Goal: Task Accomplishment & Management: Use online tool/utility

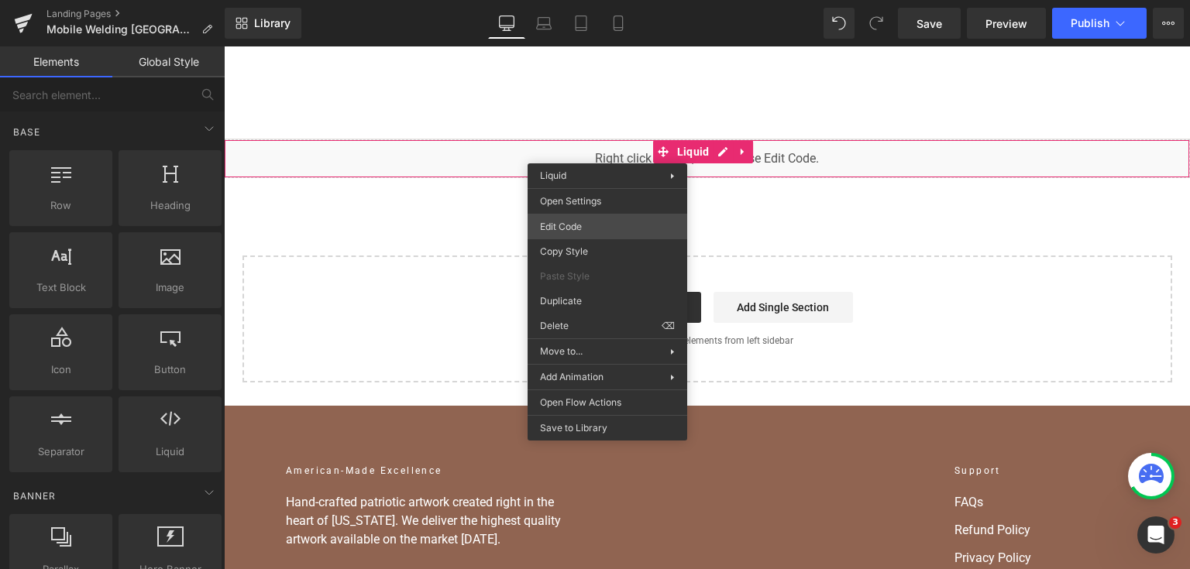
click at [613, 0] on div "You are previewing how the will restyle your page. You can not edit Elements in…" at bounding box center [595, 0] width 1190 height 0
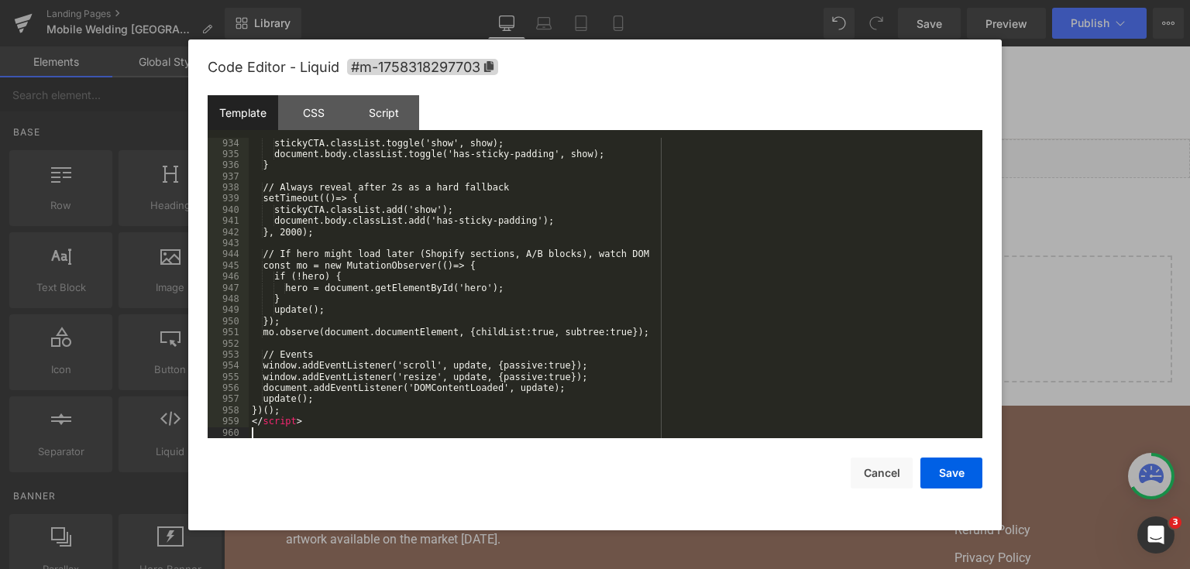
scroll to position [12124, 0]
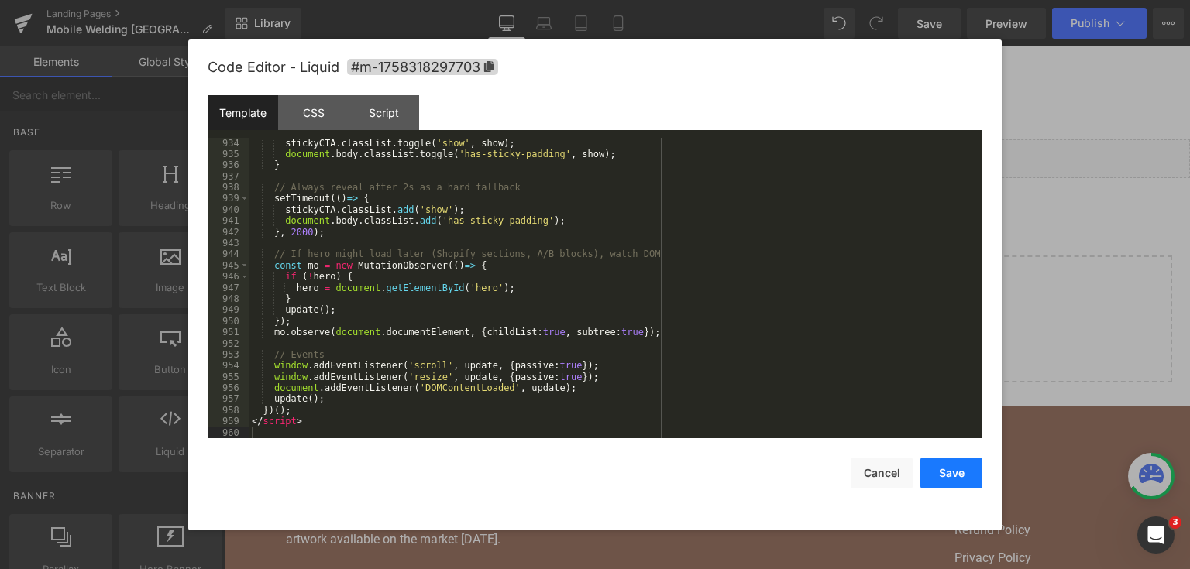
click at [960, 472] on button "Save" at bounding box center [951, 473] width 62 height 31
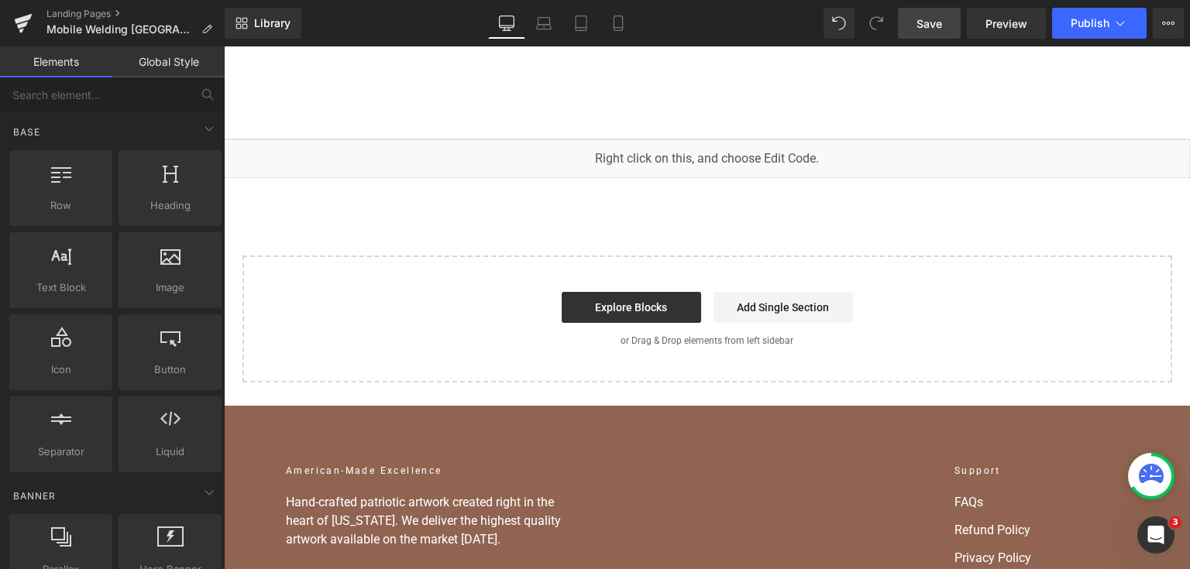
click at [926, 33] on link "Save" at bounding box center [929, 23] width 63 height 31
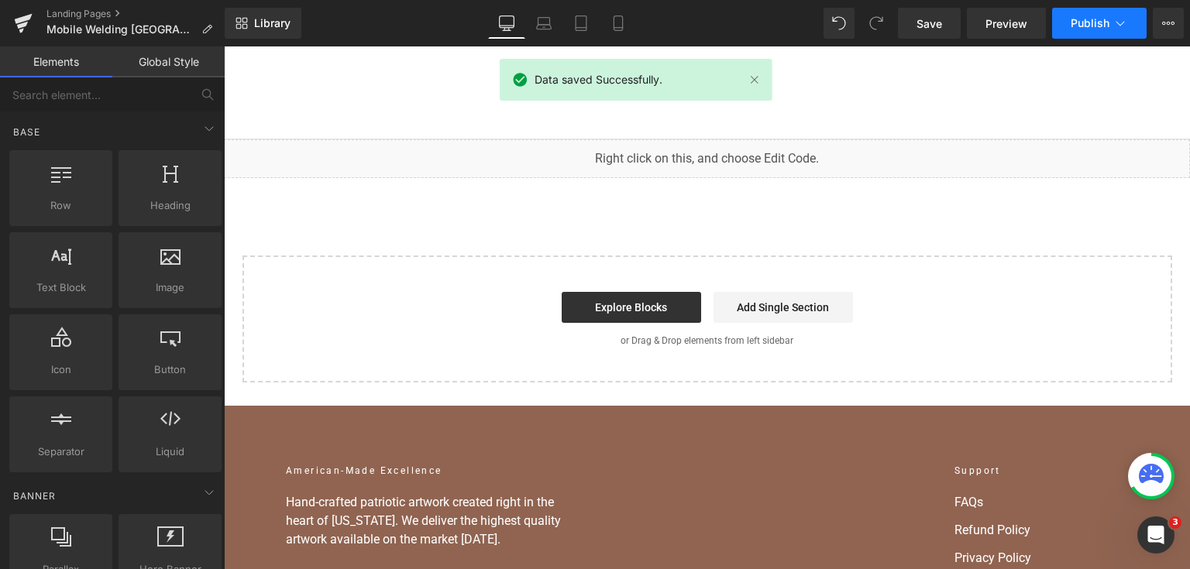
click at [1094, 24] on span "Publish" at bounding box center [1089, 23] width 39 height 12
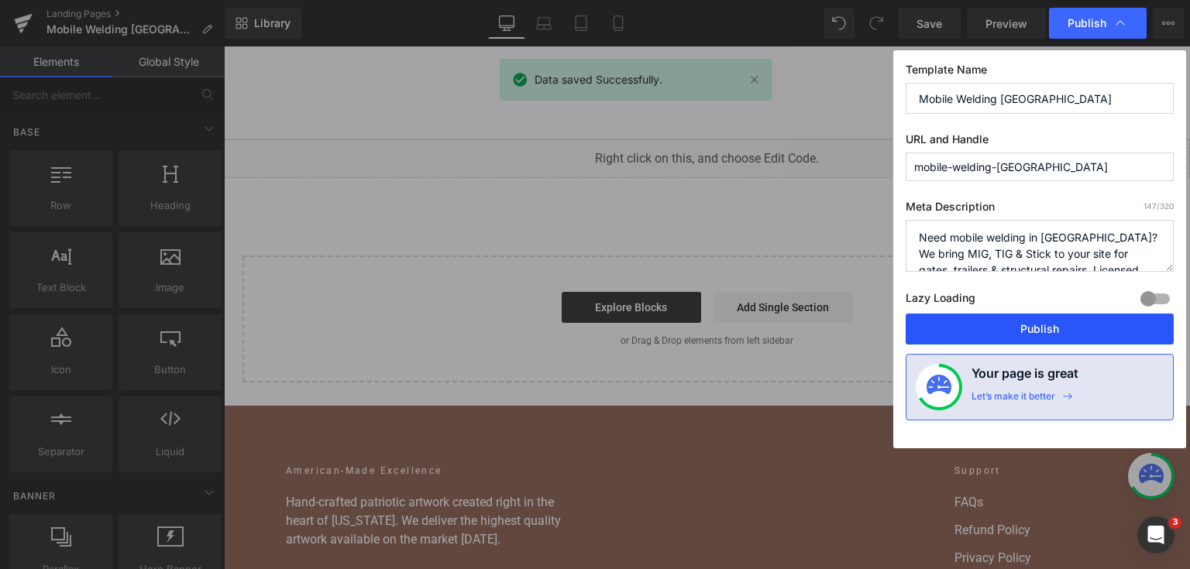
click at [1019, 314] on button "Publish" at bounding box center [1039, 329] width 268 height 31
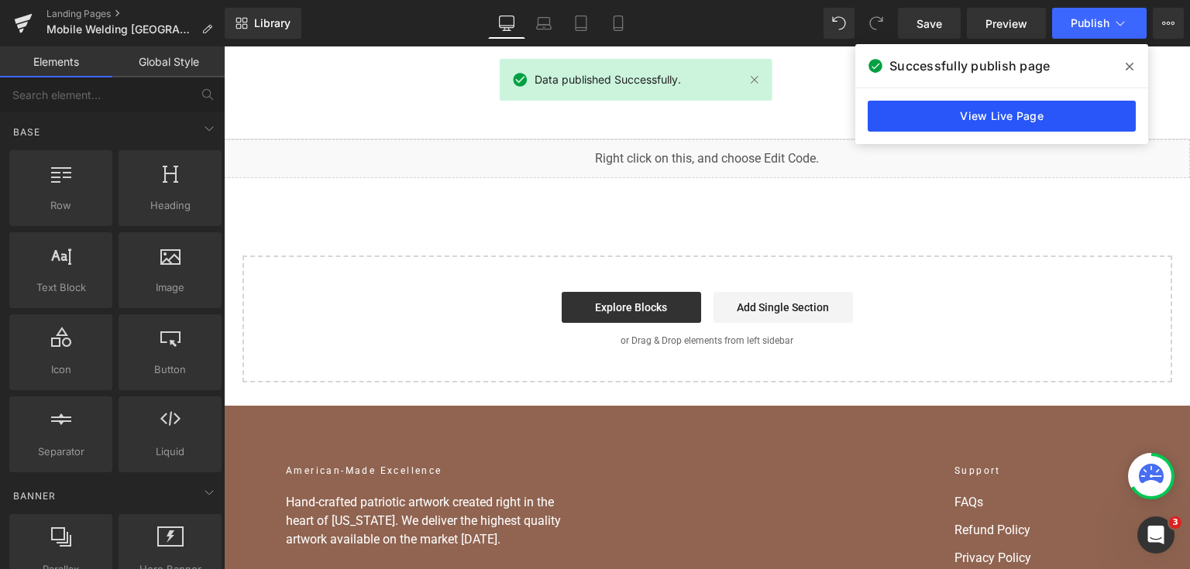
click at [1067, 117] on link "View Live Page" at bounding box center [1002, 116] width 268 height 31
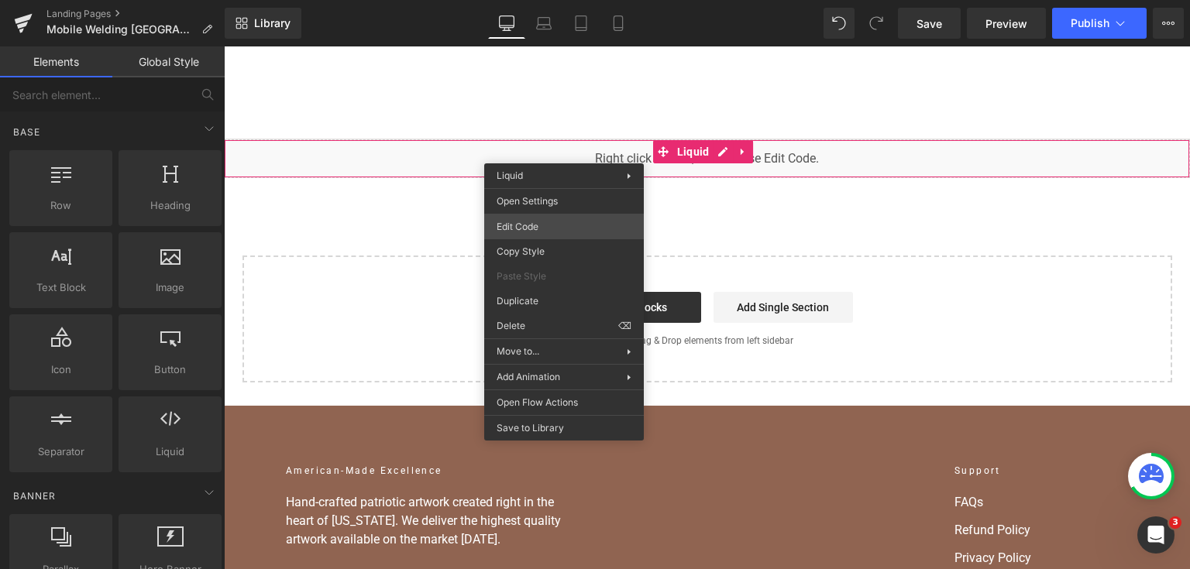
click at [547, 0] on div "You are previewing how the will restyle your page. You can not edit Elements in…" at bounding box center [595, 0] width 1190 height 0
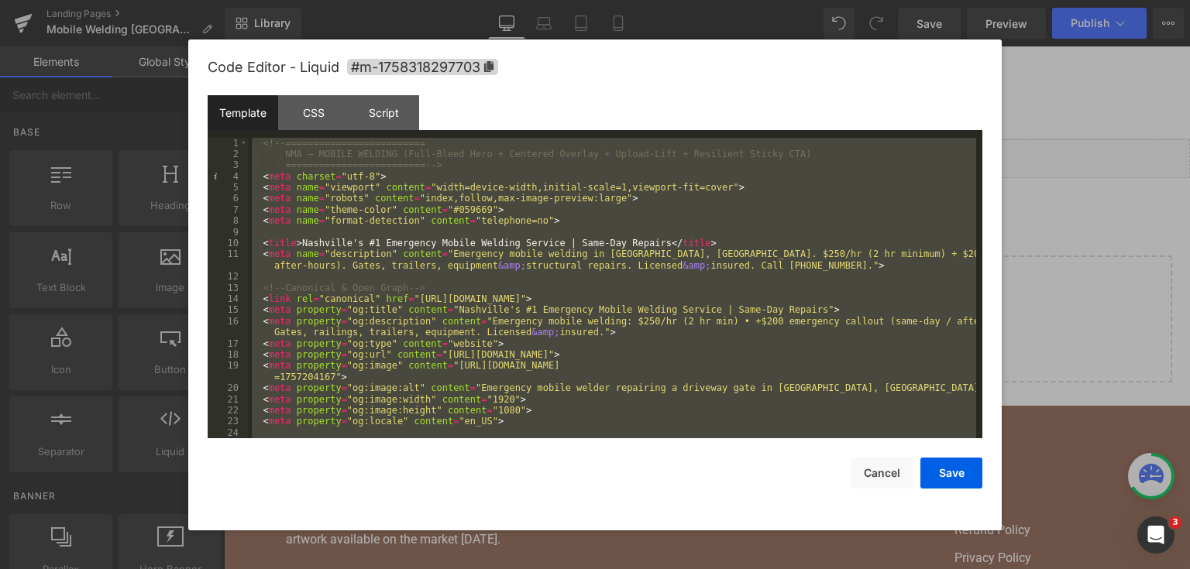
click at [1033, 257] on div at bounding box center [595, 284] width 1190 height 569
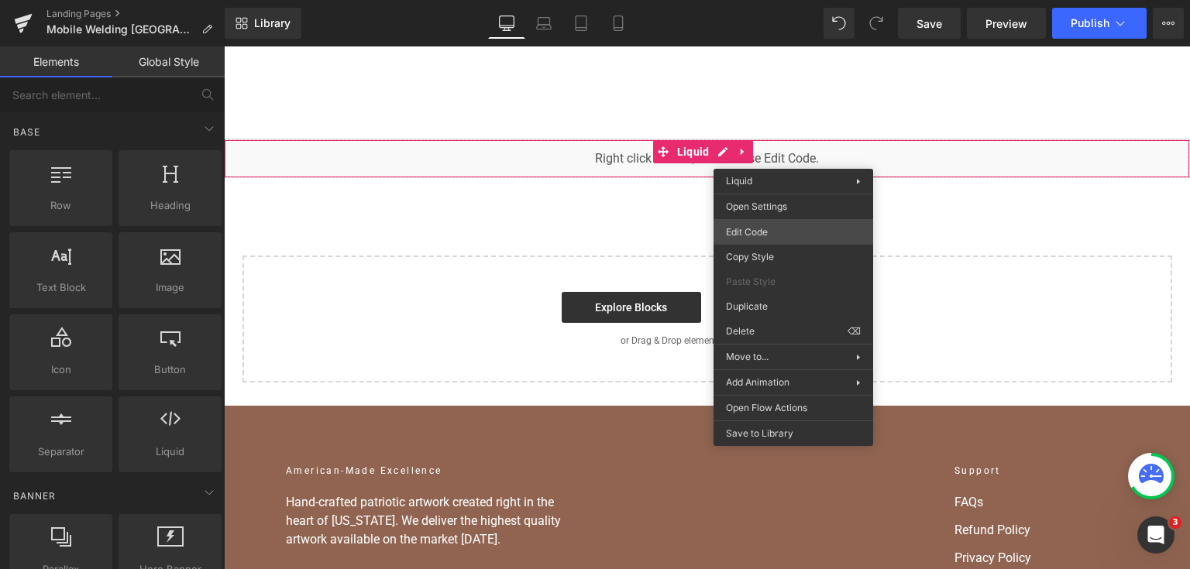
click at [768, 0] on div "You are previewing how the will restyle your page. You can not edit Elements in…" at bounding box center [595, 0] width 1190 height 0
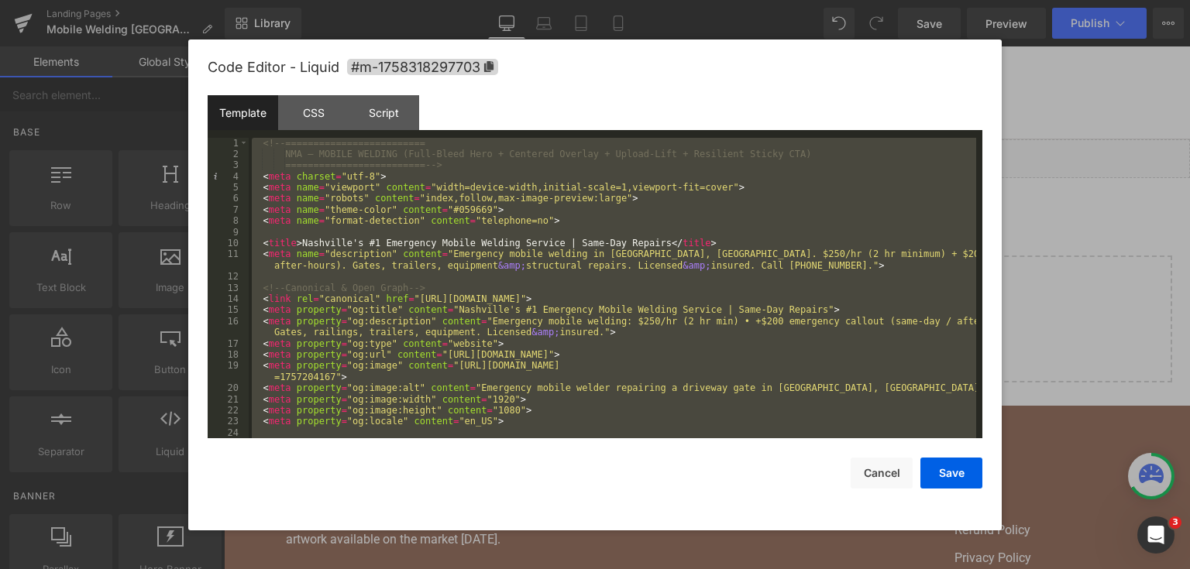
scroll to position [12414, 0]
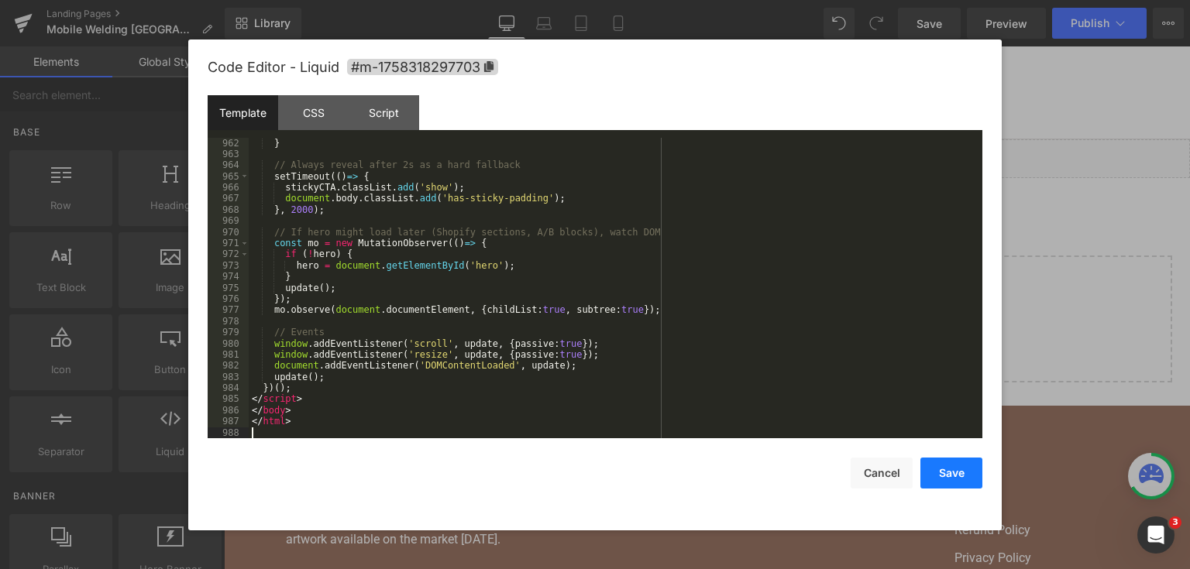
click at [926, 459] on button "Save" at bounding box center [951, 473] width 62 height 31
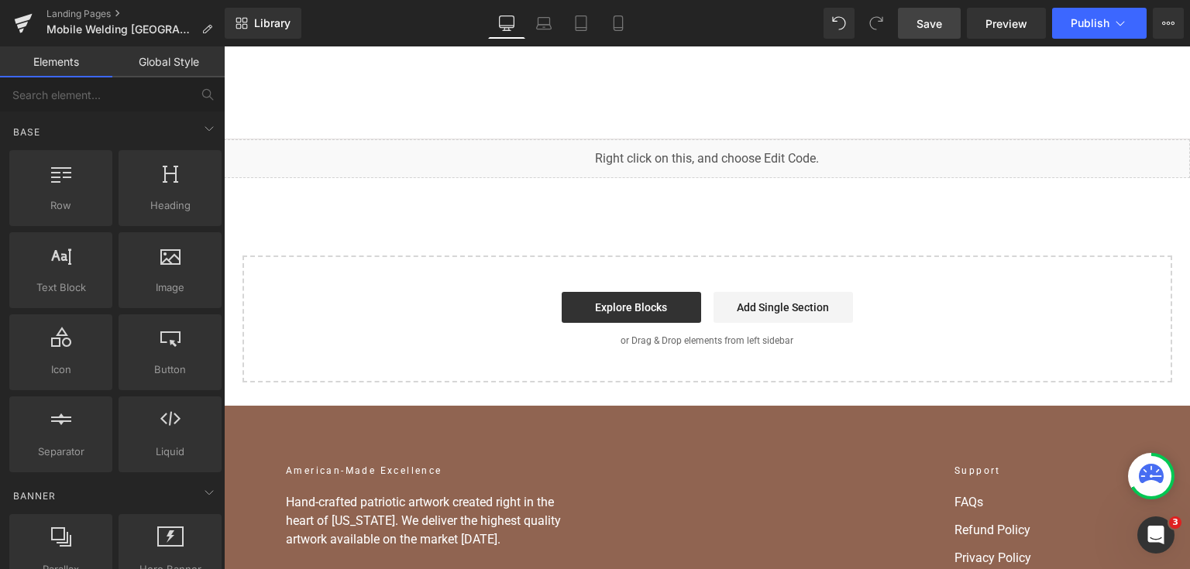
click at [942, 24] on span "Save" at bounding box center [929, 23] width 26 height 16
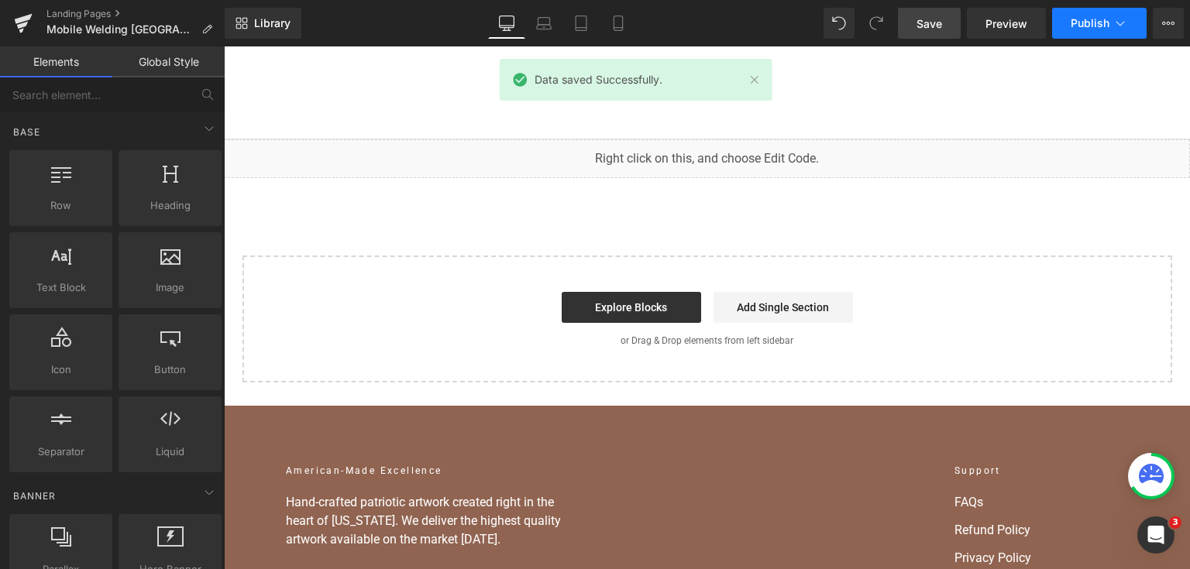
click at [1095, 15] on button "Publish" at bounding box center [1099, 23] width 94 height 31
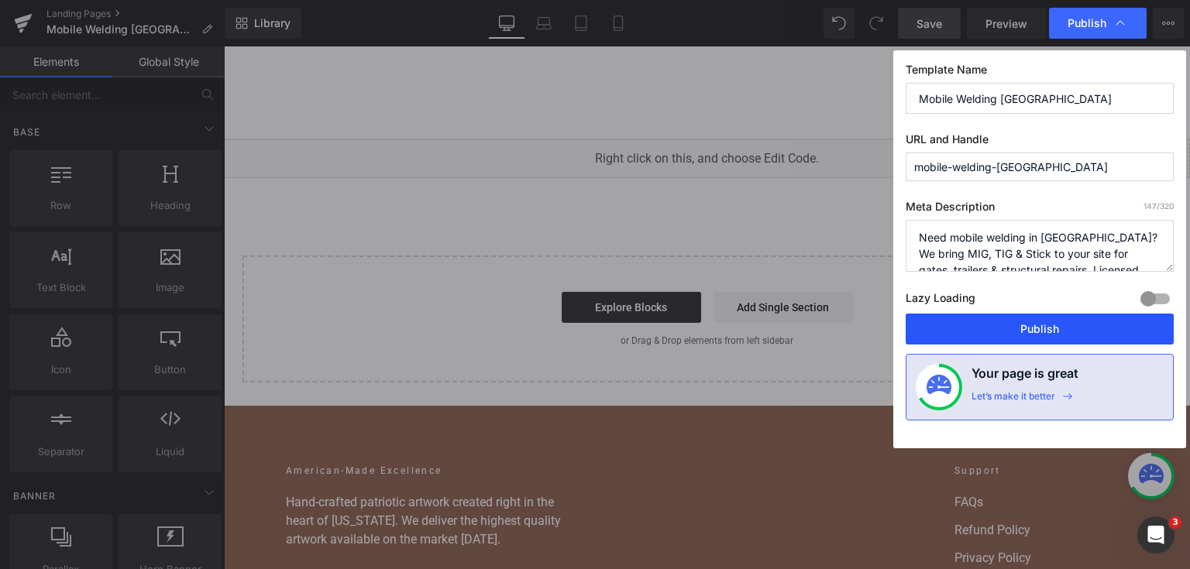
click at [1078, 321] on button "Publish" at bounding box center [1039, 329] width 268 height 31
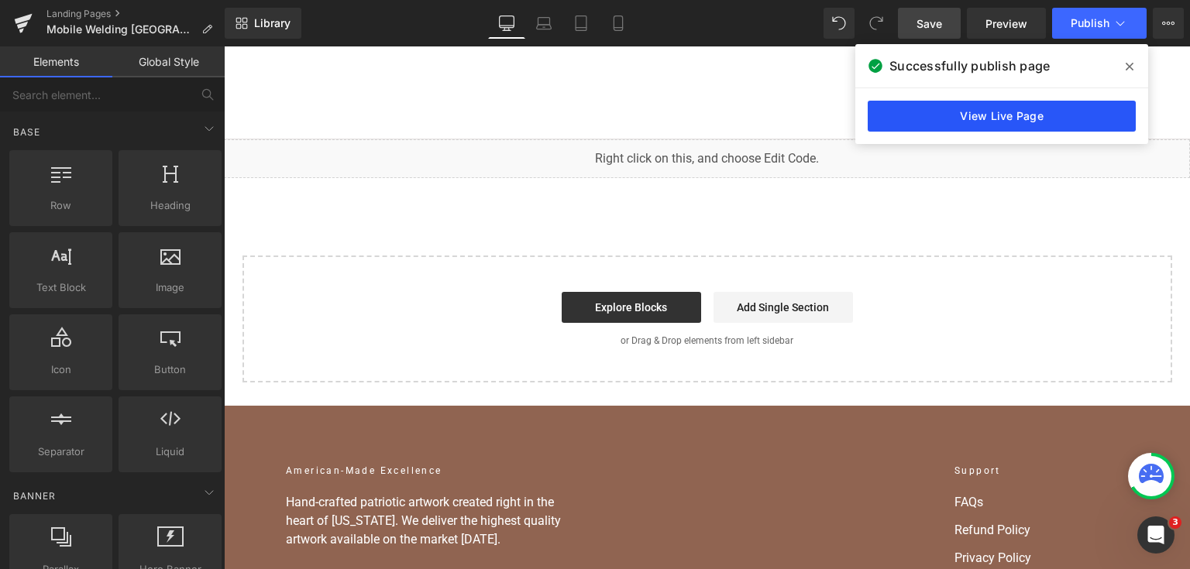
click at [986, 116] on link "View Live Page" at bounding box center [1002, 116] width 268 height 31
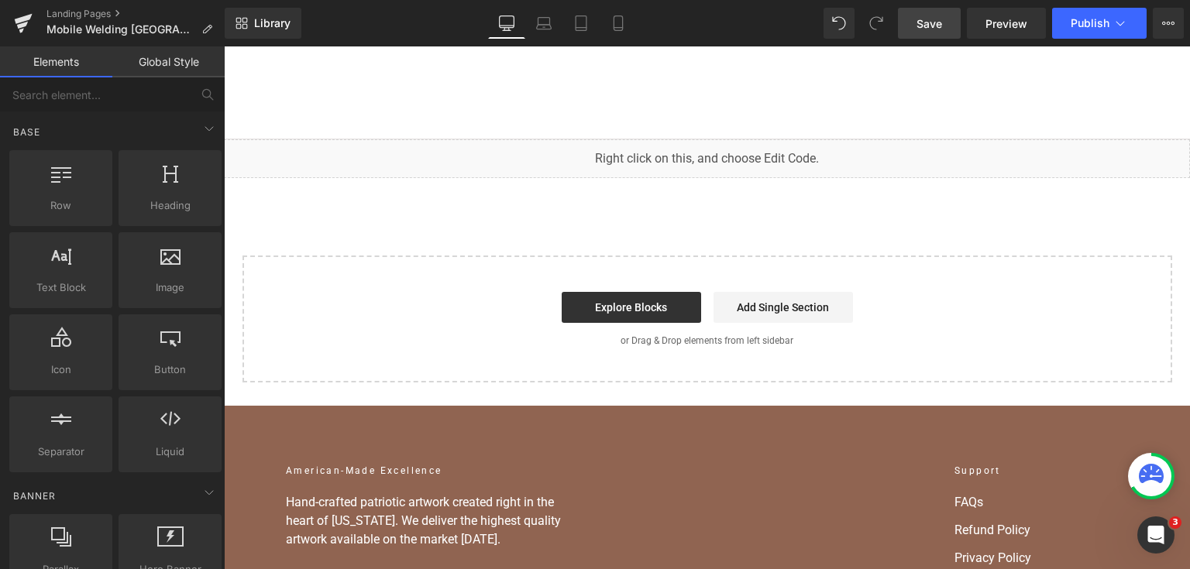
drag, startPoint x: 680, startPoint y: 152, endPoint x: 597, endPoint y: 166, distance: 84.0
click at [604, 0] on div "You are previewing how the will restyle your page. You can not edit Elements in…" at bounding box center [595, 0] width 1190 height 0
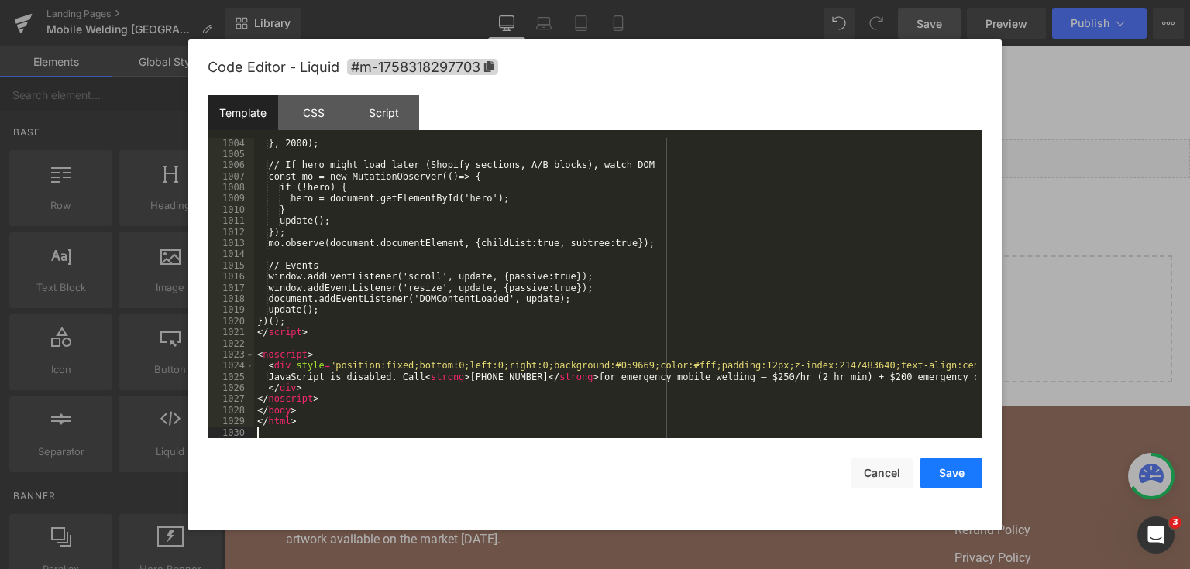
drag, startPoint x: 938, startPoint y: 464, endPoint x: 744, endPoint y: 2, distance: 500.6
click at [938, 464] on button "Save" at bounding box center [951, 473] width 62 height 31
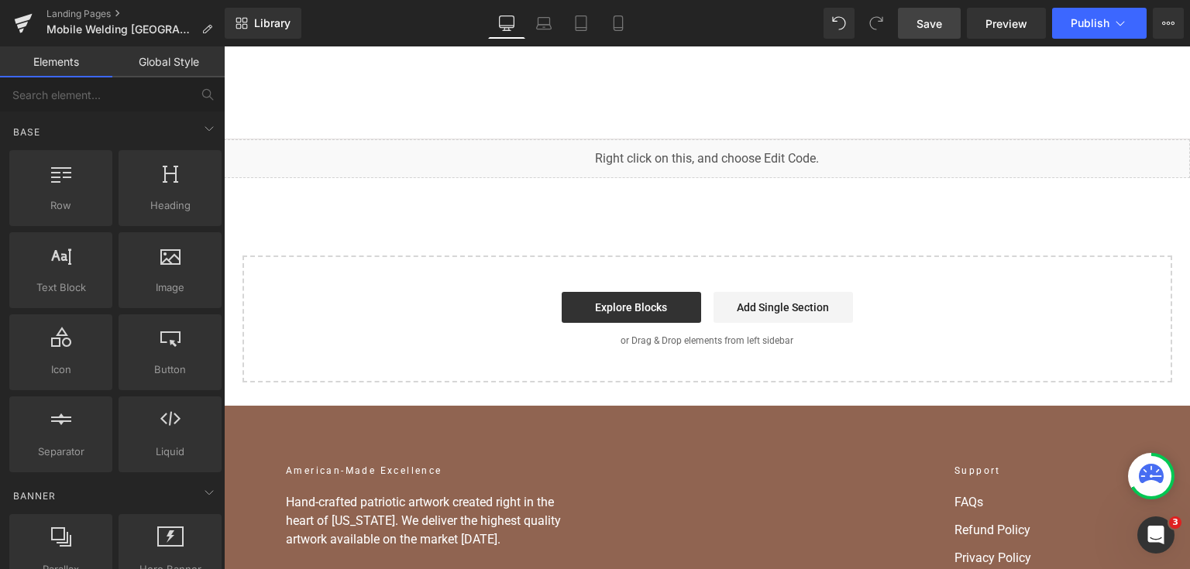
drag, startPoint x: 930, startPoint y: 25, endPoint x: 741, endPoint y: 8, distance: 189.8
click at [930, 25] on span "Save" at bounding box center [929, 23] width 26 height 16
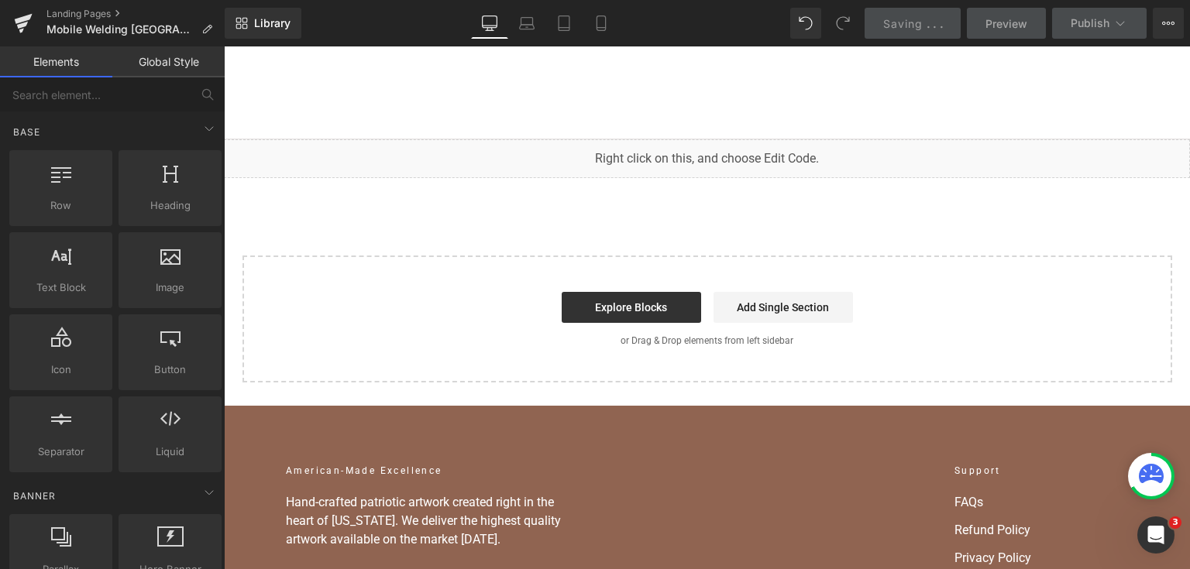
scroll to position [12905, 0]
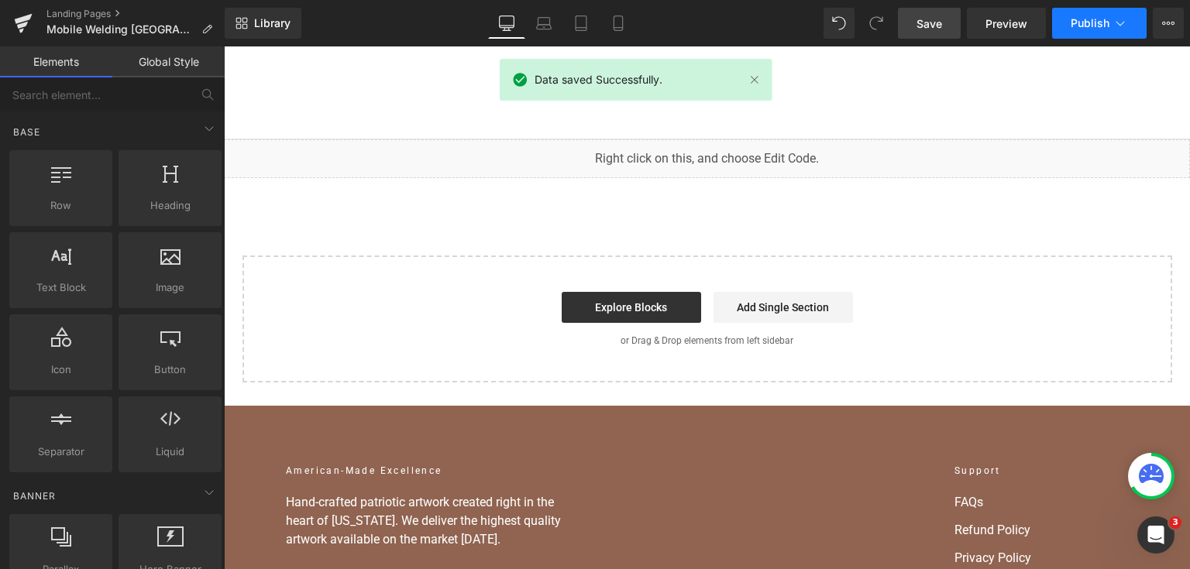
click at [1075, 26] on span "Publish" at bounding box center [1089, 23] width 39 height 12
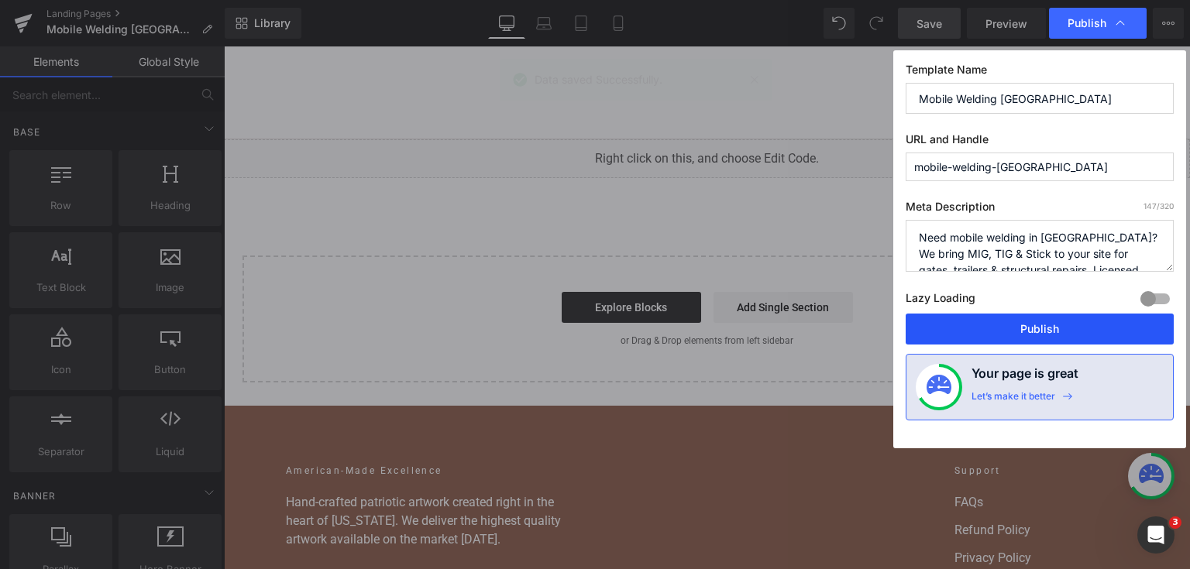
click at [1053, 325] on button "Publish" at bounding box center [1039, 329] width 268 height 31
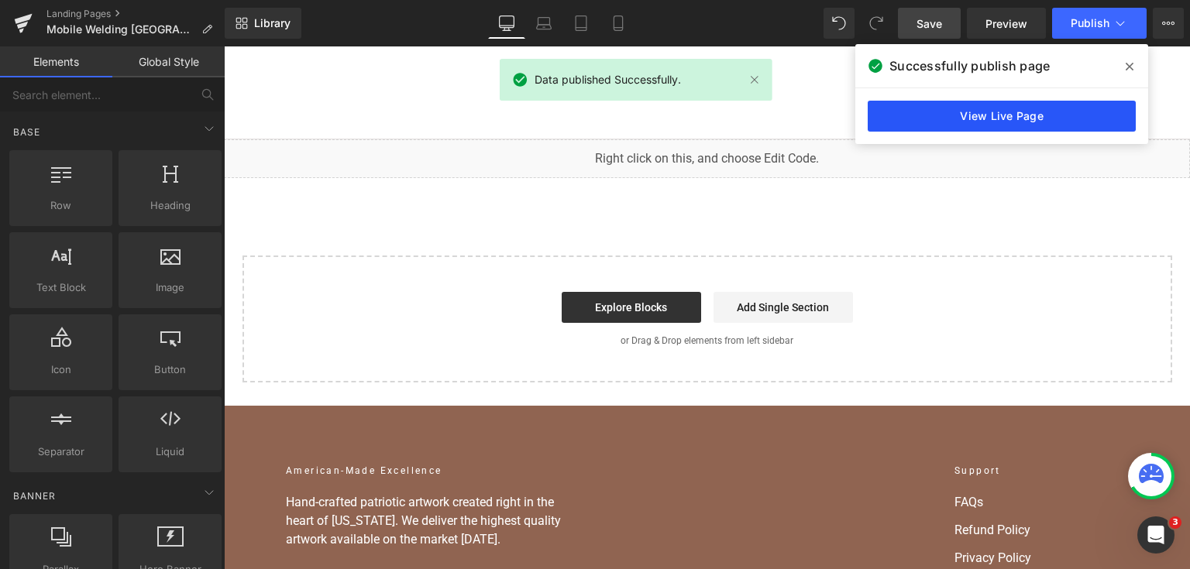
click at [999, 112] on link "View Live Page" at bounding box center [1002, 116] width 268 height 31
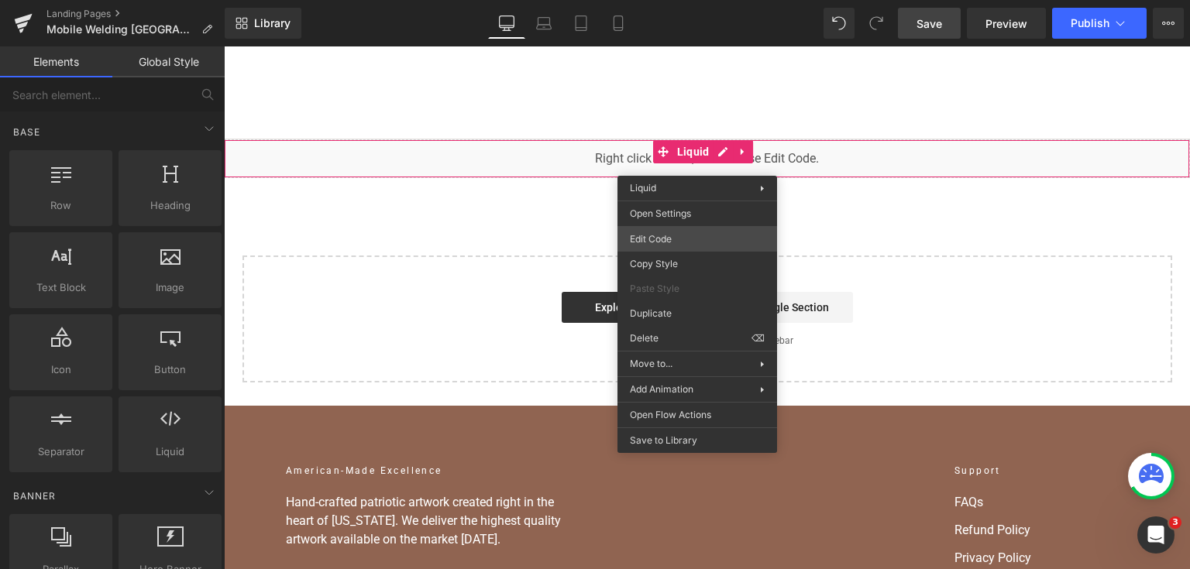
click at [690, 0] on div "You are previewing how the will restyle your page. You can not edit Elements in…" at bounding box center [595, 0] width 1190 height 0
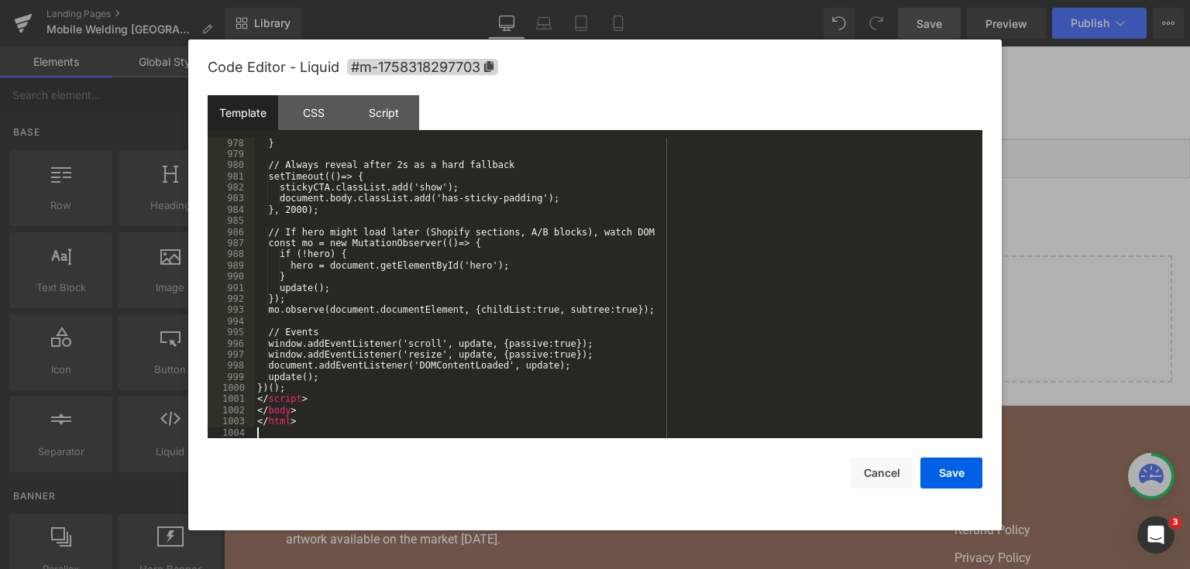
scroll to position [12615, 0]
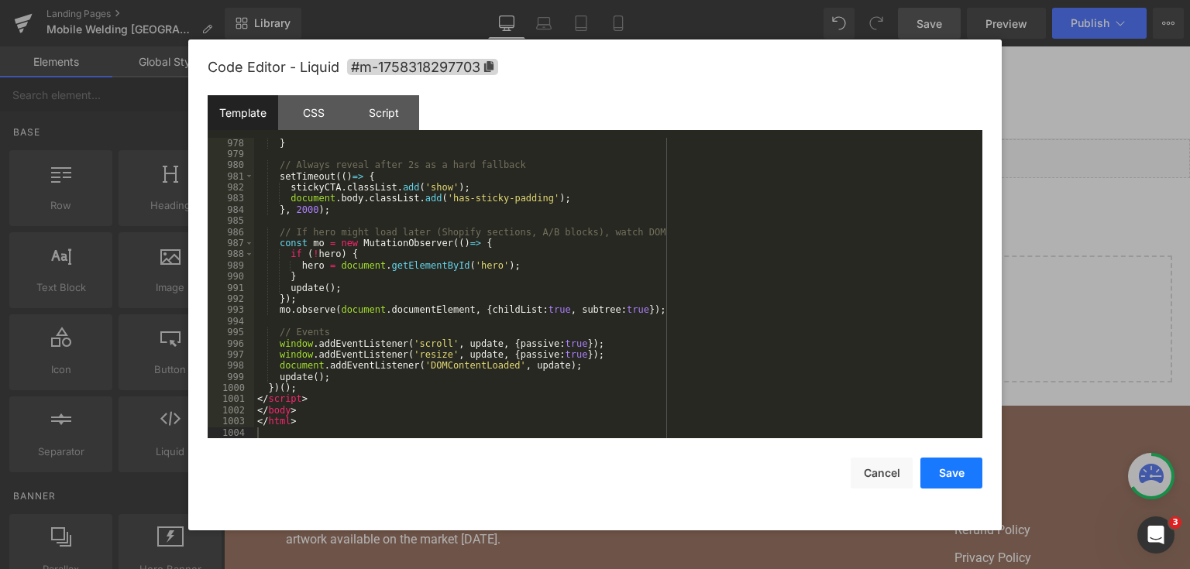
click at [965, 468] on button "Save" at bounding box center [951, 473] width 62 height 31
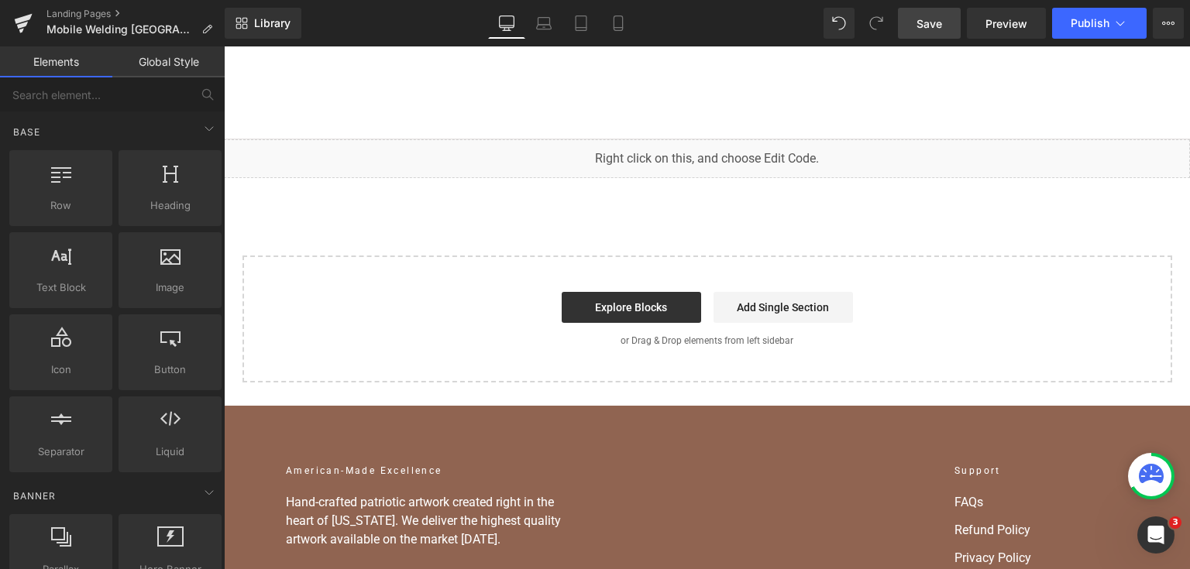
click at [967, 12] on div "Save Preview Publish Scheduled View Live Page View with current Template Save T…" at bounding box center [1041, 23] width 298 height 31
click at [935, 19] on span "Save" at bounding box center [929, 23] width 26 height 16
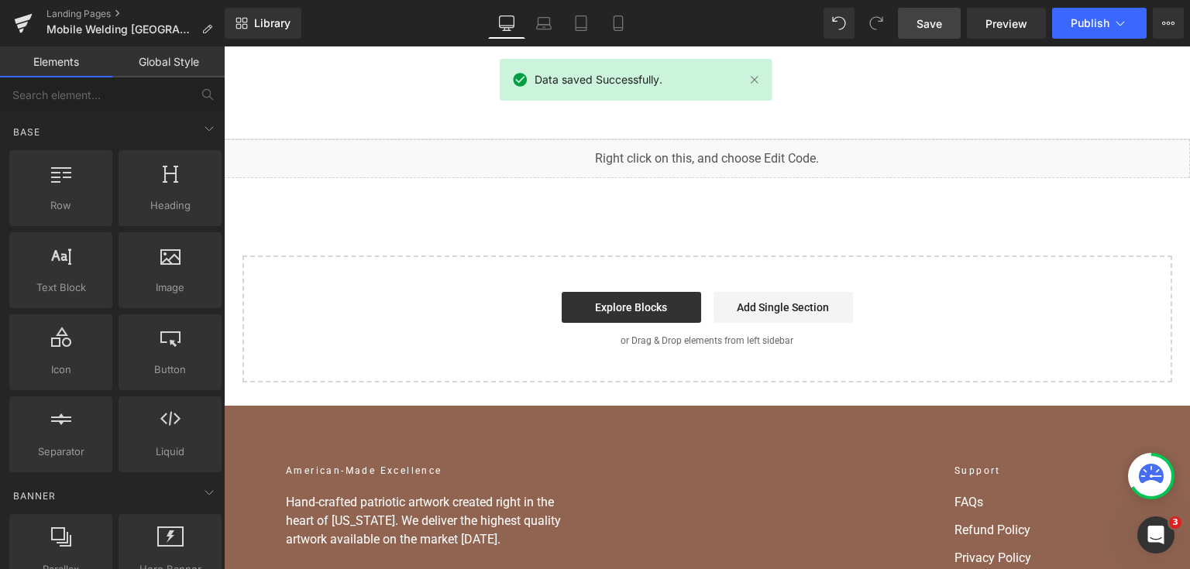
click at [1088, 5] on div "Library Desktop Desktop Laptop Tablet Mobile Save Preview Publish Scheduled Vie…" at bounding box center [707, 23] width 965 height 46
click at [1086, 27] on span "Publish" at bounding box center [1089, 23] width 39 height 12
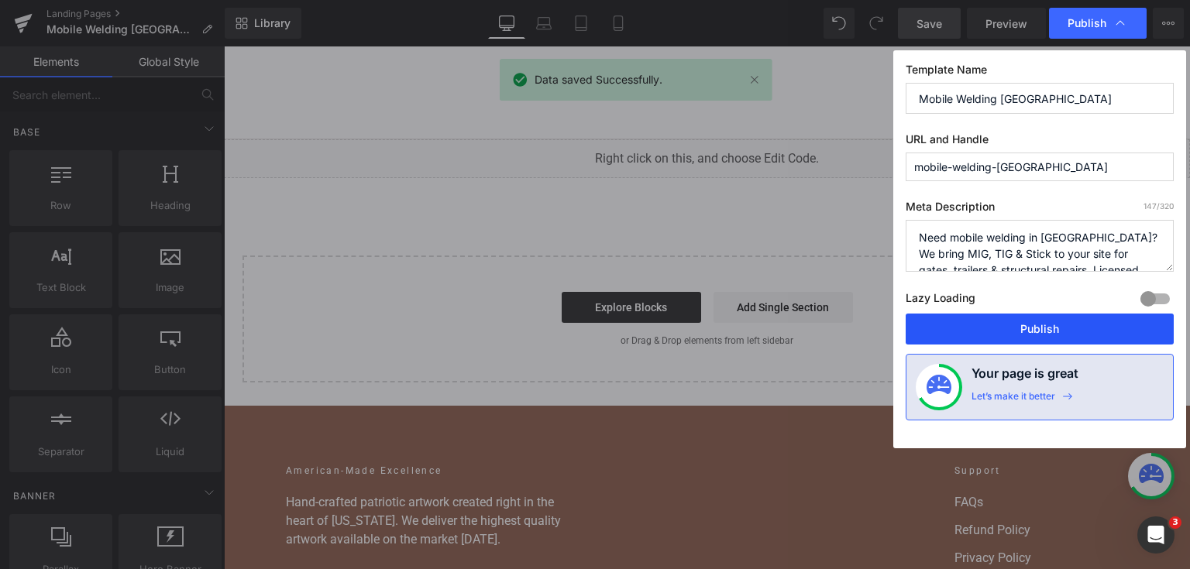
drag, startPoint x: 1083, startPoint y: 332, endPoint x: 781, endPoint y: 101, distance: 379.7
click at [1083, 332] on button "Publish" at bounding box center [1039, 329] width 268 height 31
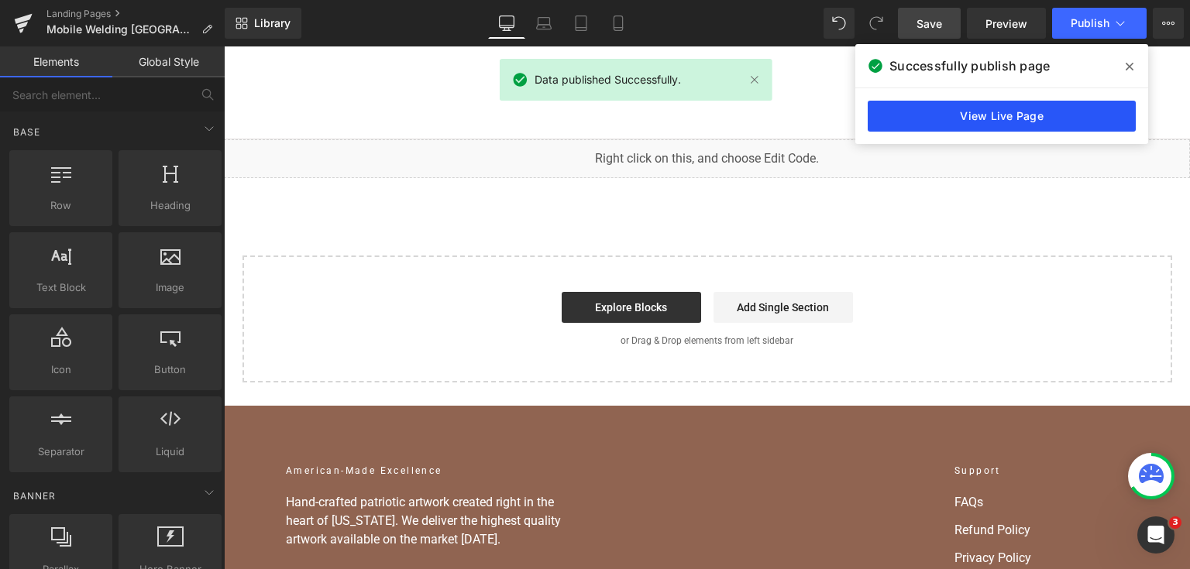
click at [1037, 125] on link "View Live Page" at bounding box center [1002, 116] width 268 height 31
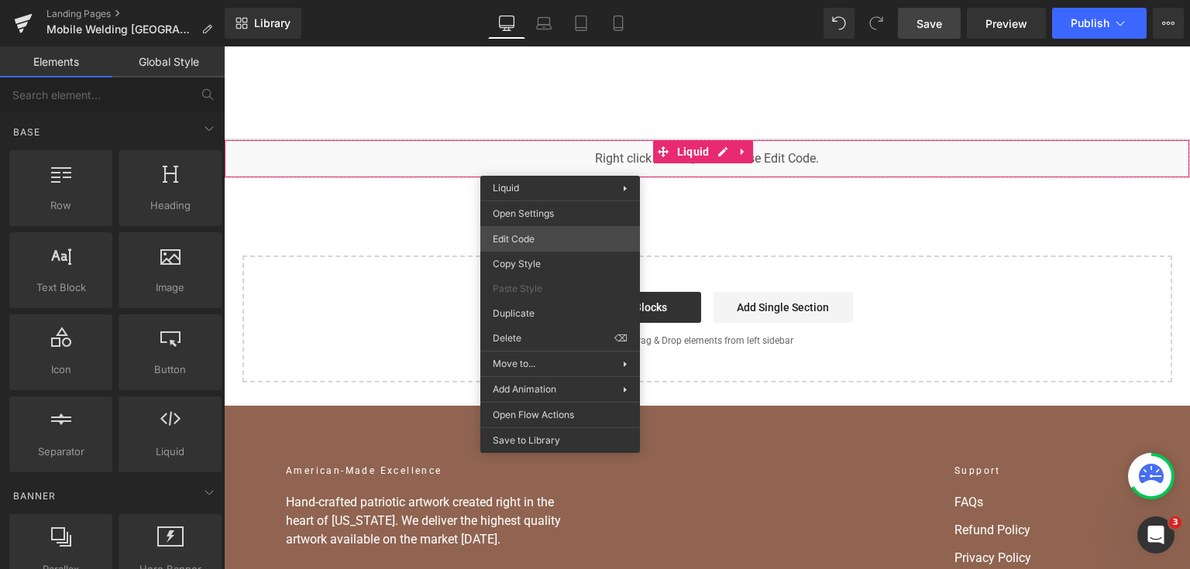
click at [560, 0] on div "You are previewing how the will restyle your page. You can not edit Elements in…" at bounding box center [595, 0] width 1190 height 0
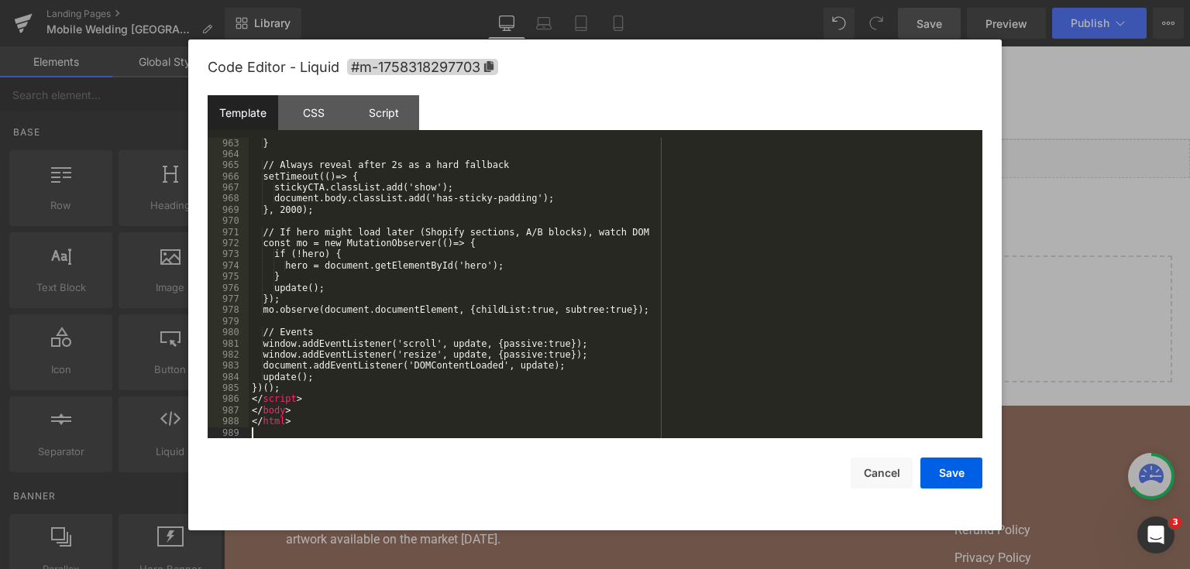
scroll to position [12470, 0]
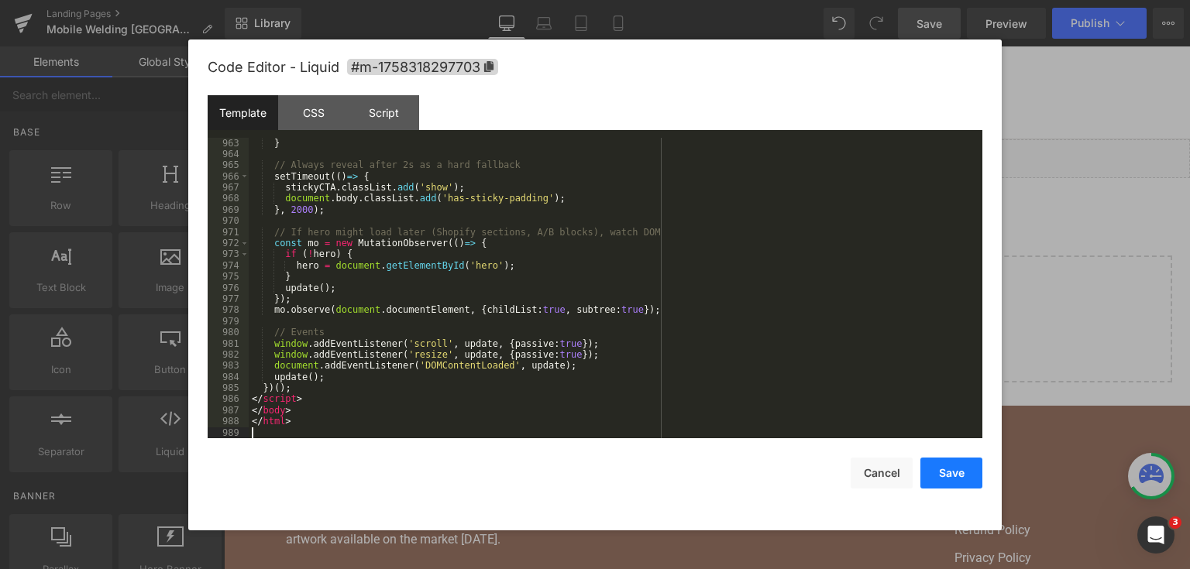
click at [956, 474] on button "Save" at bounding box center [951, 473] width 62 height 31
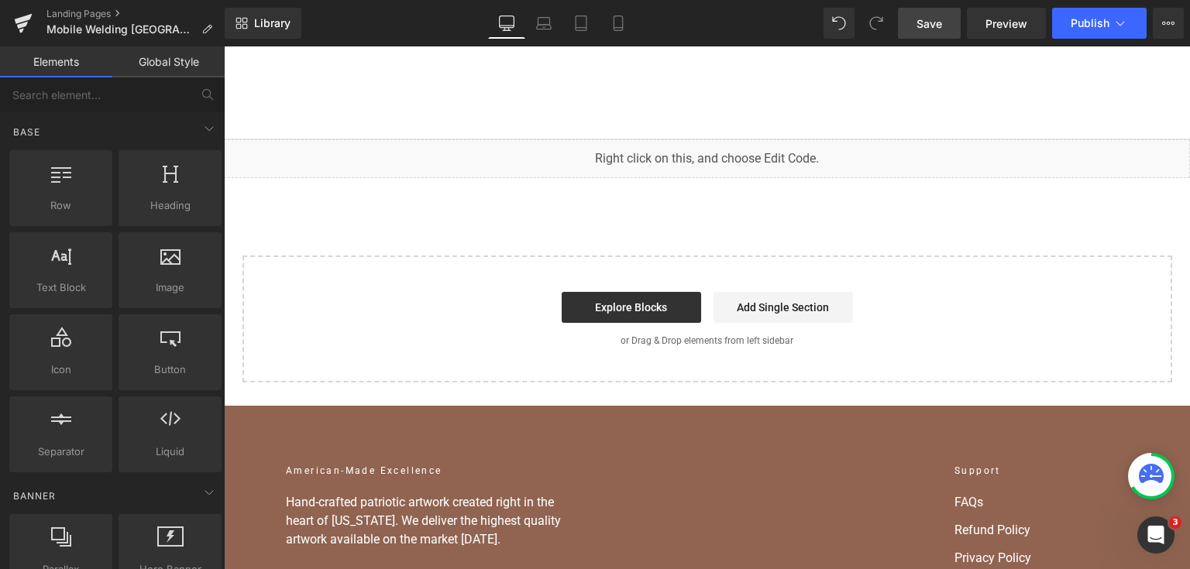
click at [930, 21] on span "Save" at bounding box center [929, 23] width 26 height 16
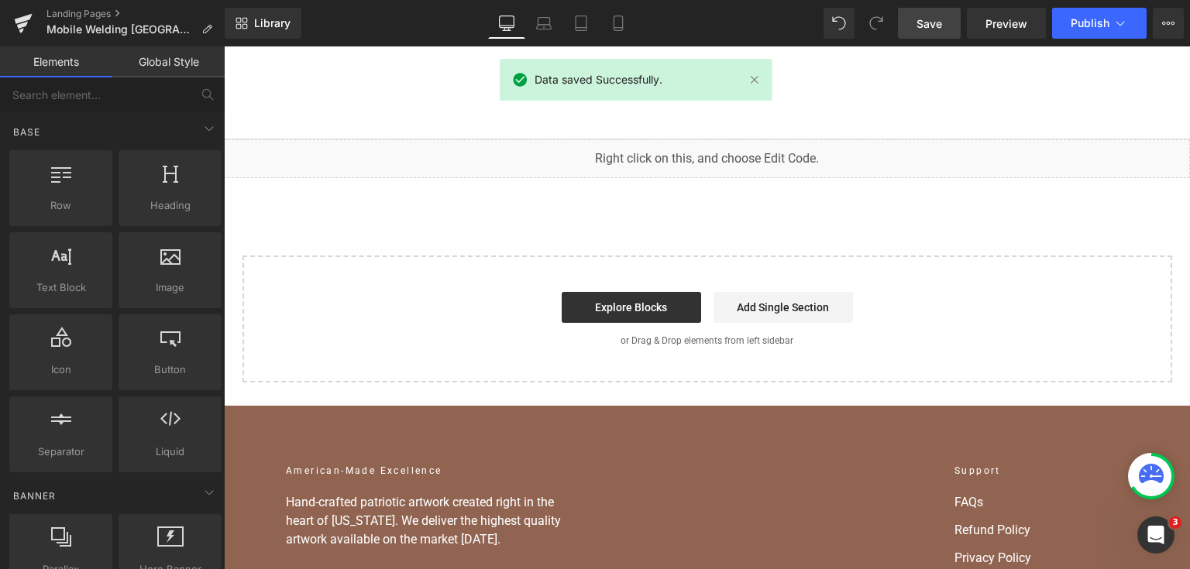
click at [1101, 40] on div "Library Desktop Desktop Laptop Tablet Mobile Save Preview Publish Scheduled Vie…" at bounding box center [707, 23] width 965 height 46
click at [1084, 25] on span "Publish" at bounding box center [1089, 23] width 39 height 12
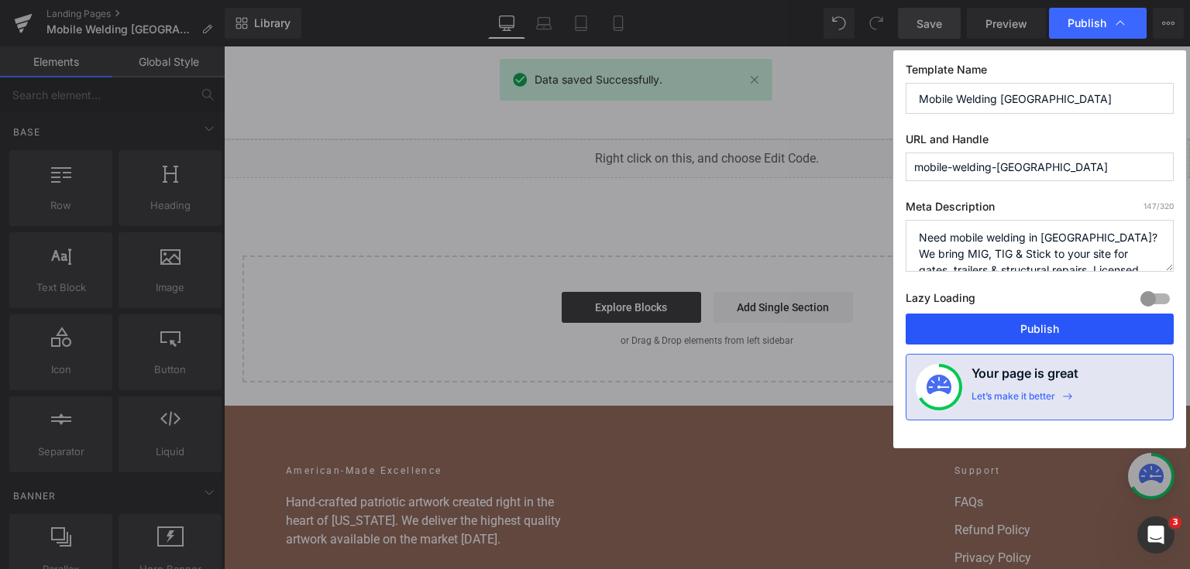
click at [1026, 337] on button "Publish" at bounding box center [1039, 329] width 268 height 31
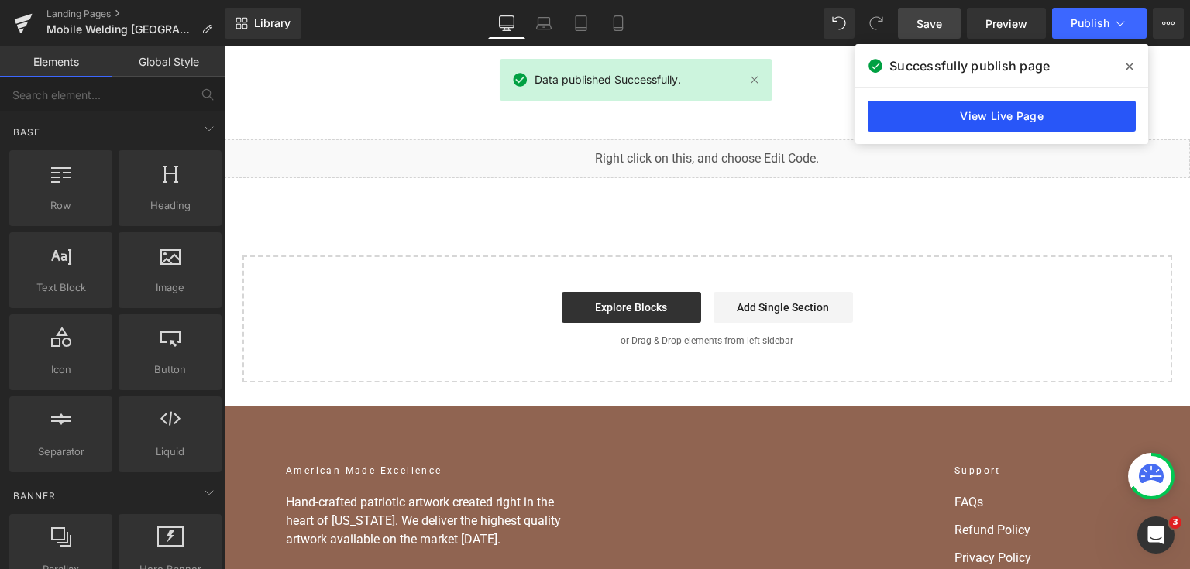
click at [957, 130] on link "View Live Page" at bounding box center [1002, 116] width 268 height 31
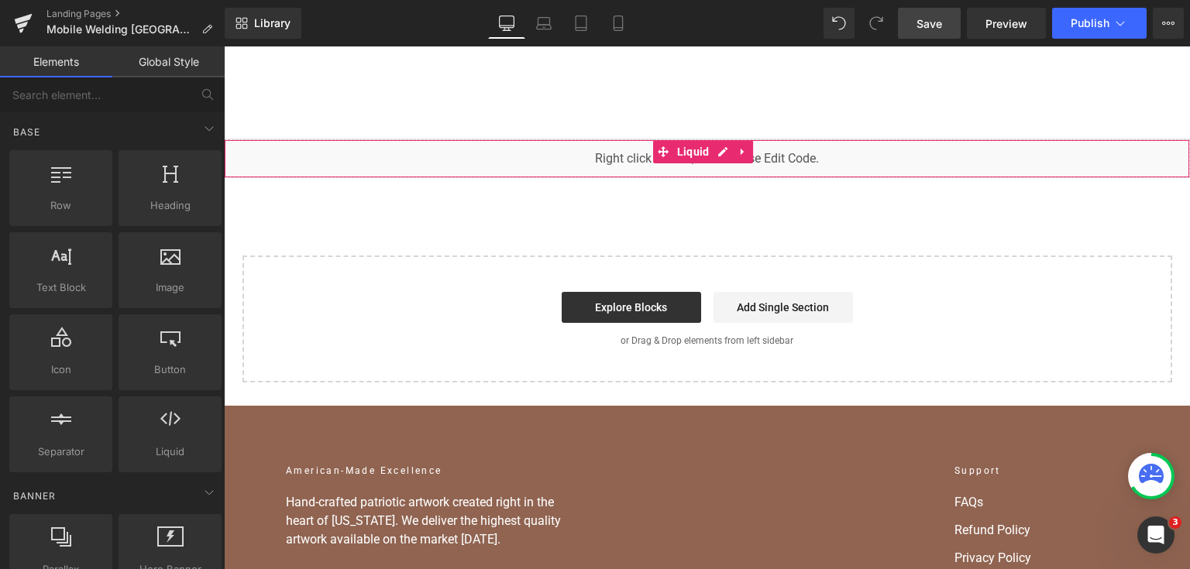
click at [494, 0] on div "You are previewing how the will restyle your page. You can not edit Elements in…" at bounding box center [595, 0] width 1190 height 0
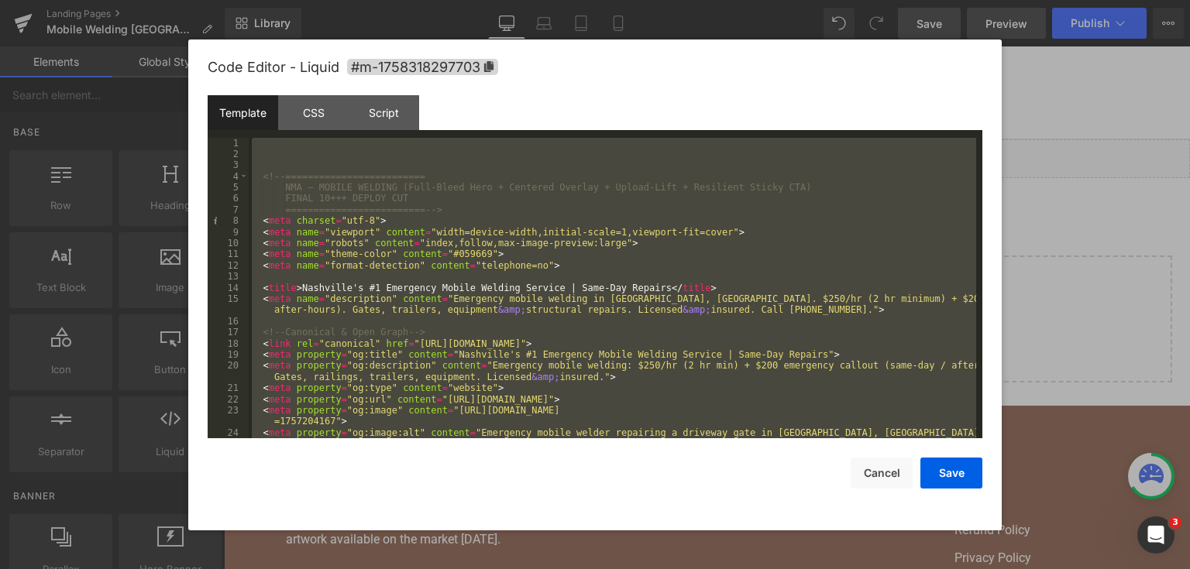
click at [1045, 195] on div at bounding box center [595, 284] width 1190 height 569
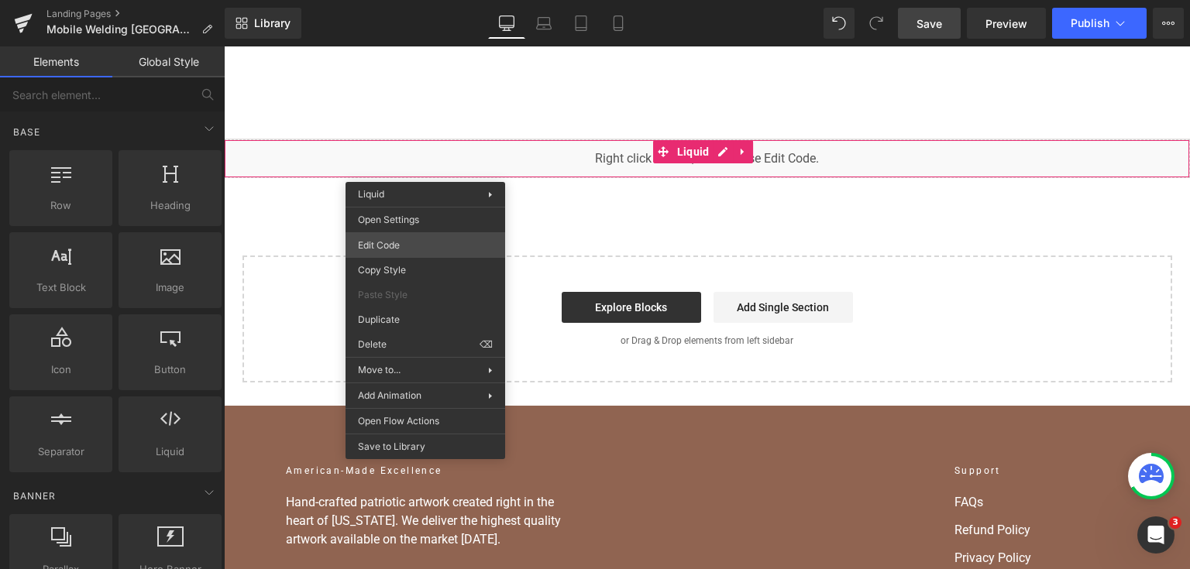
click at [421, 0] on div "You are previewing how the will restyle your page. You can not edit Elements in…" at bounding box center [595, 0] width 1190 height 0
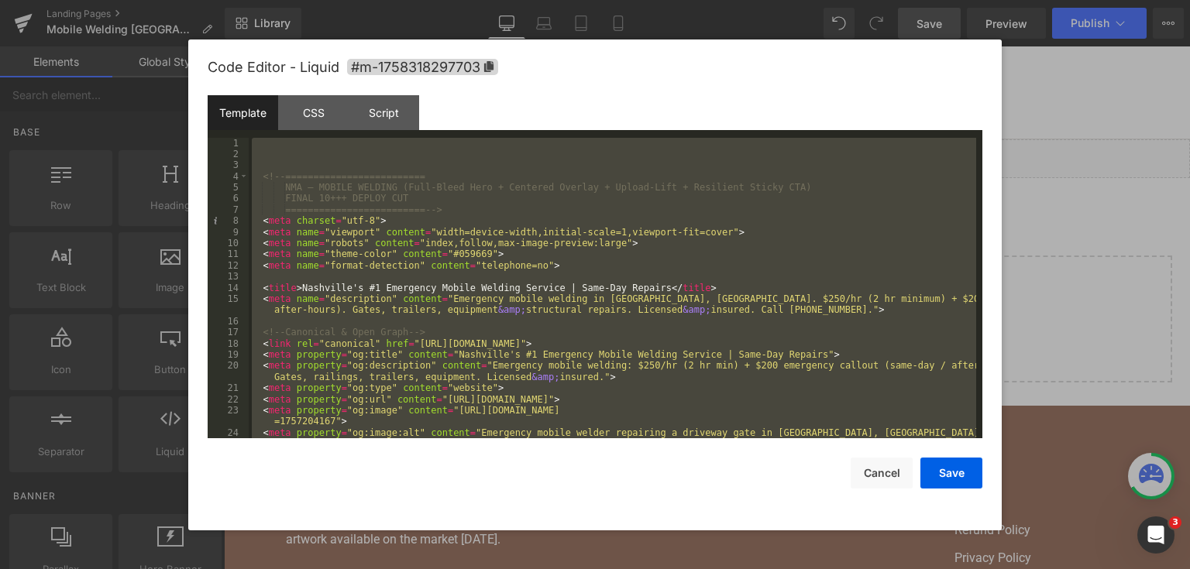
click at [459, 239] on div "<!-- ========================= NMA — MOBILE WELDING (Full-Bleed Hero + Centered…" at bounding box center [612, 288] width 727 height 301
click at [708, 157] on div "<!-- ========================= NMA — MOBILE WELDING (Full-Bleed Hero + Centered…" at bounding box center [612, 288] width 727 height 301
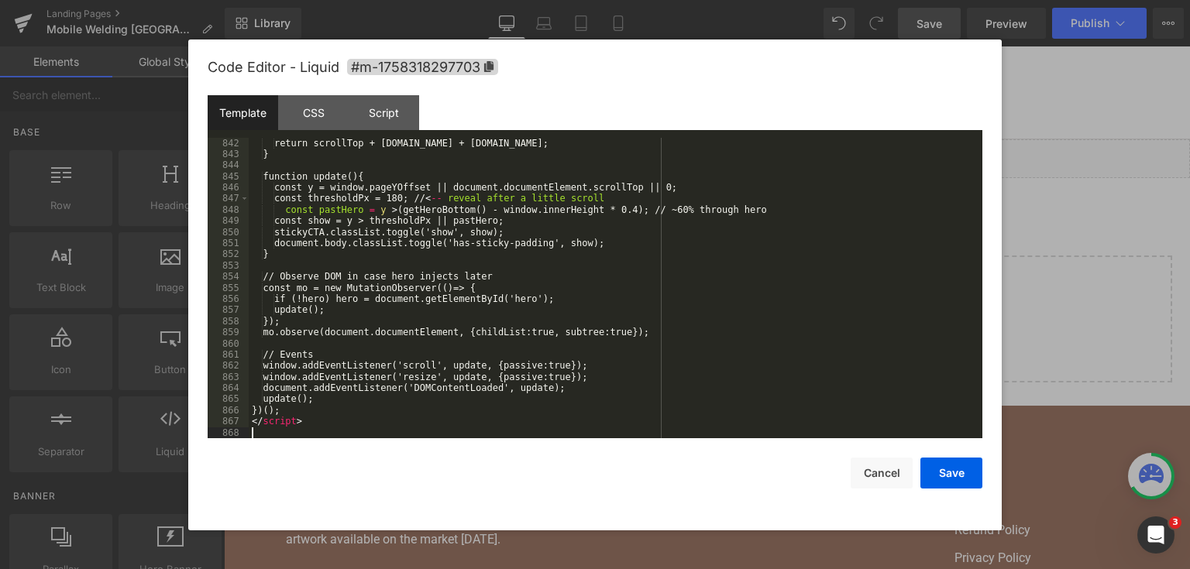
scroll to position [11388, 0]
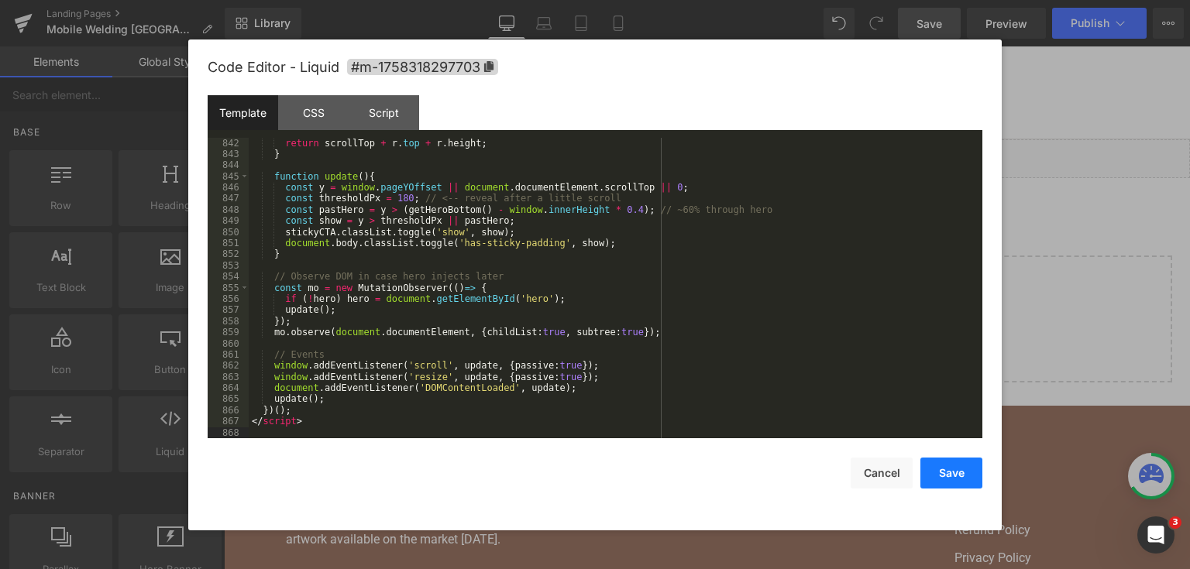
click at [941, 471] on button "Save" at bounding box center [951, 473] width 62 height 31
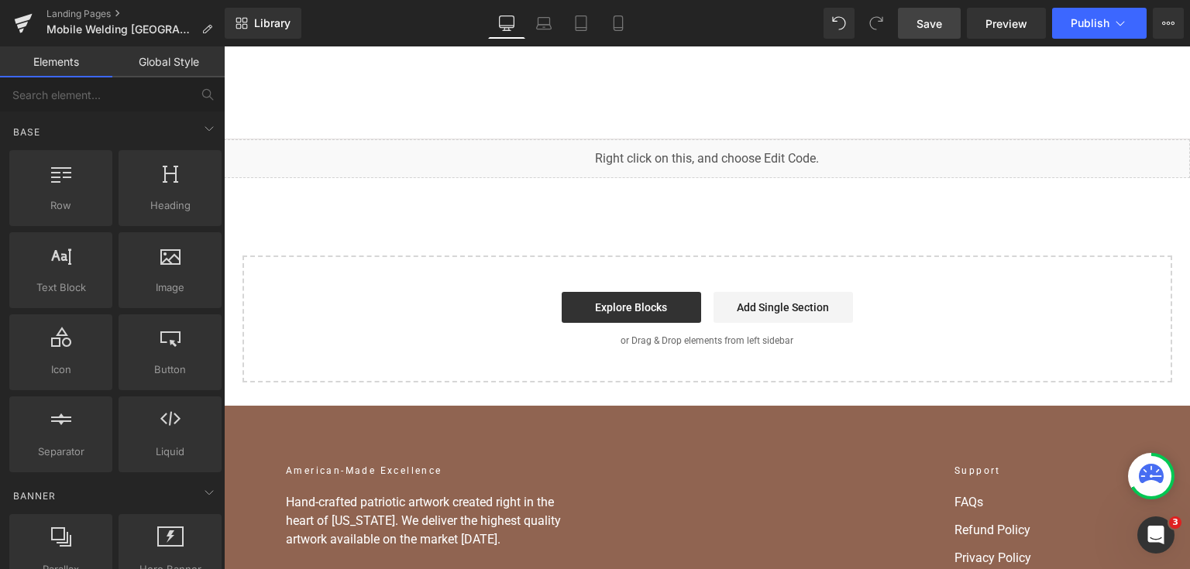
drag, startPoint x: 740, startPoint y: 37, endPoint x: 930, endPoint y: 19, distance: 190.7
click at [930, 19] on span "Save" at bounding box center [929, 23] width 26 height 16
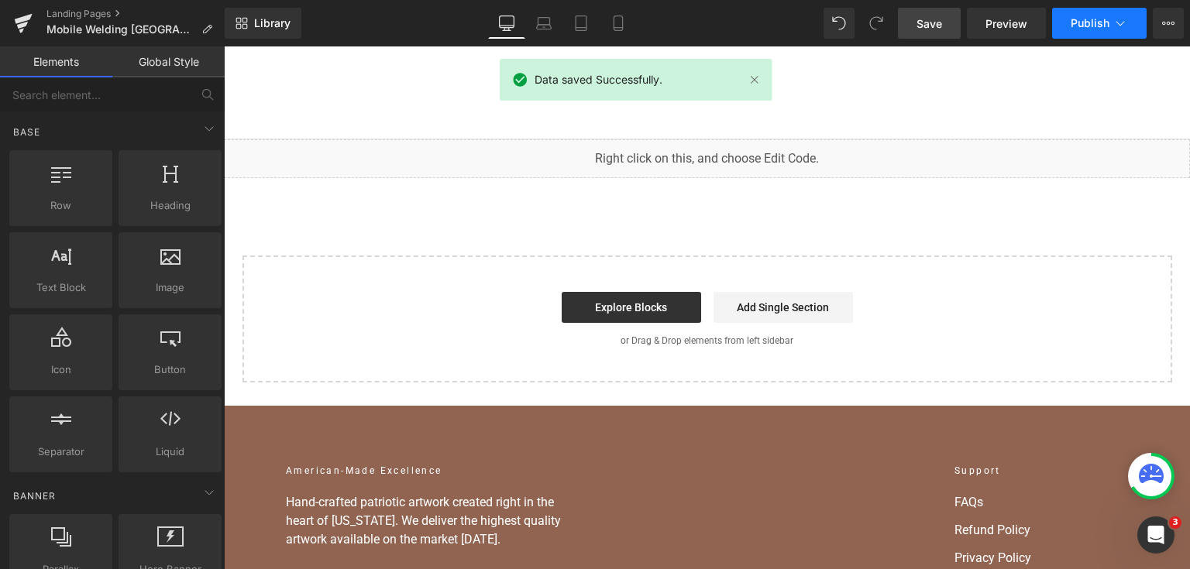
click at [1098, 26] on span "Publish" at bounding box center [1089, 23] width 39 height 12
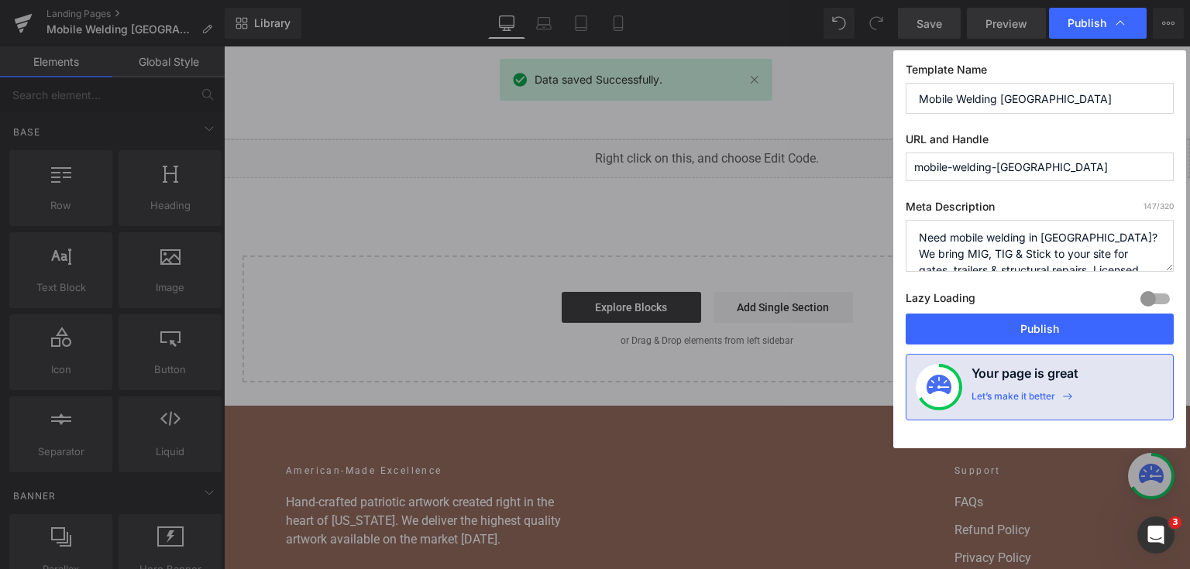
drag, startPoint x: 995, startPoint y: 323, endPoint x: 1005, endPoint y: 29, distance: 293.7
click at [995, 323] on button "Publish" at bounding box center [1039, 329] width 268 height 31
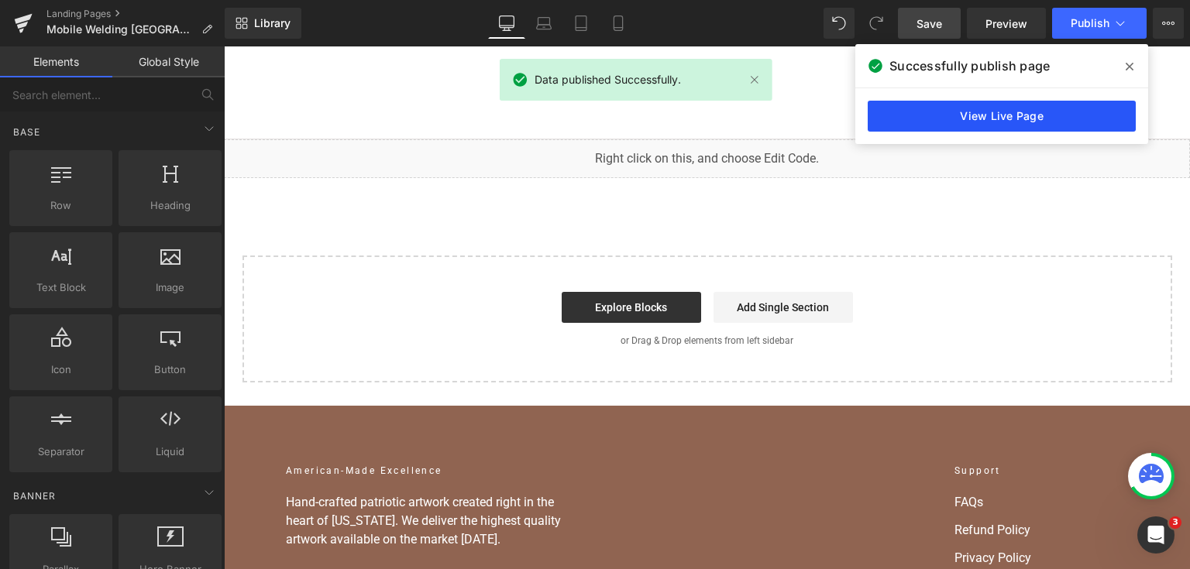
click at [1084, 101] on link "View Live Page" at bounding box center [1002, 116] width 268 height 31
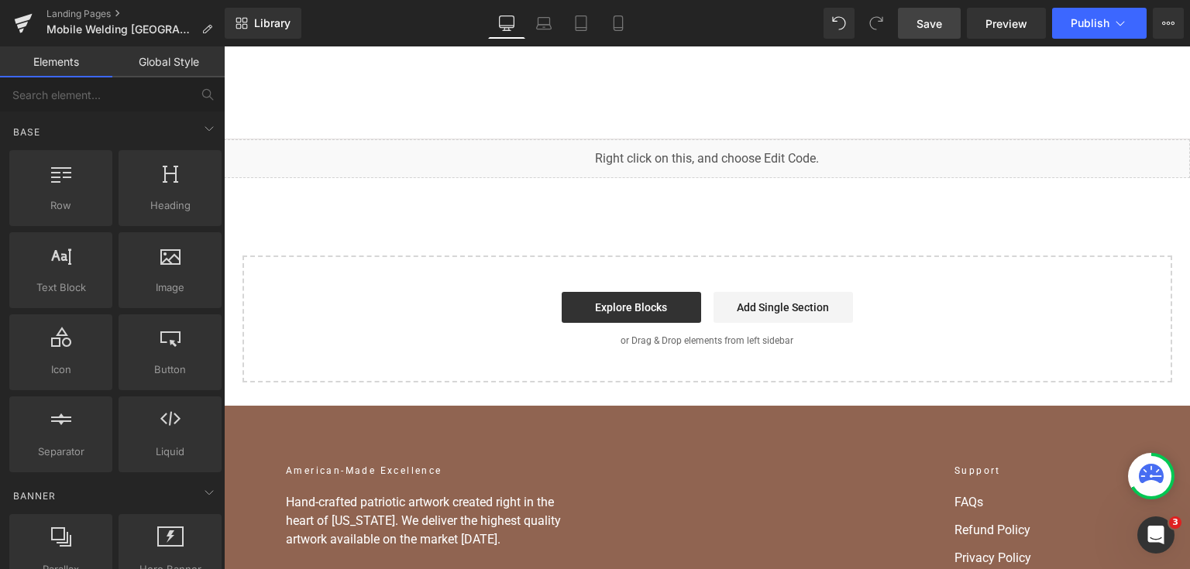
click at [658, 0] on div "You are previewing how the will restyle your page. You can not edit Elements in…" at bounding box center [595, 0] width 1190 height 0
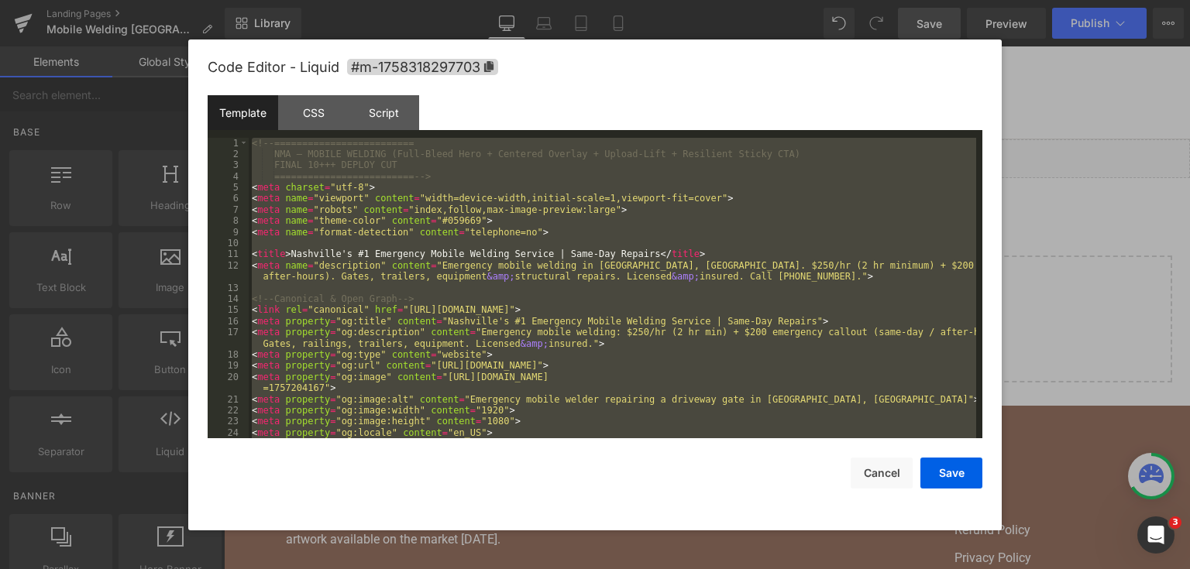
click at [1099, 208] on div at bounding box center [595, 284] width 1190 height 569
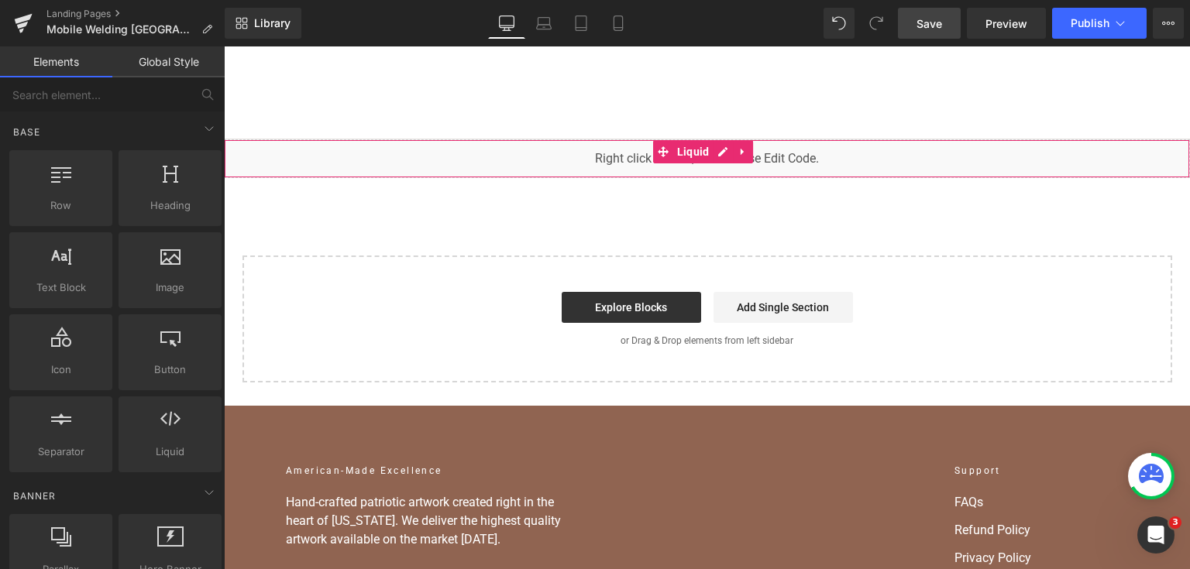
click at [579, 0] on div "You are previewing how the will restyle your page. You can not edit Elements in…" at bounding box center [595, 0] width 1190 height 0
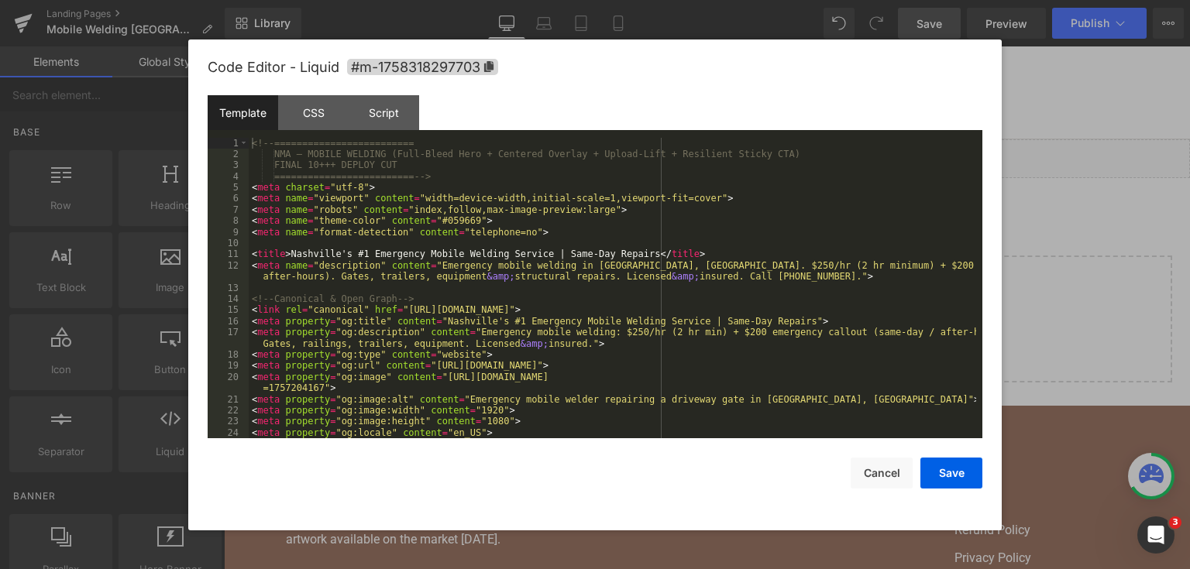
drag, startPoint x: 359, startPoint y: 119, endPoint x: 579, endPoint y: 231, distance: 247.7
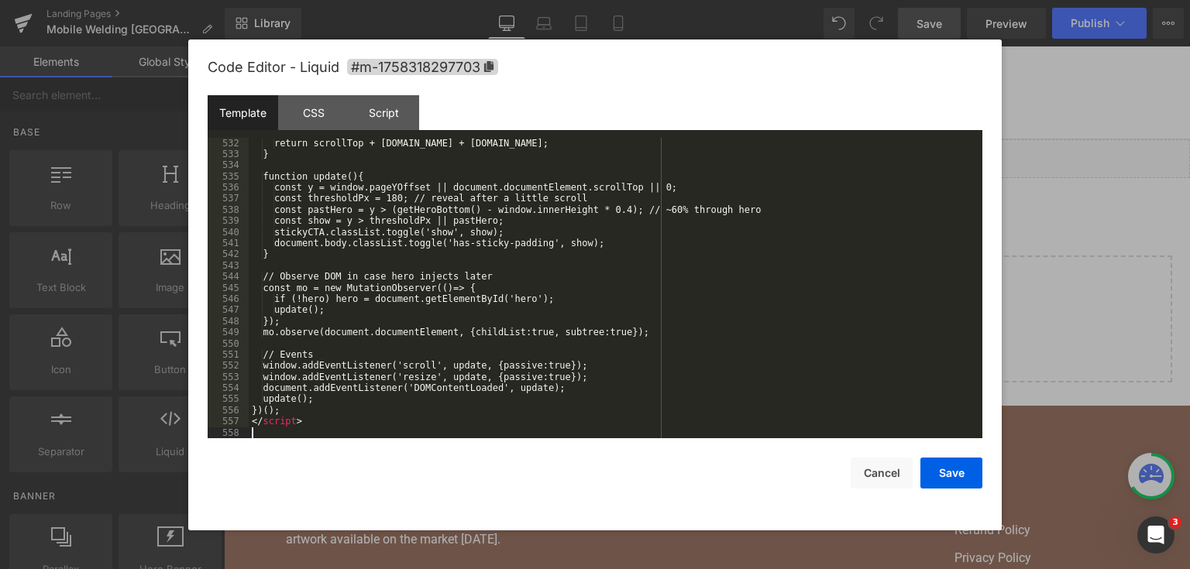
scroll to position [7038, 0]
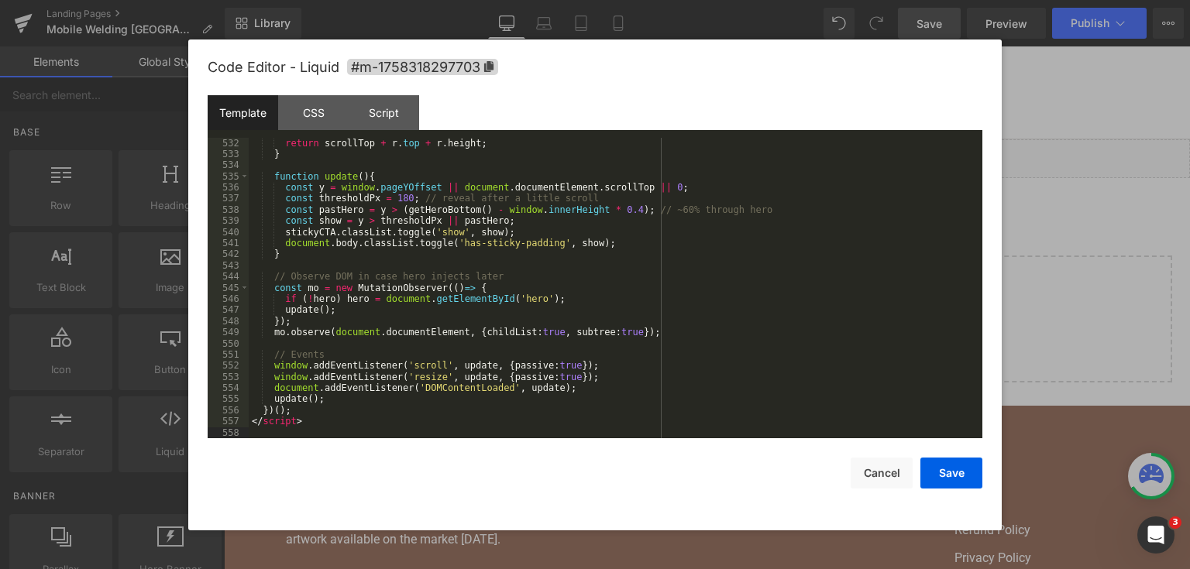
drag, startPoint x: 732, startPoint y: 91, endPoint x: 943, endPoint y: 31, distance: 219.0
click at [930, 468] on button "Save" at bounding box center [951, 473] width 62 height 31
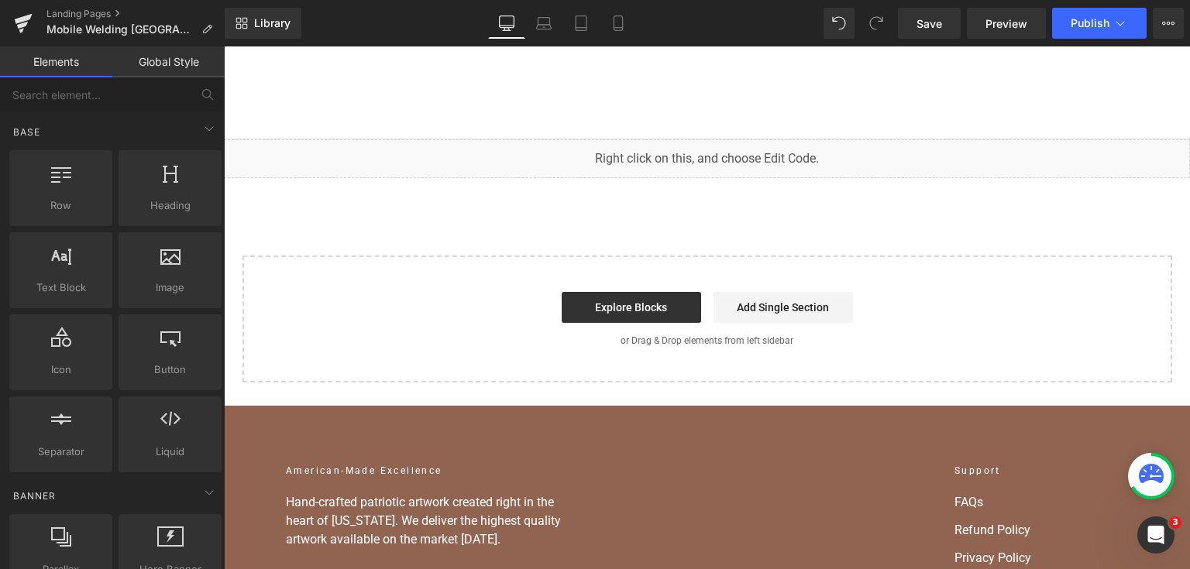
click at [943, 31] on link "Save" at bounding box center [929, 23] width 63 height 31
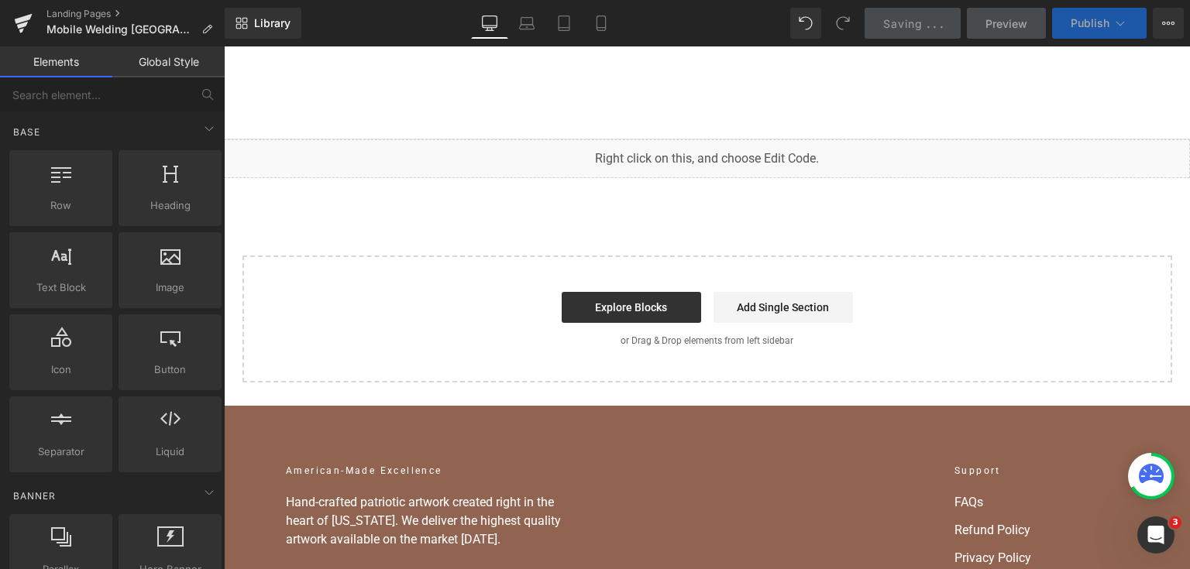
click at [1064, 18] on button "Publish" at bounding box center [1099, 23] width 94 height 31
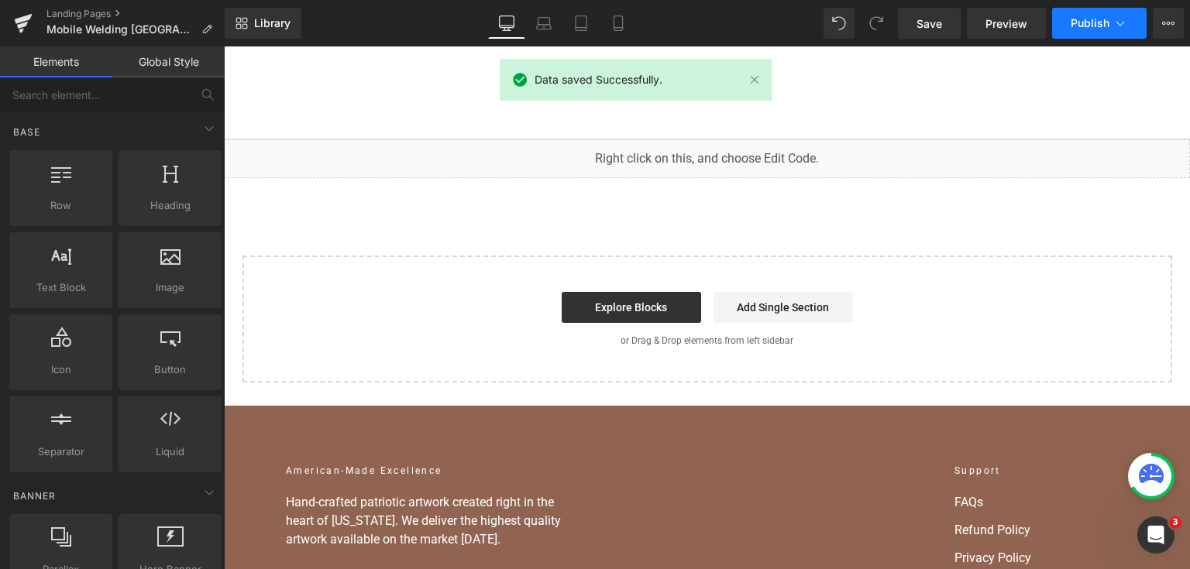
click at [1060, 16] on button "Publish" at bounding box center [1099, 23] width 94 height 31
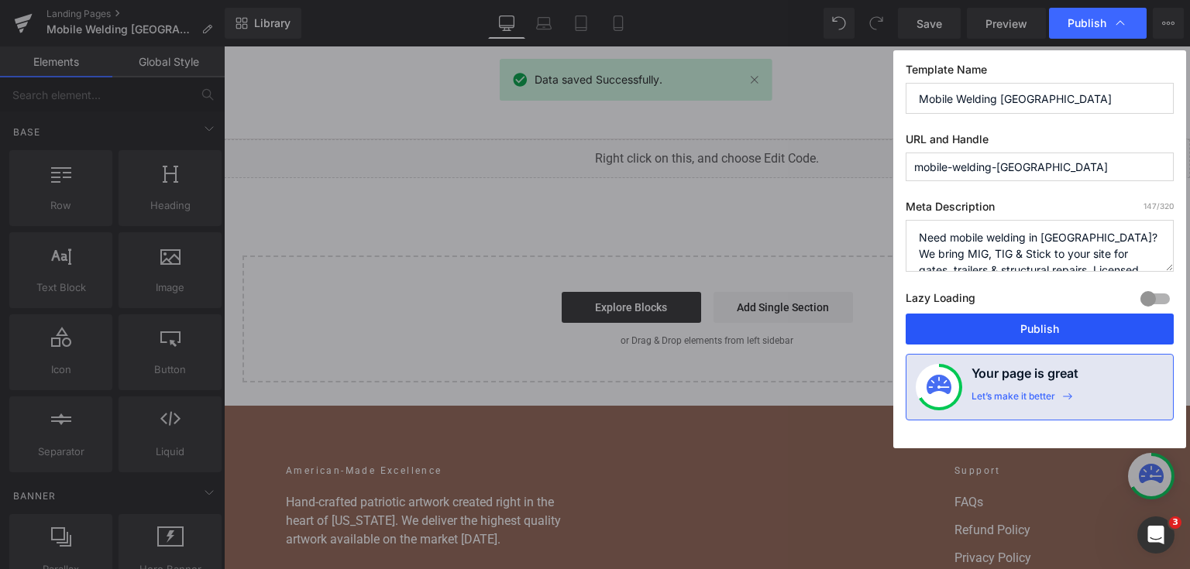
click at [1032, 320] on button "Publish" at bounding box center [1039, 329] width 268 height 31
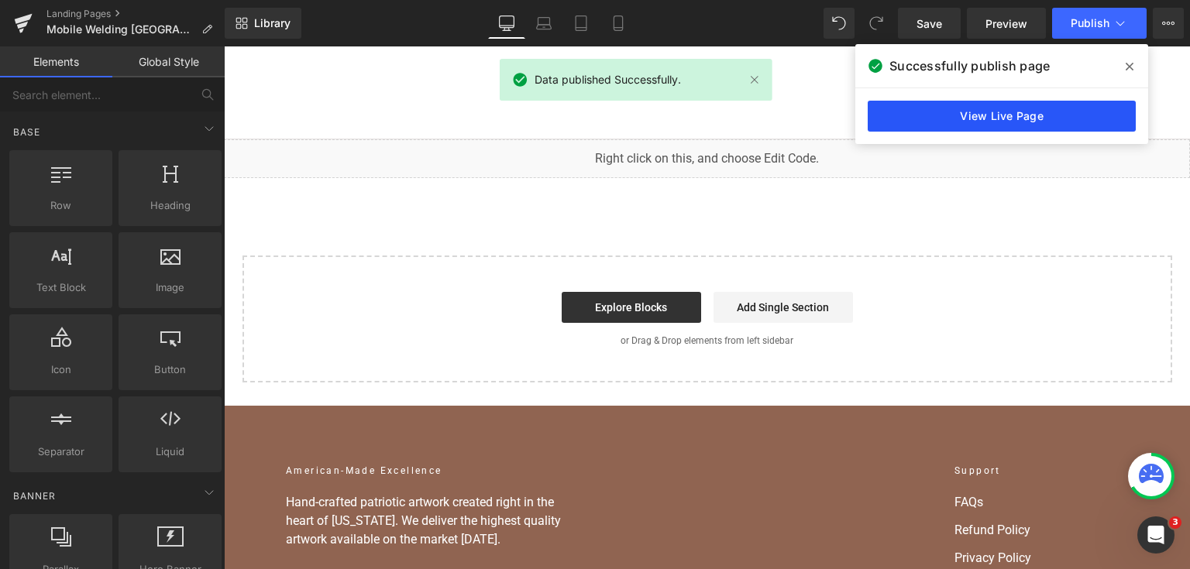
click at [1046, 108] on link "View Live Page" at bounding box center [1002, 116] width 268 height 31
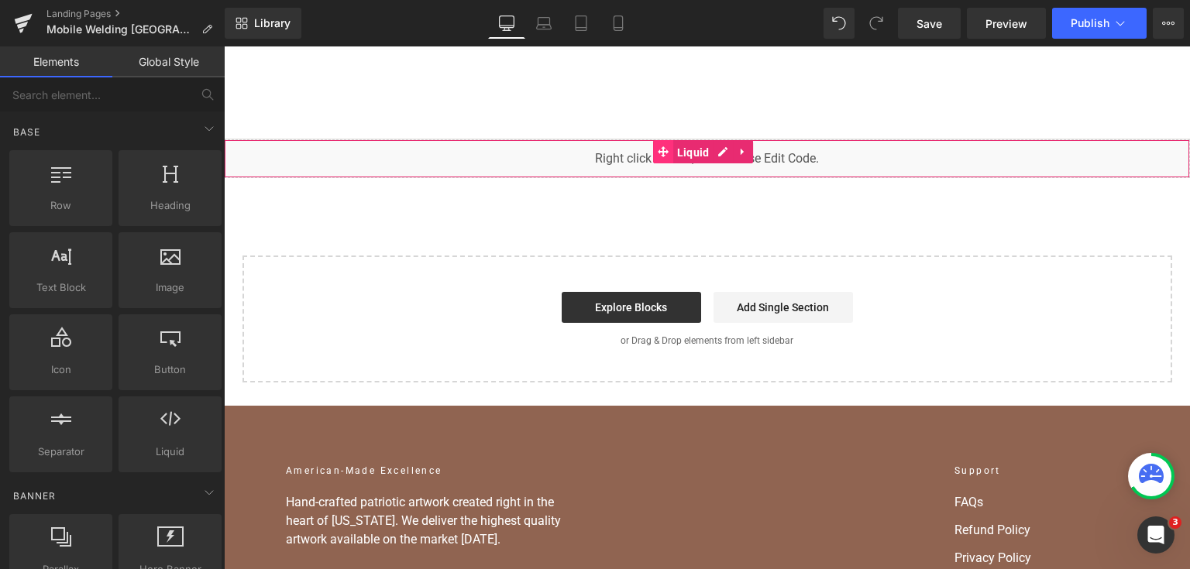
click at [640, 0] on div "You are previewing how the will restyle your page. You can not edit Elements in…" at bounding box center [595, 0] width 1190 height 0
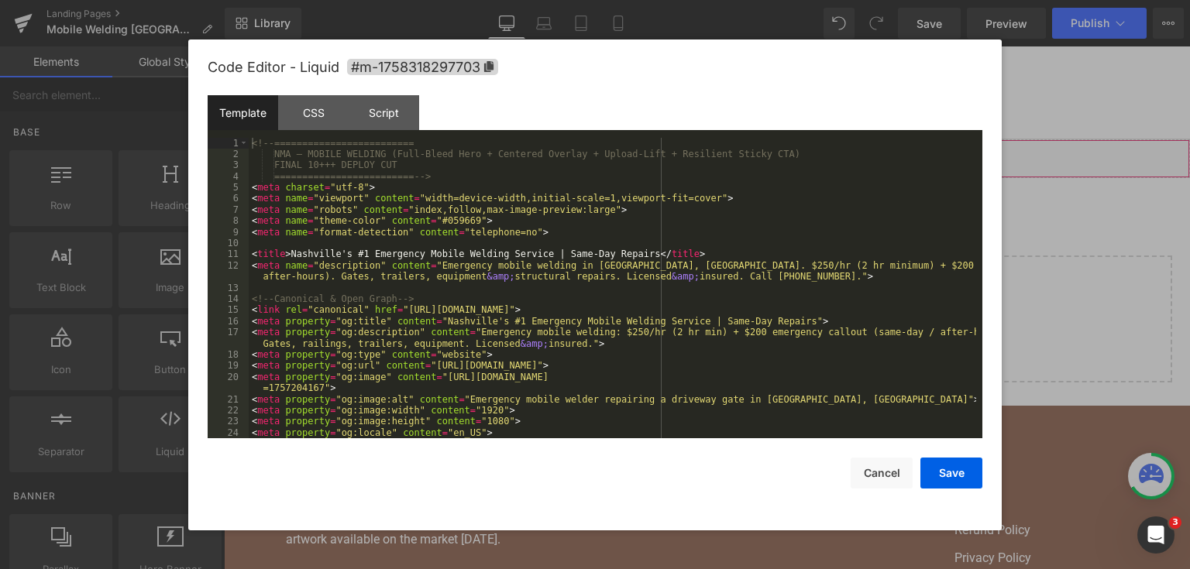
drag, startPoint x: 447, startPoint y: 110, endPoint x: 692, endPoint y: 397, distance: 376.9
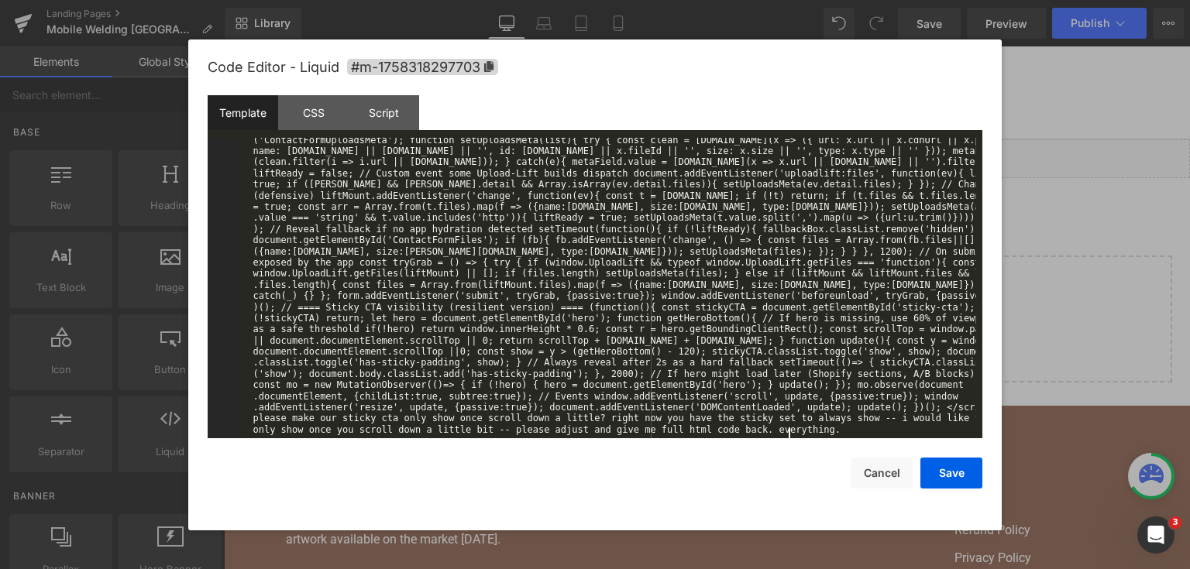
scroll to position [4595, 0]
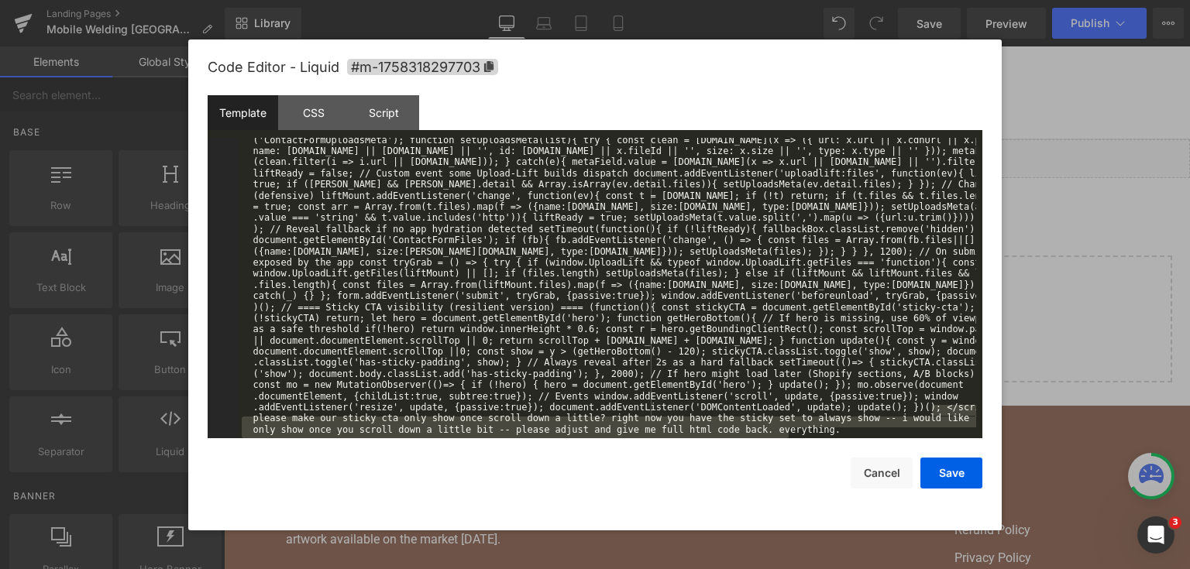
drag, startPoint x: 933, startPoint y: 412, endPoint x: 950, endPoint y: 440, distance: 32.7
click at [950, 440] on div "Code Editor - Liquid #m-1758318297703 Template CSS Script Data 1 <!-- =========…" at bounding box center [595, 285] width 775 height 491
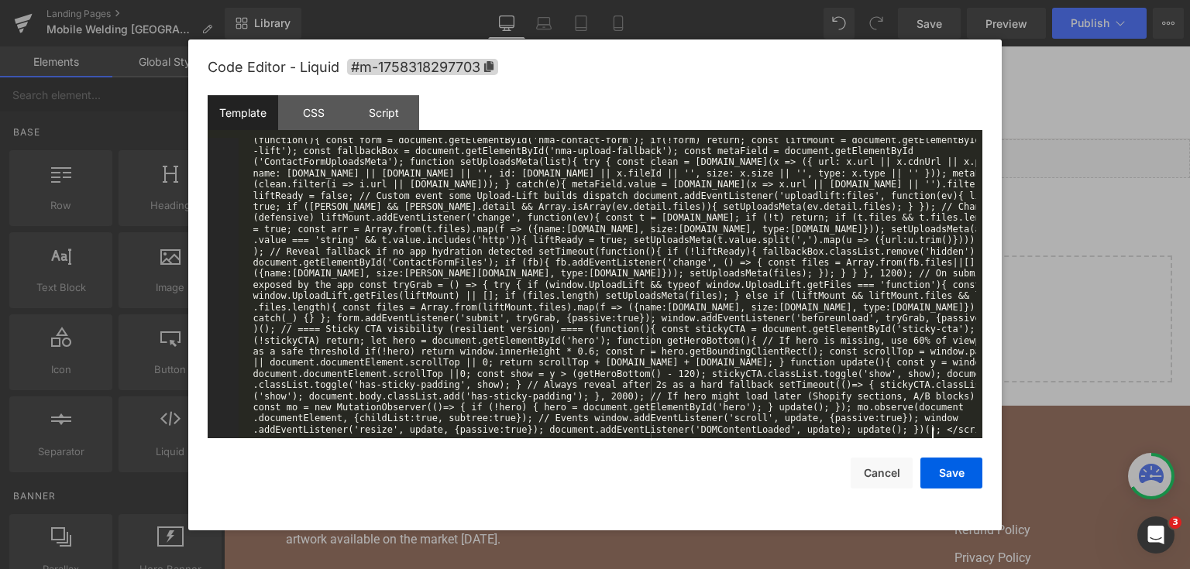
scroll to position [4573, 0]
drag, startPoint x: 936, startPoint y: 466, endPoint x: 729, endPoint y: 39, distance: 475.0
click at [936, 466] on button "Save" at bounding box center [951, 473] width 62 height 31
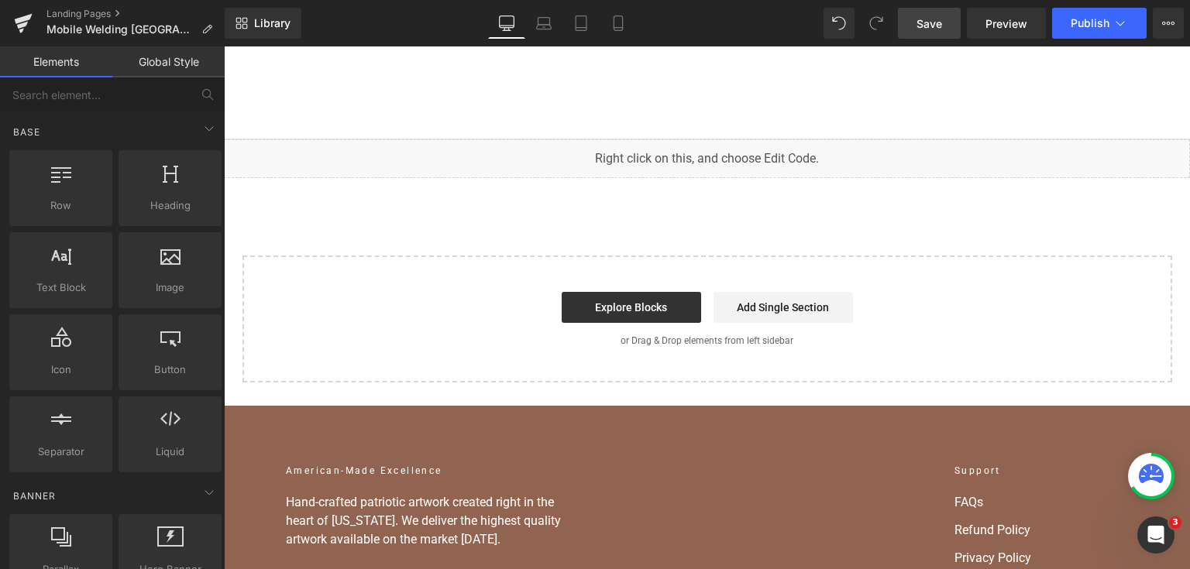
click at [920, 19] on span "Save" at bounding box center [929, 23] width 26 height 16
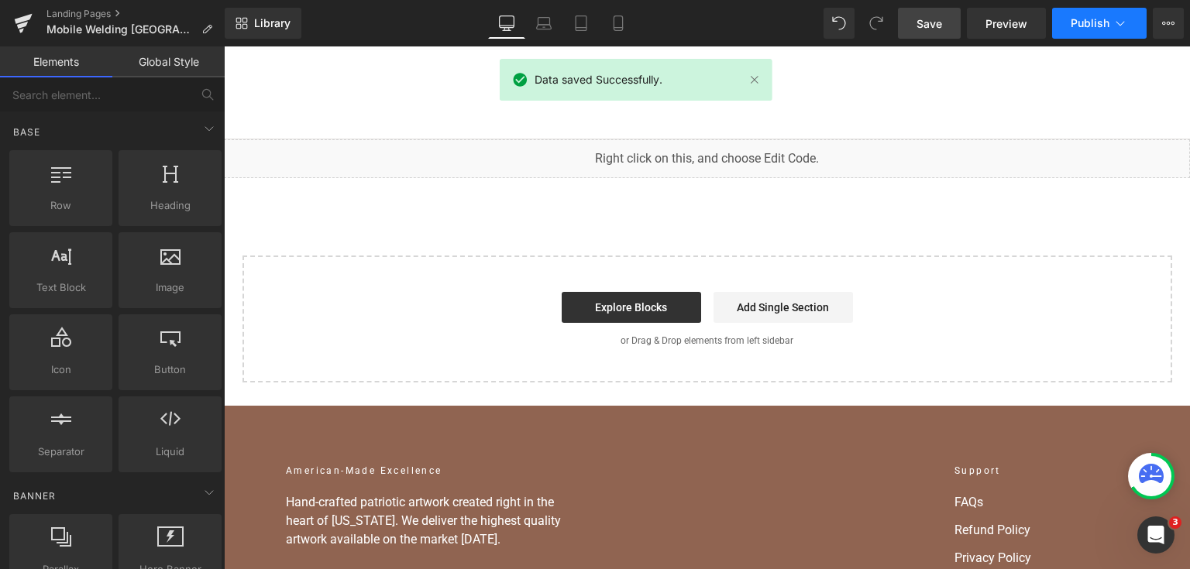
click at [1088, 25] on span "Publish" at bounding box center [1089, 23] width 39 height 12
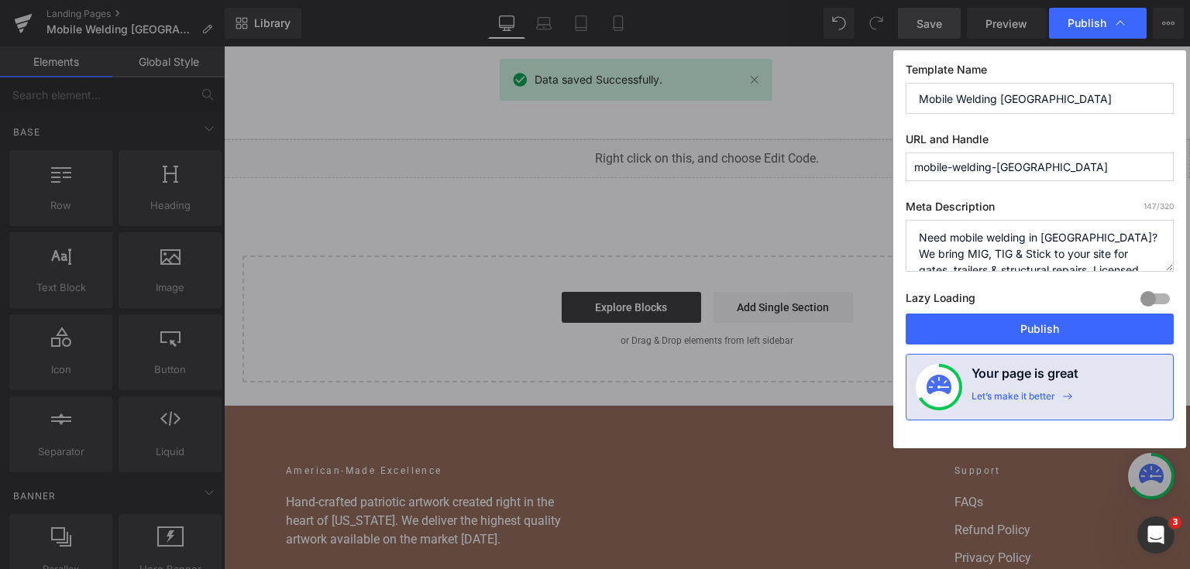
click at [1076, 323] on button "Publish" at bounding box center [1039, 329] width 268 height 31
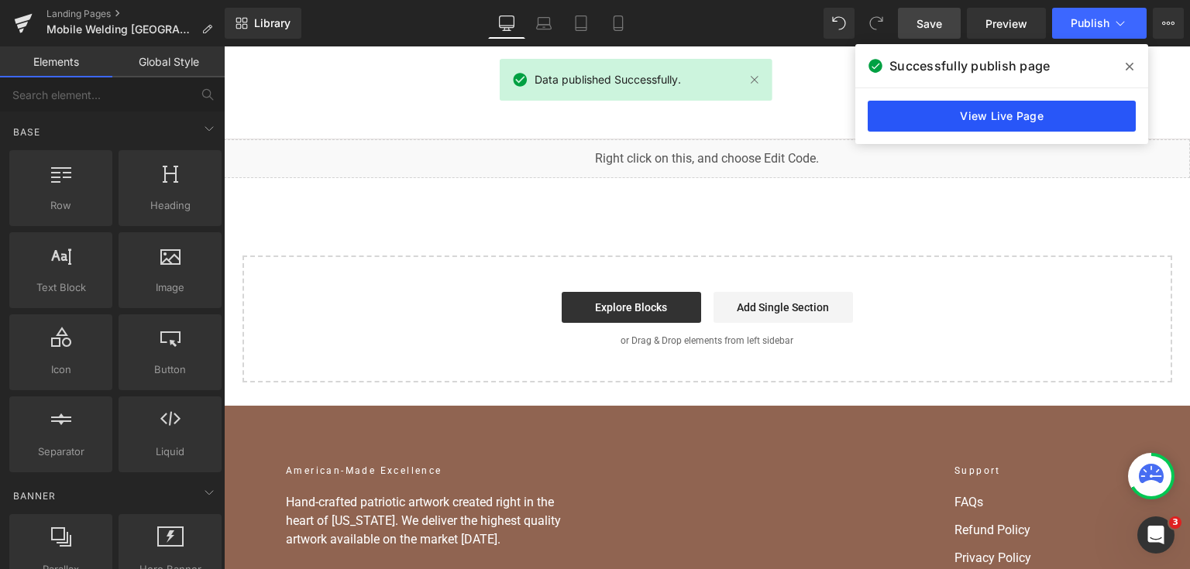
click at [1021, 107] on link "View Live Page" at bounding box center [1002, 116] width 268 height 31
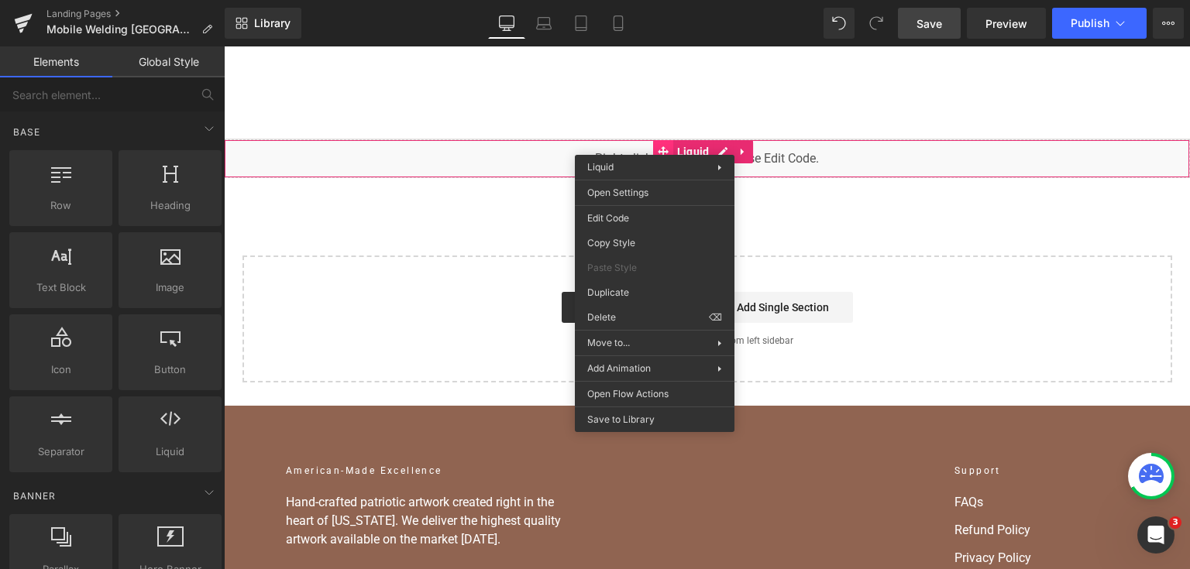
click at [600, 0] on div "You are previewing how the will restyle your page. You can not edit Elements in…" at bounding box center [595, 0] width 1190 height 0
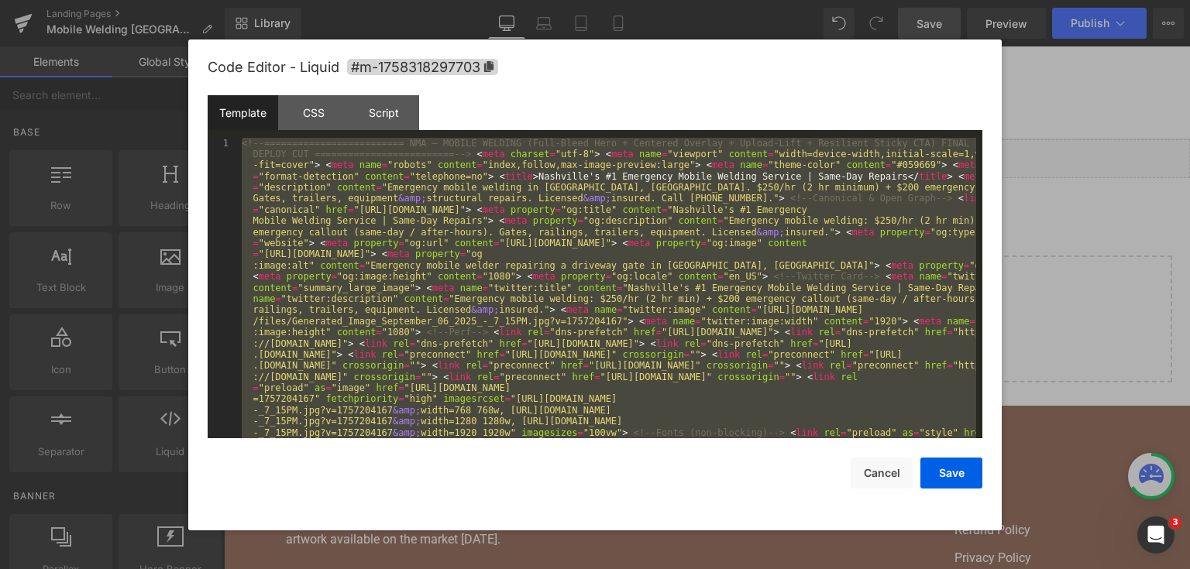
scroll to position [11946, 0]
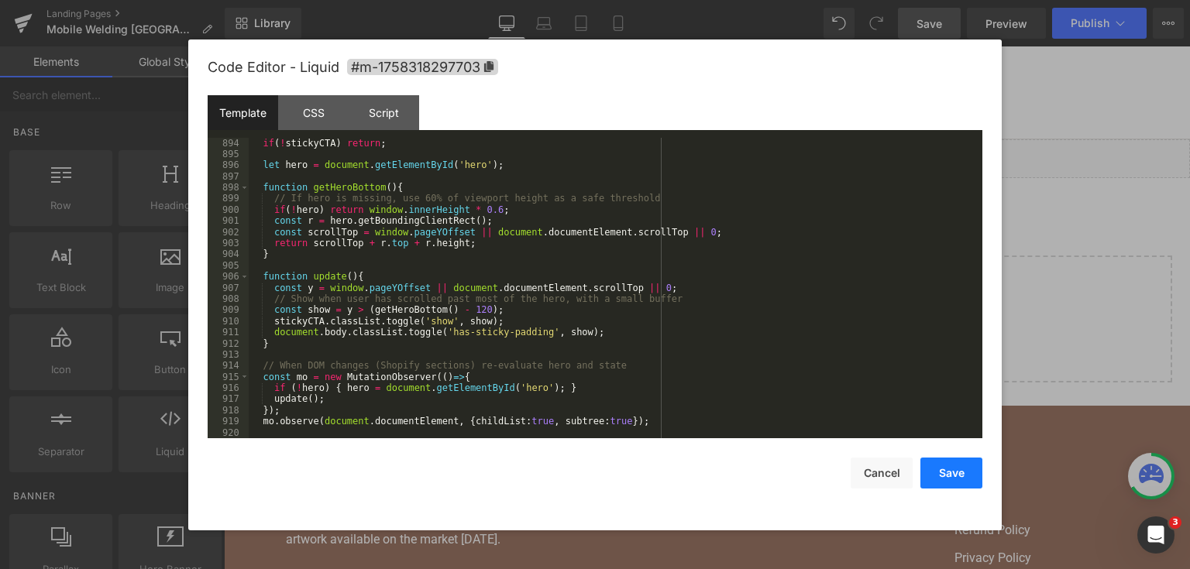
click at [942, 472] on button "Save" at bounding box center [951, 473] width 62 height 31
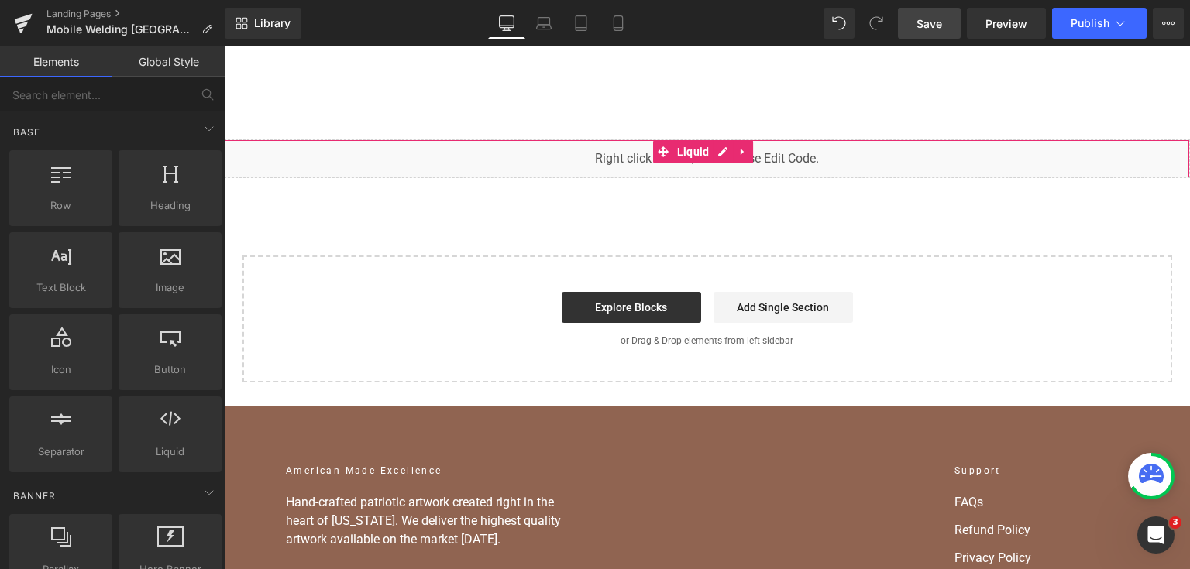
click at [644, 0] on div "You are previewing how the will restyle your page. You can not edit Elements in…" at bounding box center [595, 0] width 1190 height 0
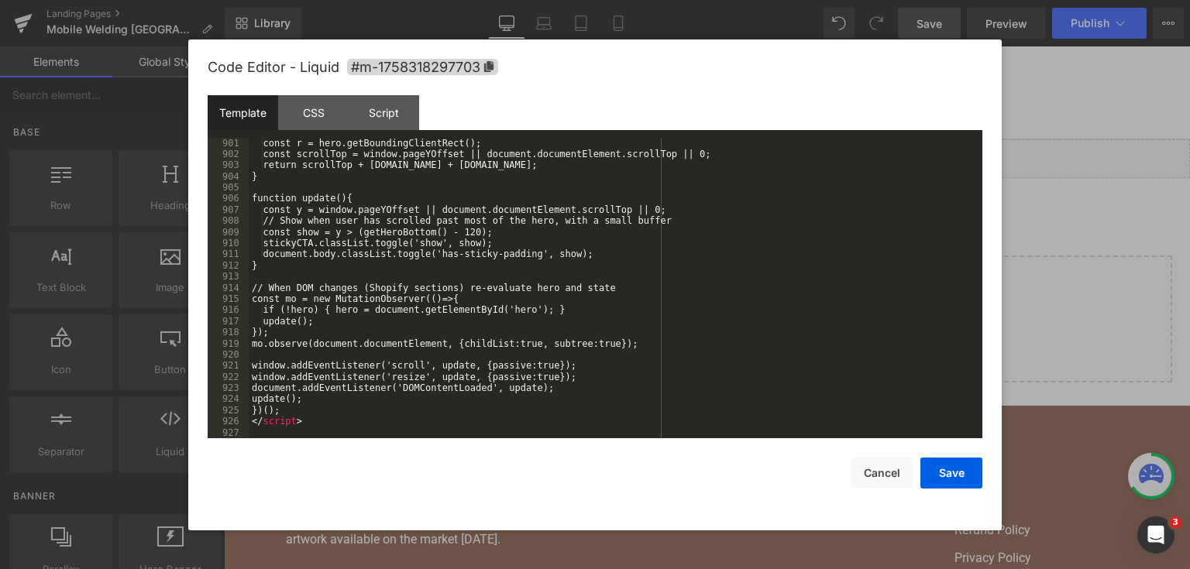
click at [1139, 208] on div at bounding box center [595, 284] width 1190 height 569
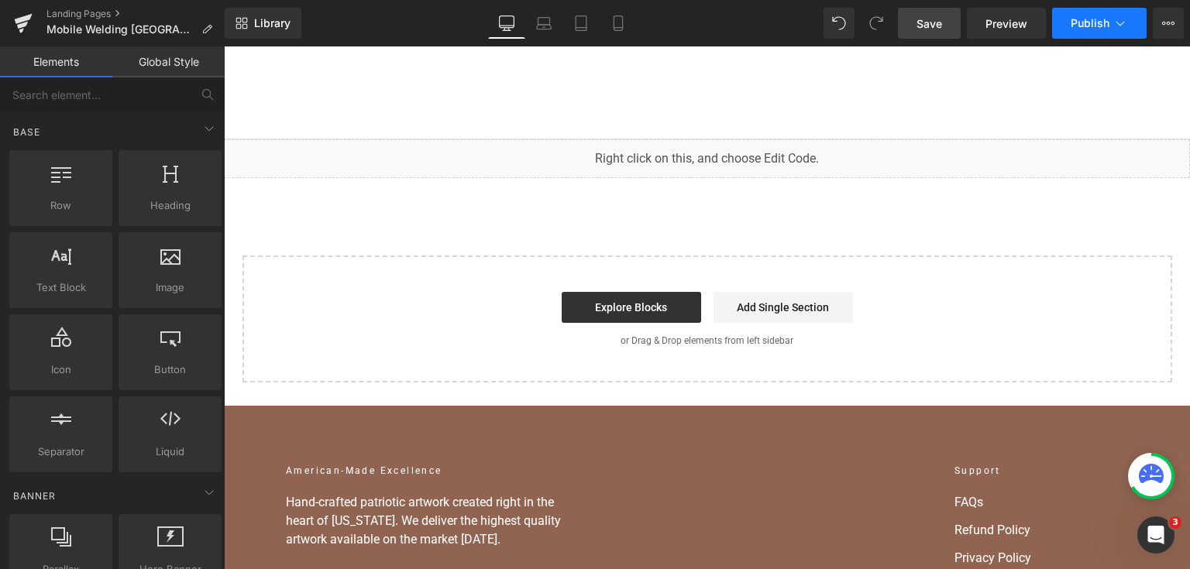
click at [1120, 27] on icon at bounding box center [1119, 22] width 15 height 15
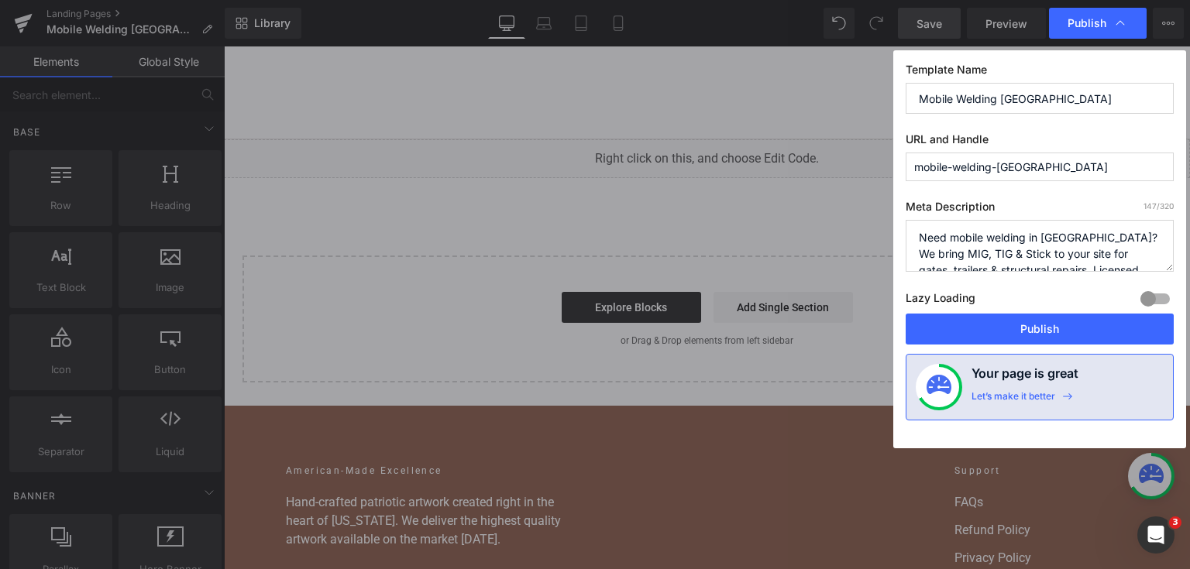
click at [1001, 319] on button "Publish" at bounding box center [1039, 329] width 268 height 31
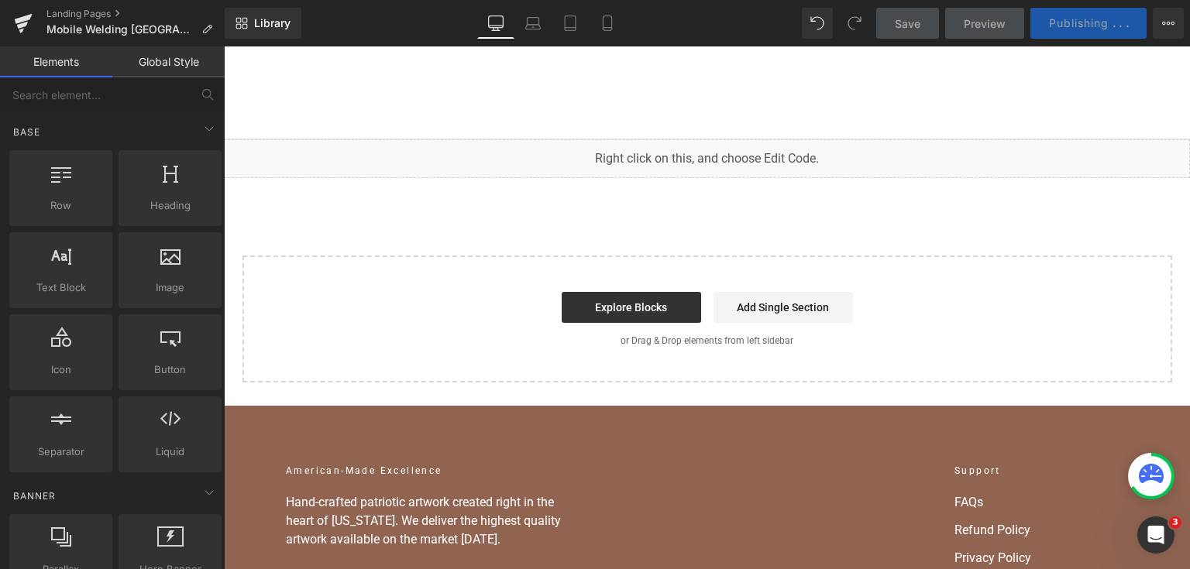
scroll to position [12035, 0]
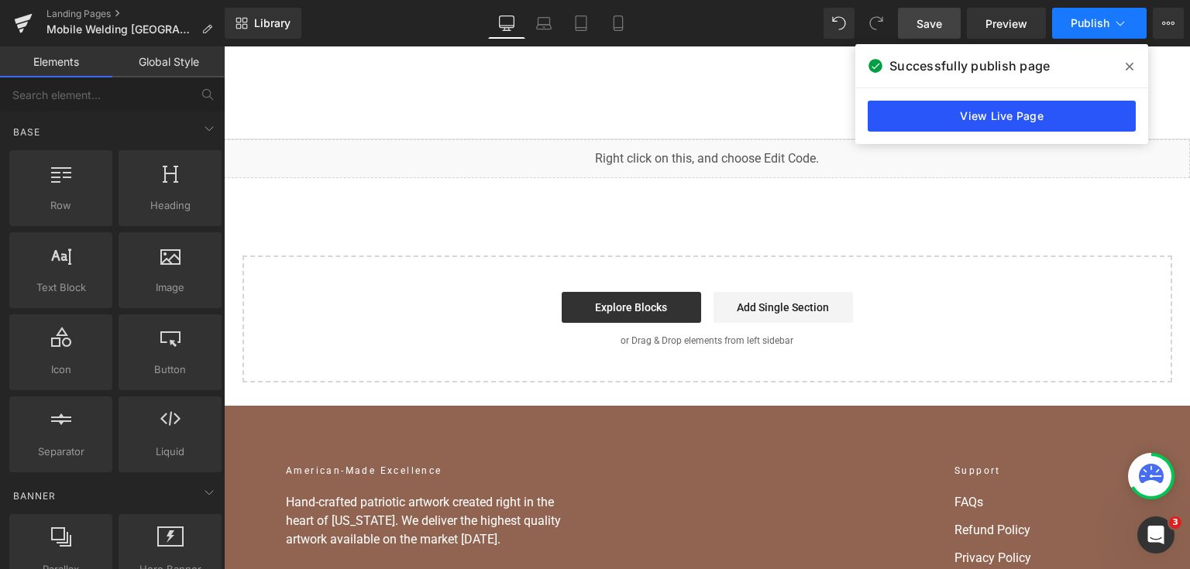
click at [964, 127] on link "View Live Page" at bounding box center [1002, 116] width 268 height 31
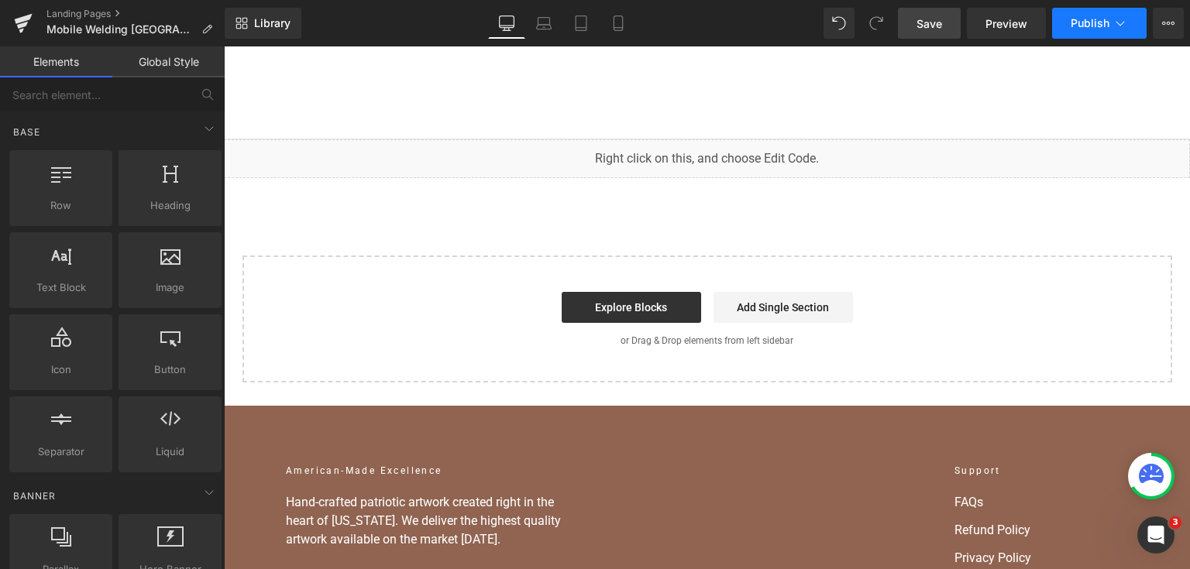
click at [933, 26] on span "Save" at bounding box center [929, 23] width 26 height 16
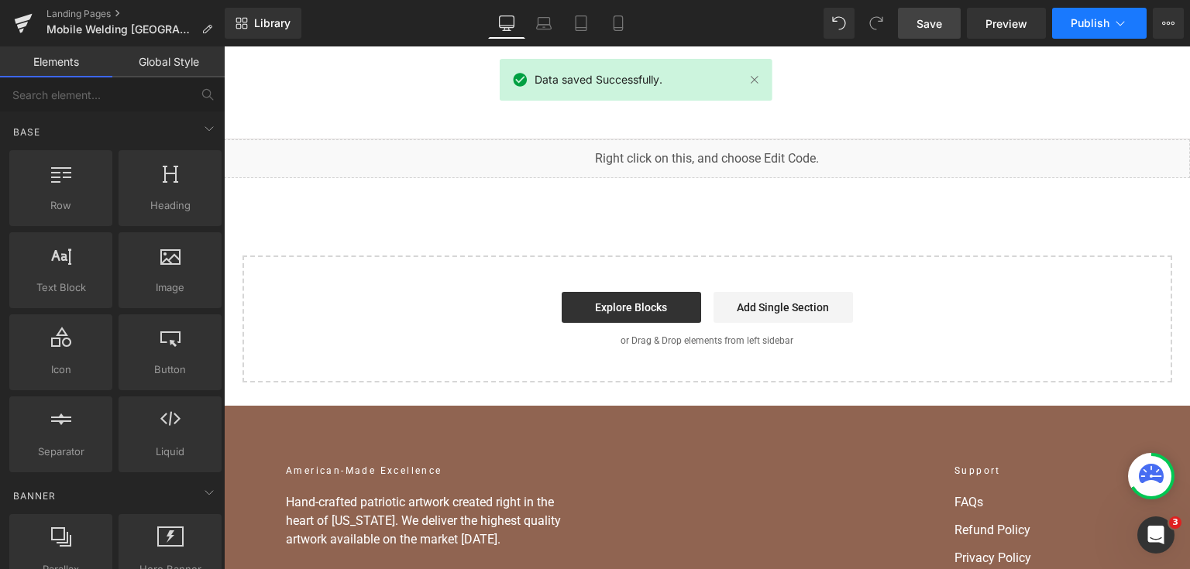
click at [1062, 22] on button "Publish" at bounding box center [1099, 23] width 94 height 31
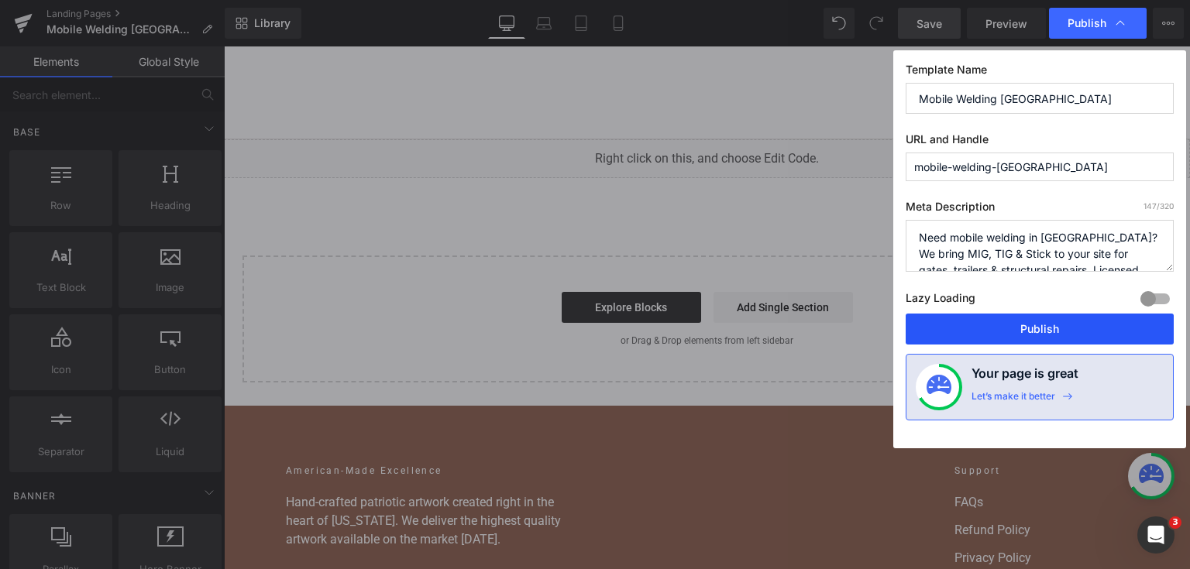
click at [1036, 333] on button "Publish" at bounding box center [1039, 329] width 268 height 31
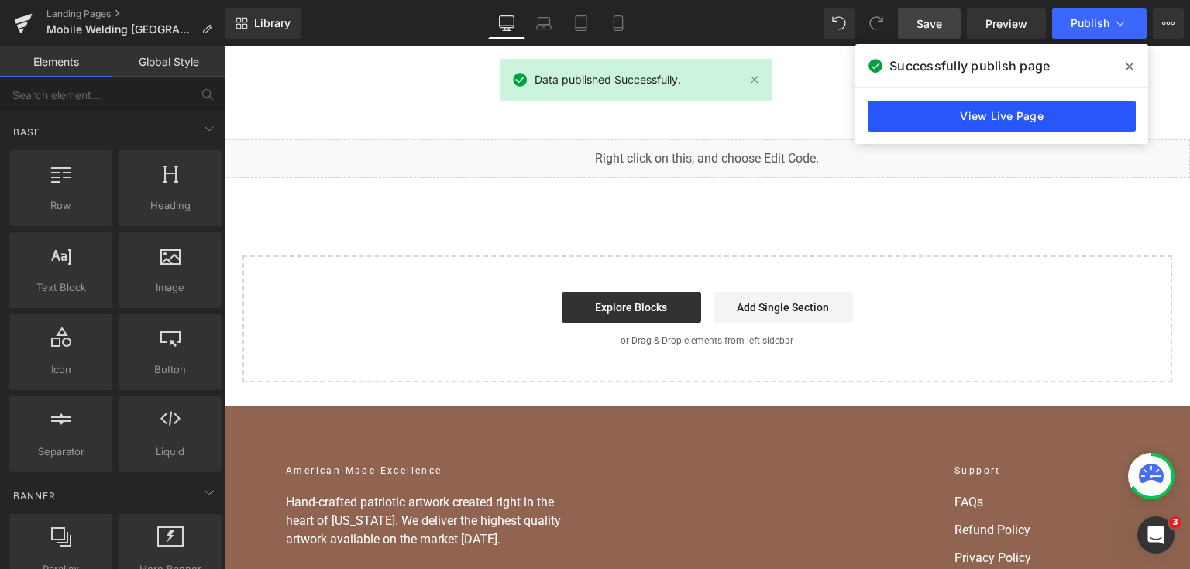
click at [1023, 122] on link "View Live Page" at bounding box center [1002, 116] width 268 height 31
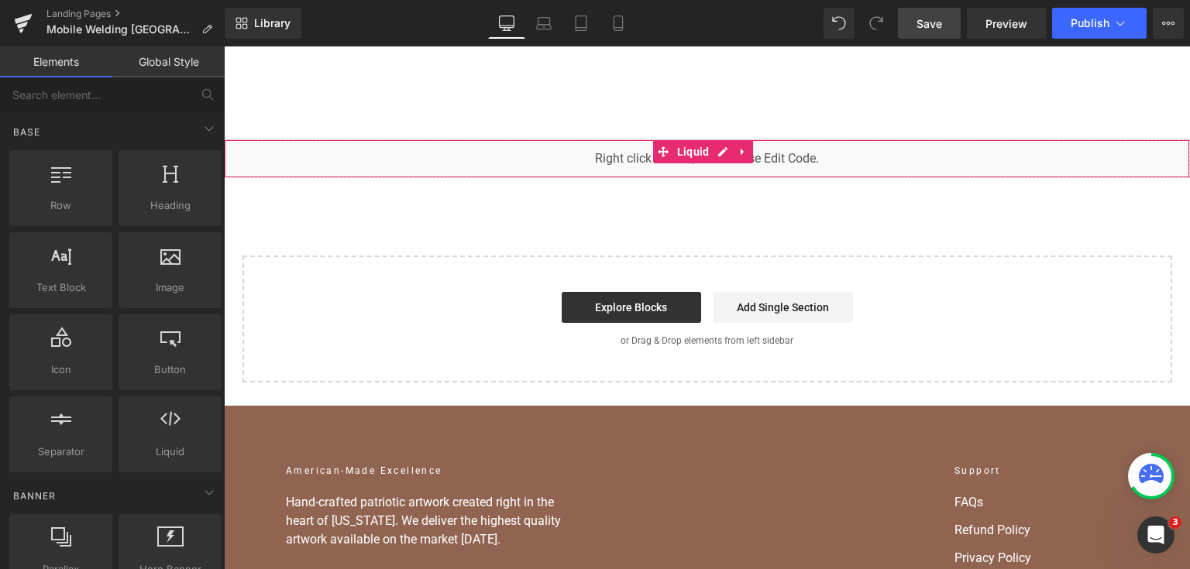
click at [555, 0] on div "You are previewing how the will restyle your page. You can not edit Elements in…" at bounding box center [595, 0] width 1190 height 0
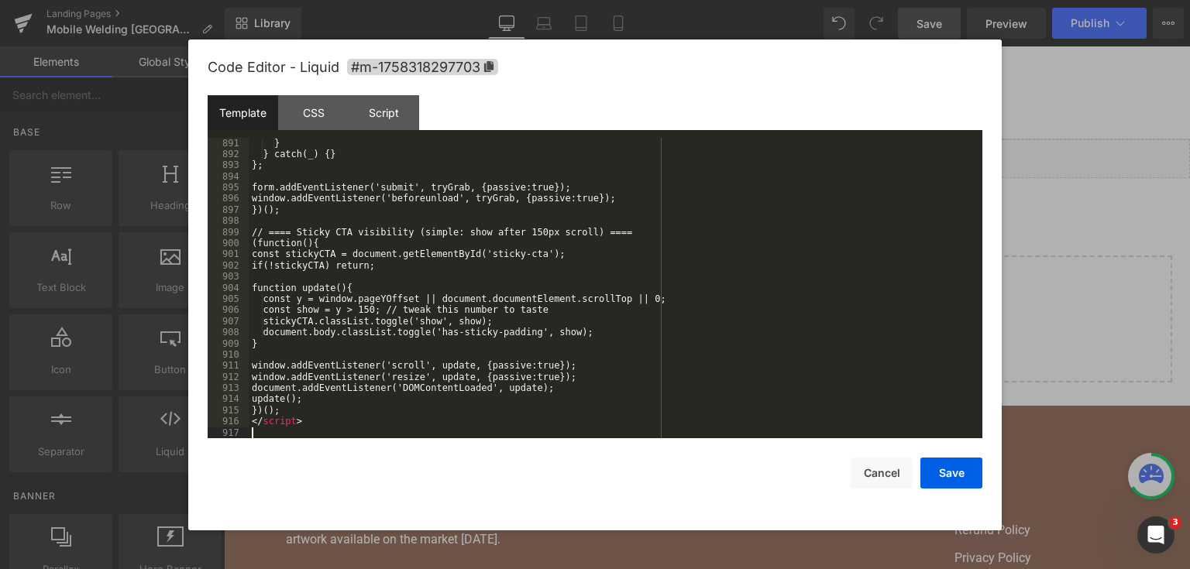
scroll to position [11689, 0]
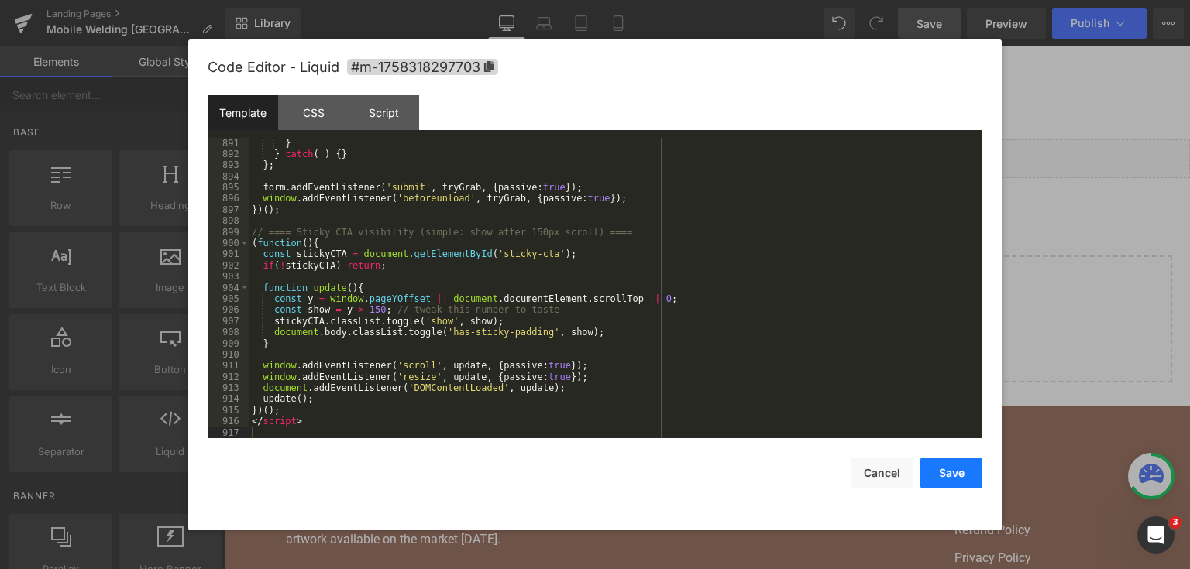
drag, startPoint x: 926, startPoint y: 468, endPoint x: 783, endPoint y: 38, distance: 453.1
click at [926, 468] on button "Save" at bounding box center [951, 473] width 62 height 31
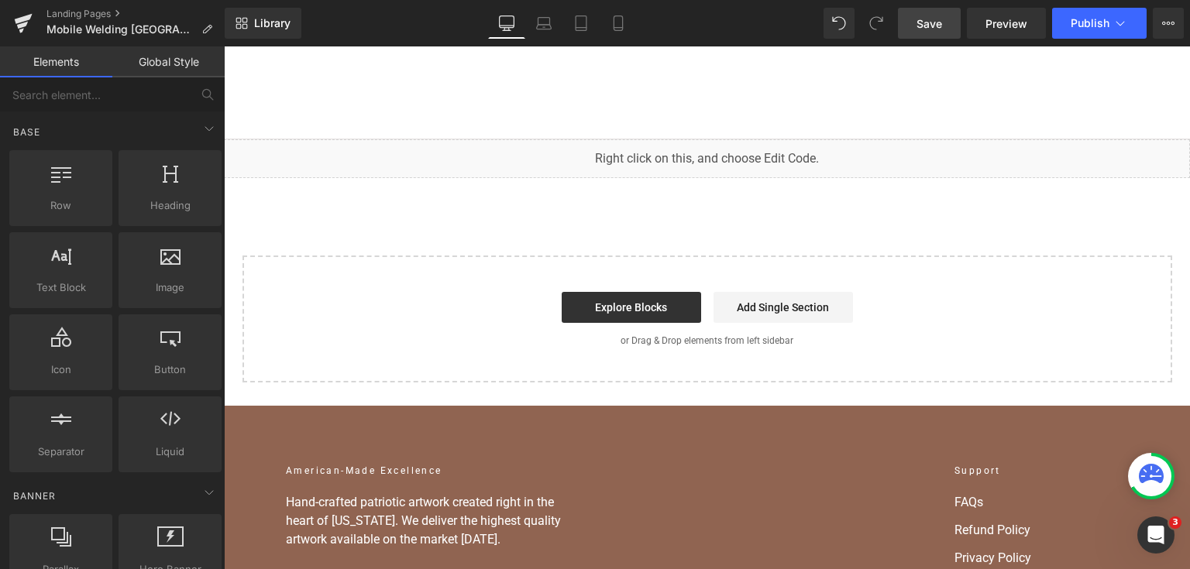
click at [942, 17] on span "Save" at bounding box center [929, 23] width 26 height 16
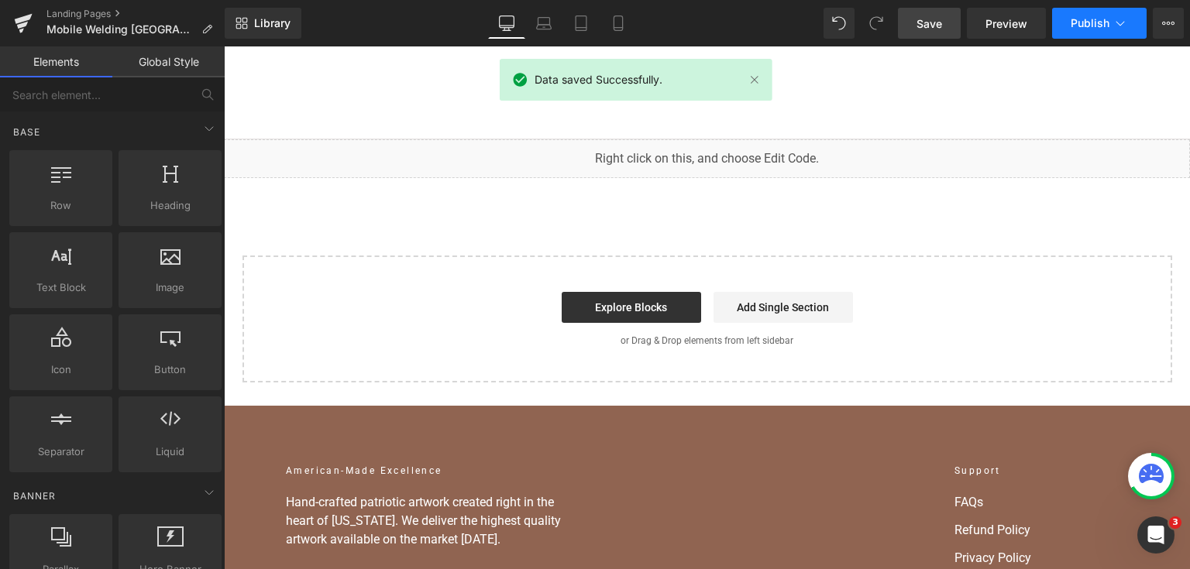
click at [1073, 35] on button "Publish" at bounding box center [1099, 23] width 94 height 31
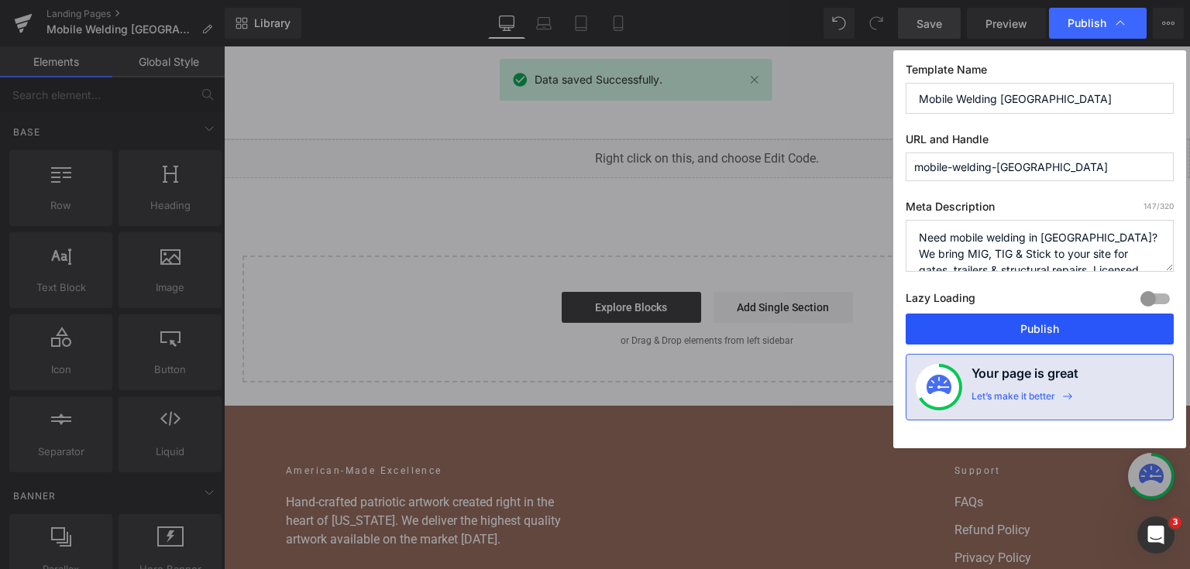
click at [1078, 316] on button "Publish" at bounding box center [1039, 329] width 268 height 31
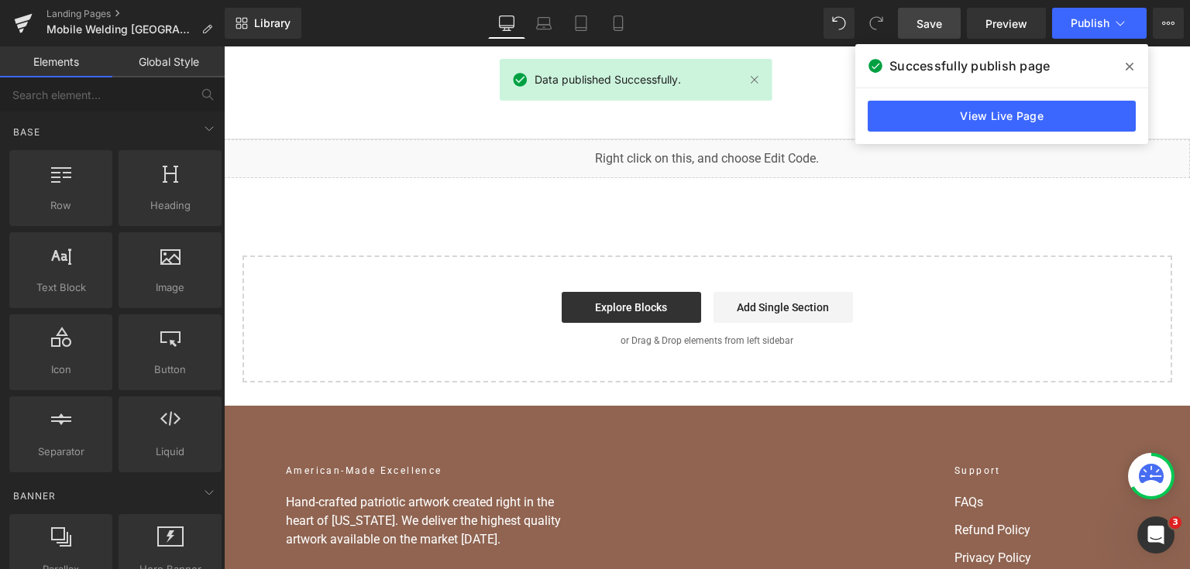
click at [991, 133] on div "View Live Page" at bounding box center [1001, 116] width 293 height 56
click at [983, 107] on link "View Live Page" at bounding box center [1002, 116] width 268 height 31
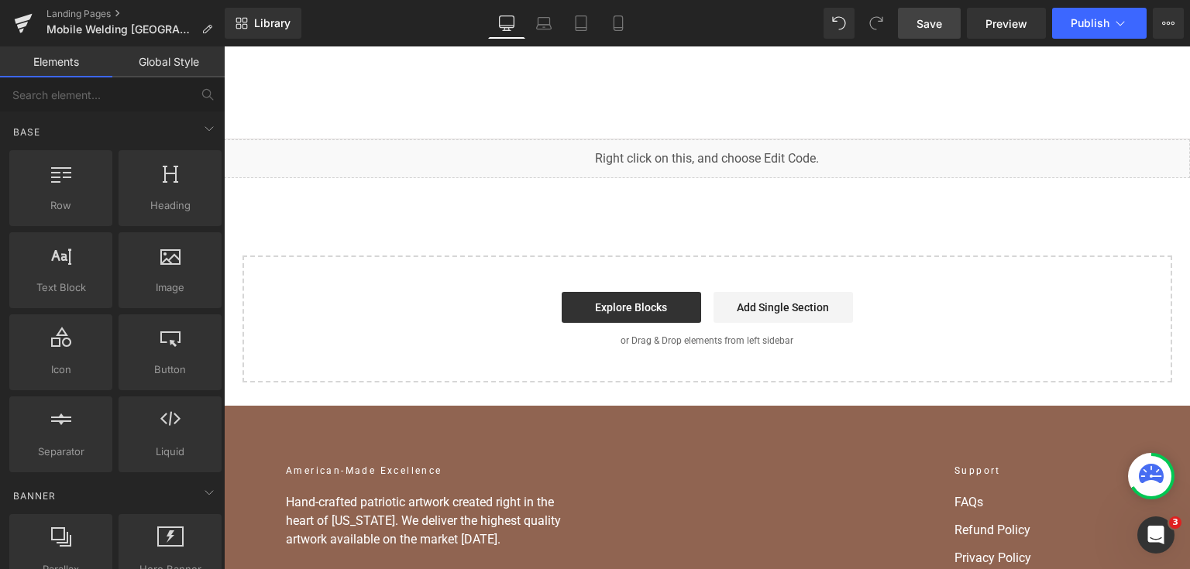
click at [573, 0] on div "You are previewing how the will restyle your page. You can not edit Elements in…" at bounding box center [595, 0] width 1190 height 0
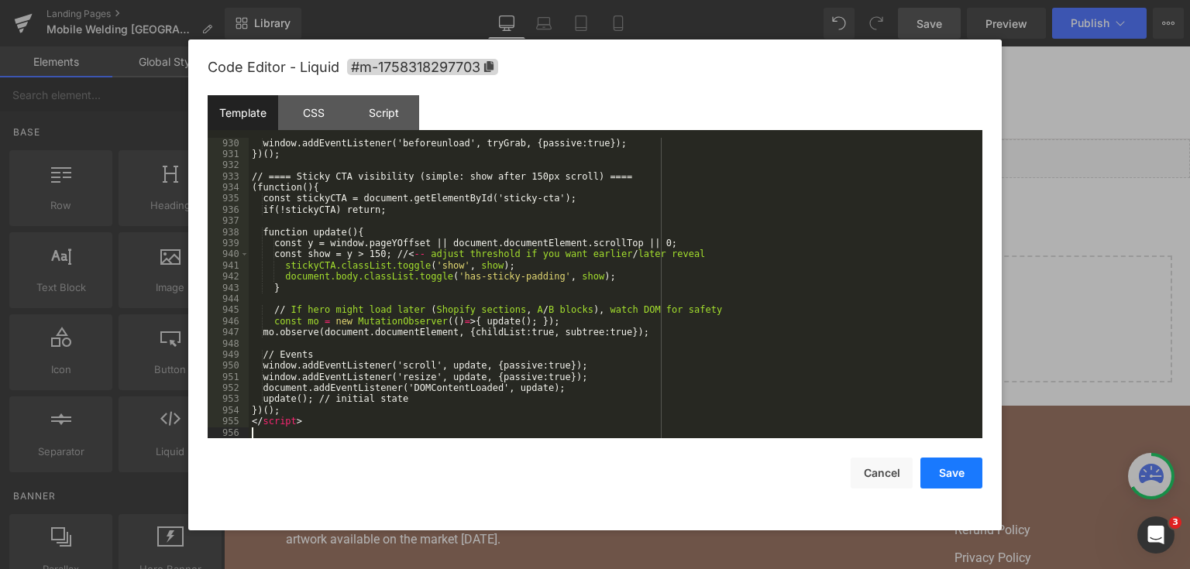
drag, startPoint x: 930, startPoint y: 476, endPoint x: 749, endPoint y: 0, distance: 508.7
click at [930, 476] on button "Save" at bounding box center [951, 473] width 62 height 31
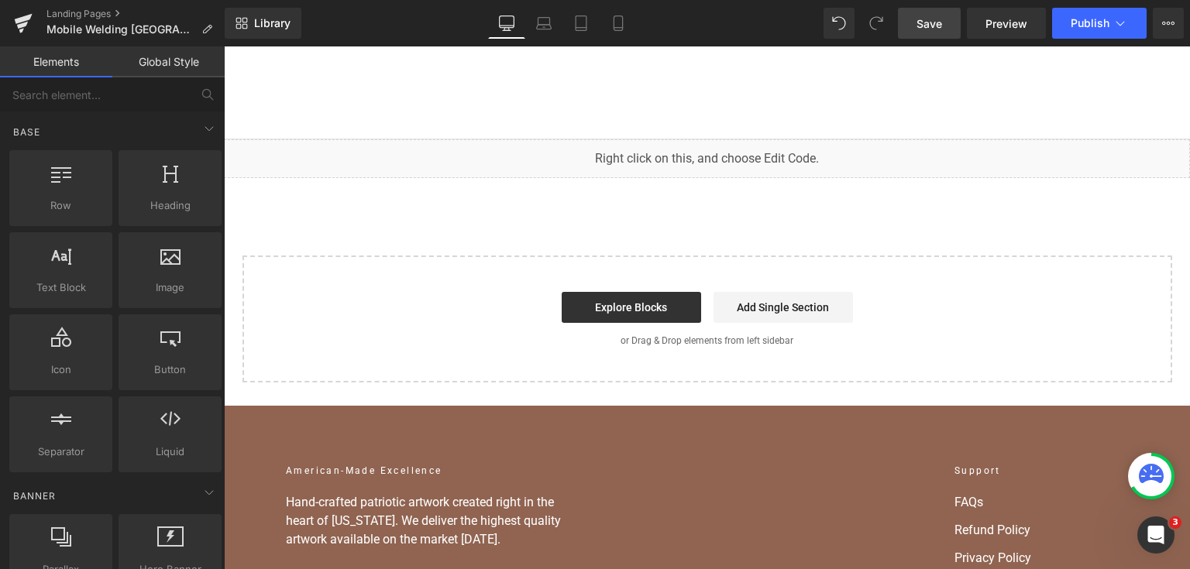
click at [954, 29] on link "Save" at bounding box center [929, 23] width 63 height 31
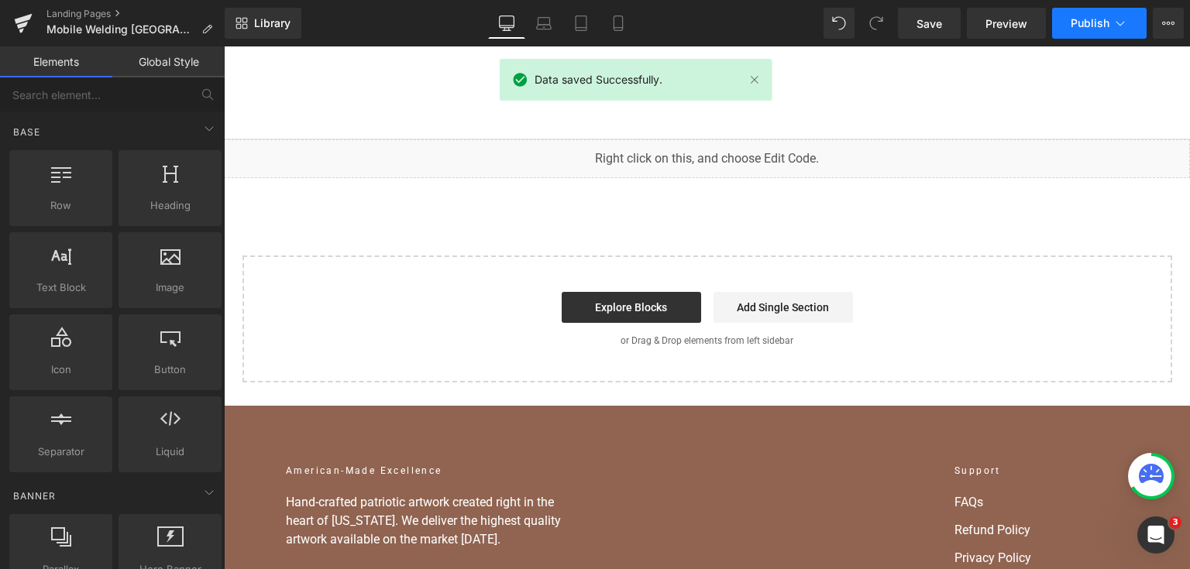
click at [1074, 26] on span "Publish" at bounding box center [1089, 23] width 39 height 12
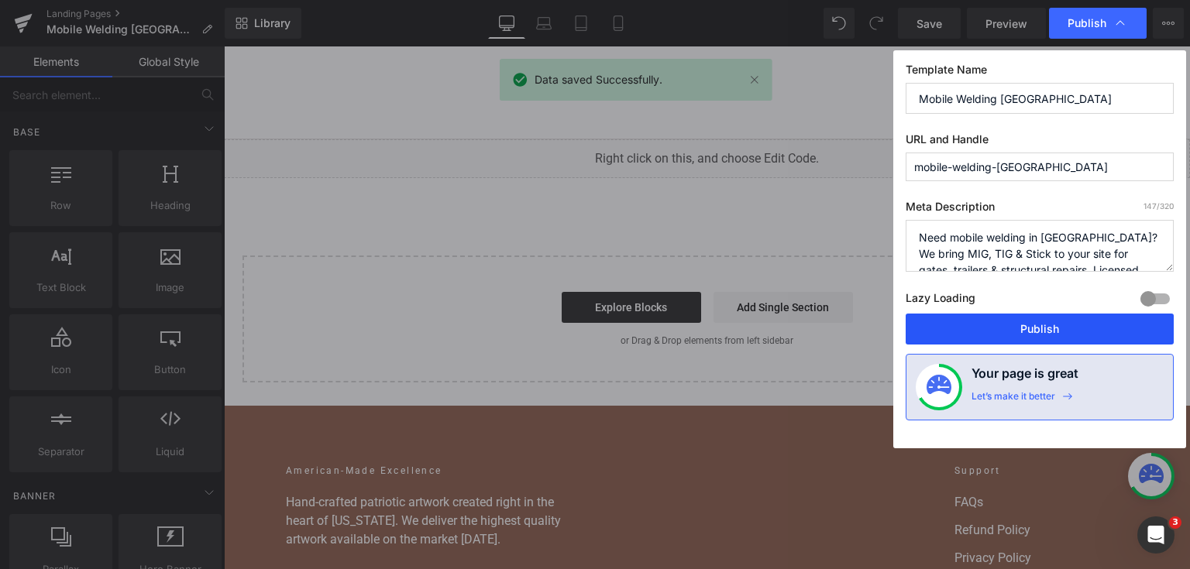
click at [1052, 328] on button "Publish" at bounding box center [1039, 329] width 268 height 31
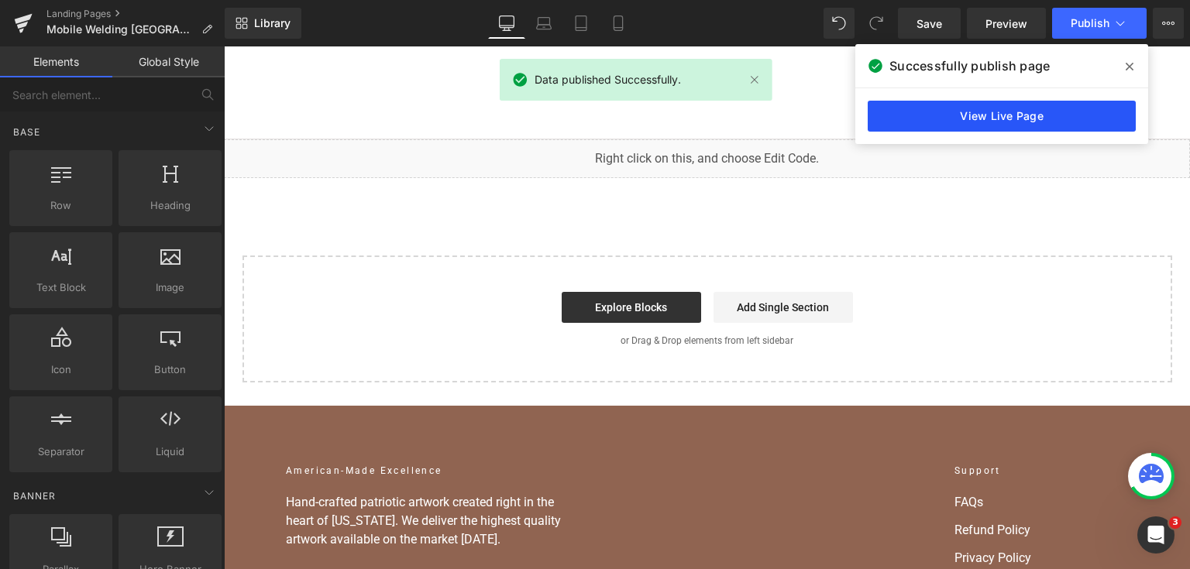
click at [1060, 125] on link "View Live Page" at bounding box center [1002, 116] width 268 height 31
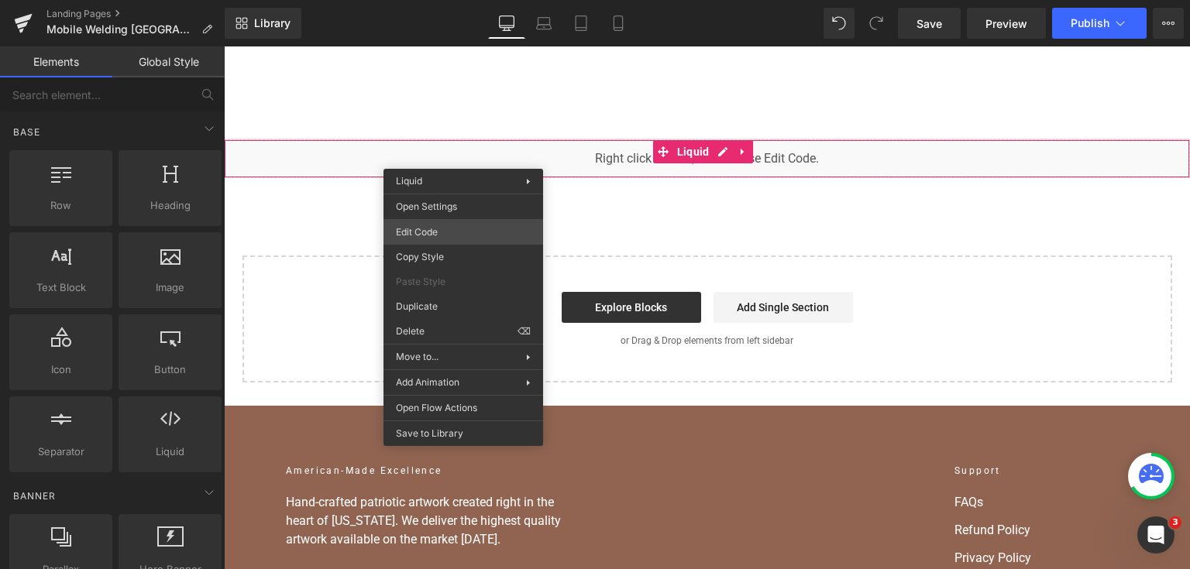
click at [462, 0] on div "You are previewing how the will restyle your page. You can not edit Elements in…" at bounding box center [595, 0] width 1190 height 0
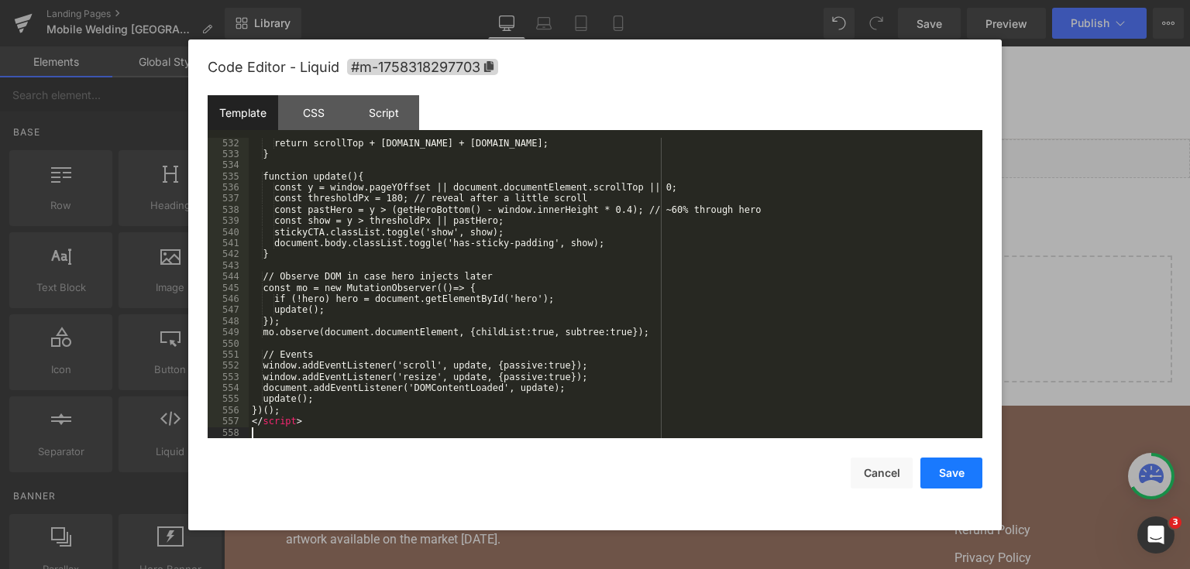
click at [948, 488] on button "Save" at bounding box center [951, 473] width 62 height 31
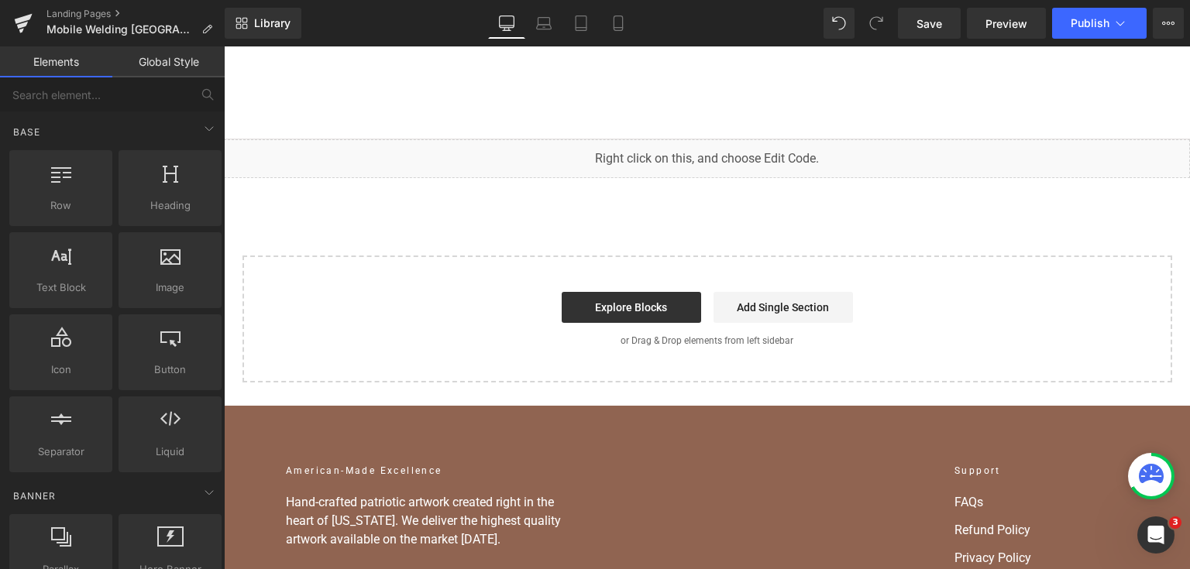
click at [935, 44] on div "Library Desktop Desktop Laptop Tablet Mobile Save Preview Publish Scheduled Vie…" at bounding box center [707, 23] width 965 height 46
click at [929, 33] on link "Save" at bounding box center [929, 23] width 63 height 31
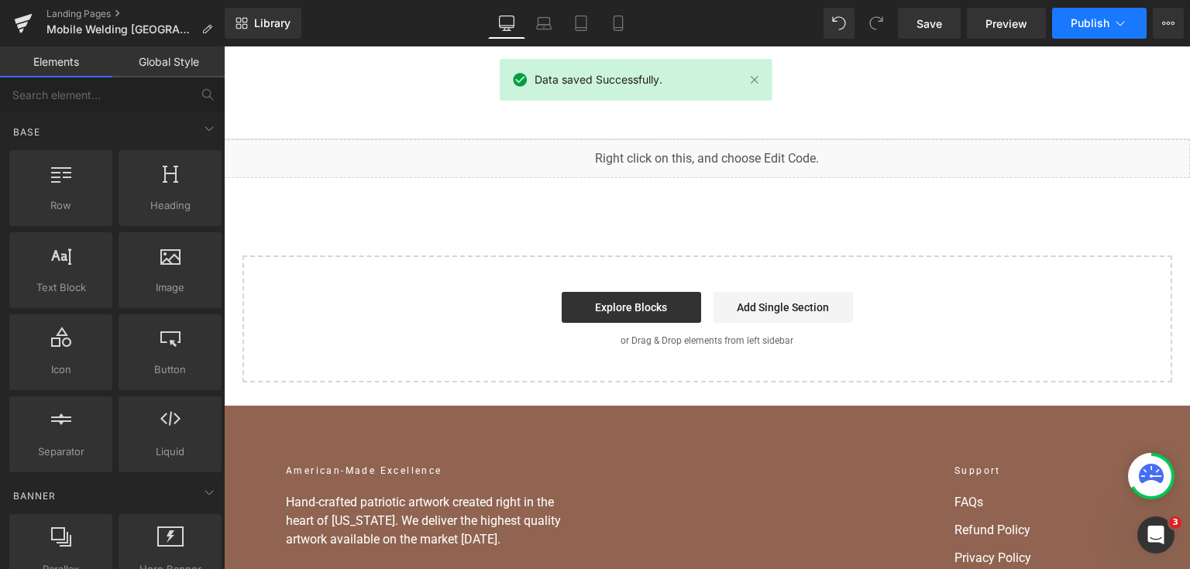
click at [1075, 19] on span "Publish" at bounding box center [1089, 23] width 39 height 12
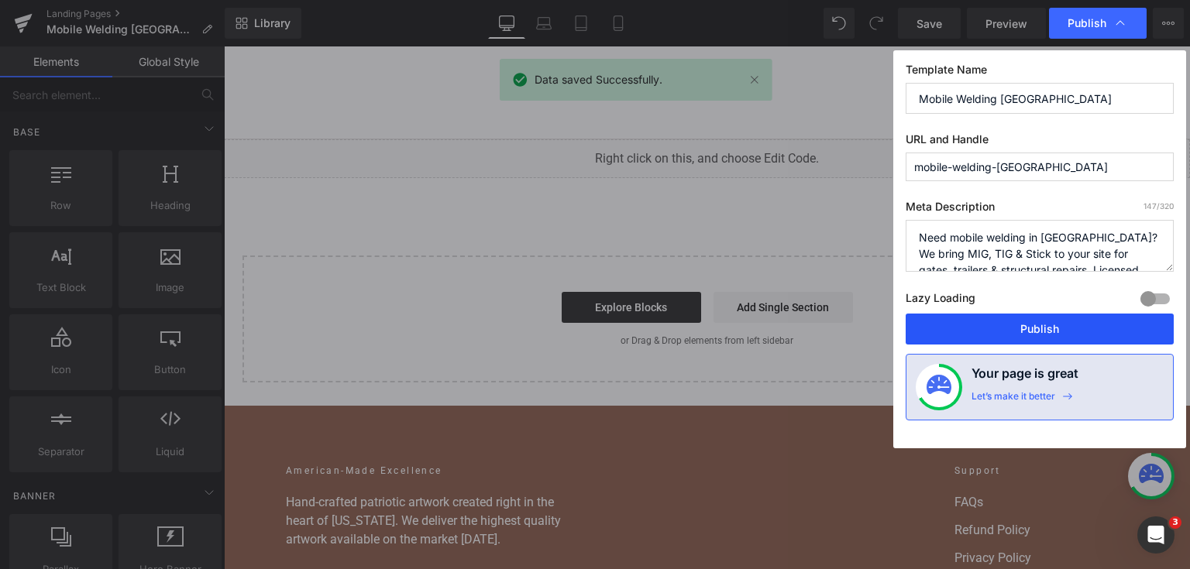
click at [1000, 318] on button "Publish" at bounding box center [1039, 329] width 268 height 31
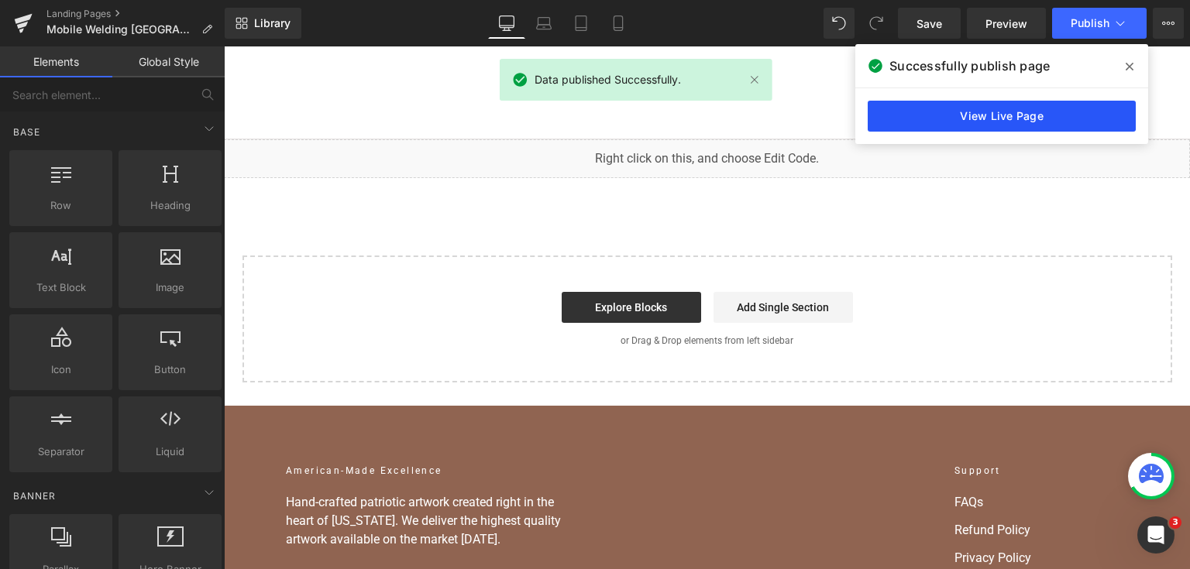
click at [998, 103] on link "View Live Page" at bounding box center [1002, 116] width 268 height 31
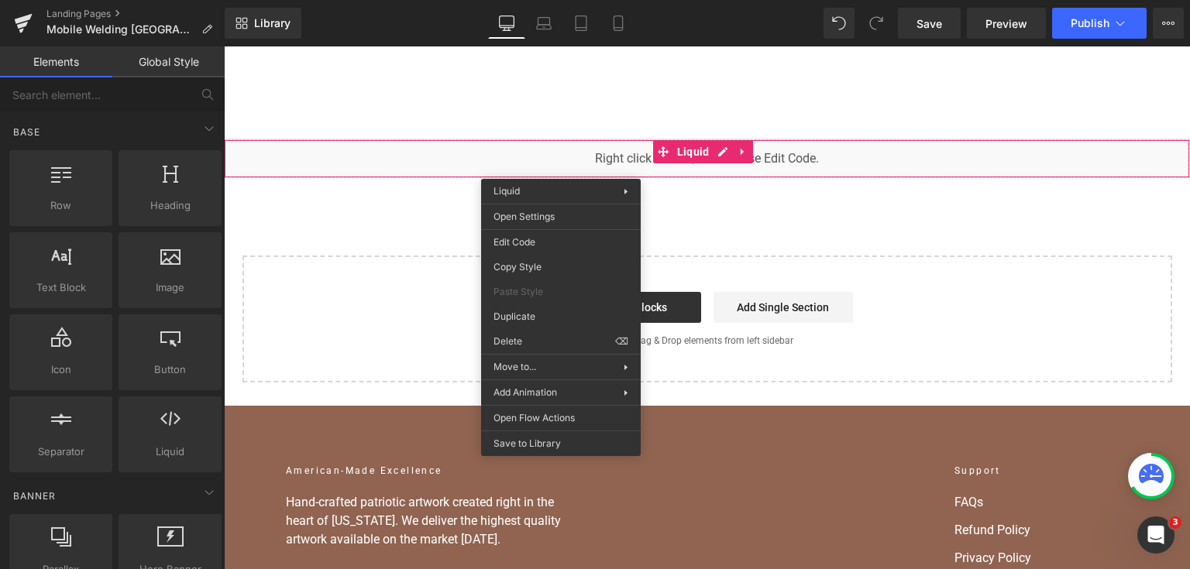
click at [551, 0] on div "You are previewing how the will restyle your page. You can not edit Elements in…" at bounding box center [595, 0] width 1190 height 0
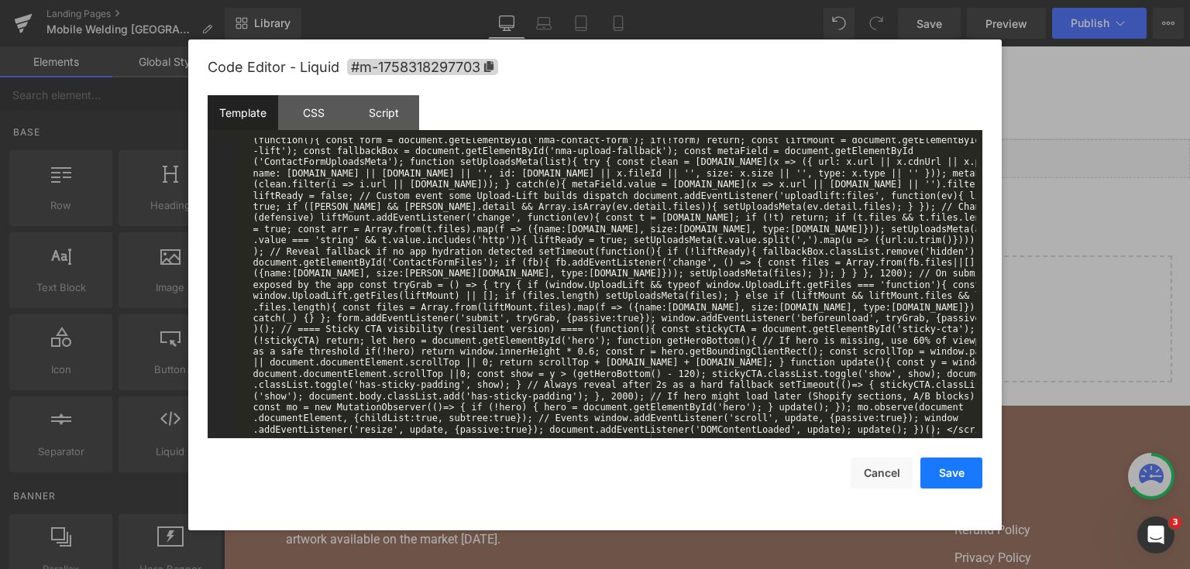
drag, startPoint x: 964, startPoint y: 471, endPoint x: 755, endPoint y: 94, distance: 430.3
click at [964, 471] on button "Save" at bounding box center [951, 473] width 62 height 31
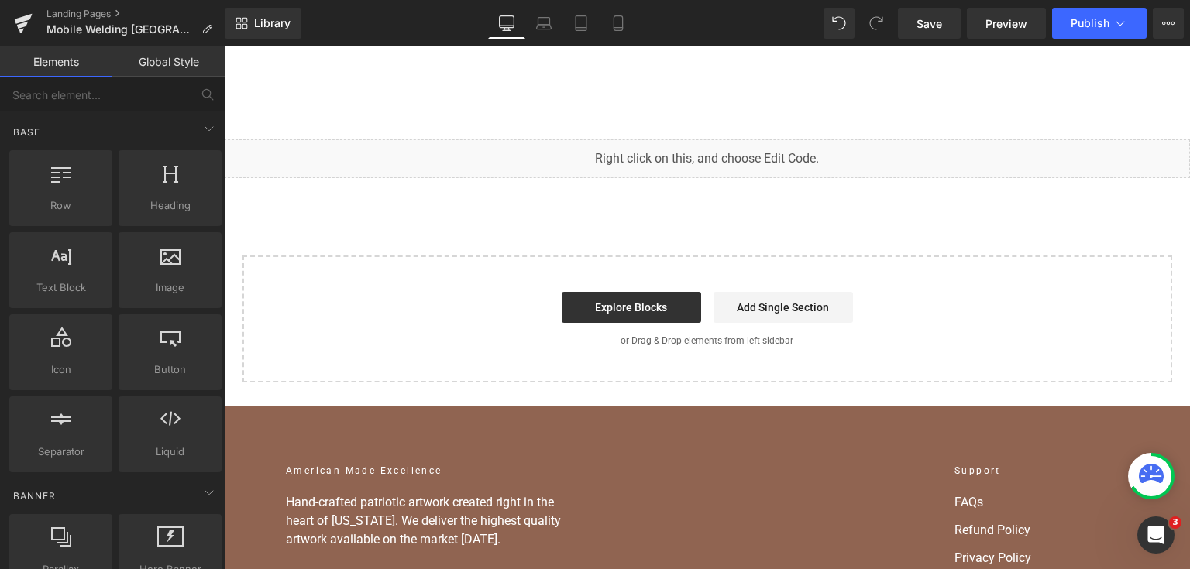
click at [947, 35] on link "Save" at bounding box center [929, 23] width 63 height 31
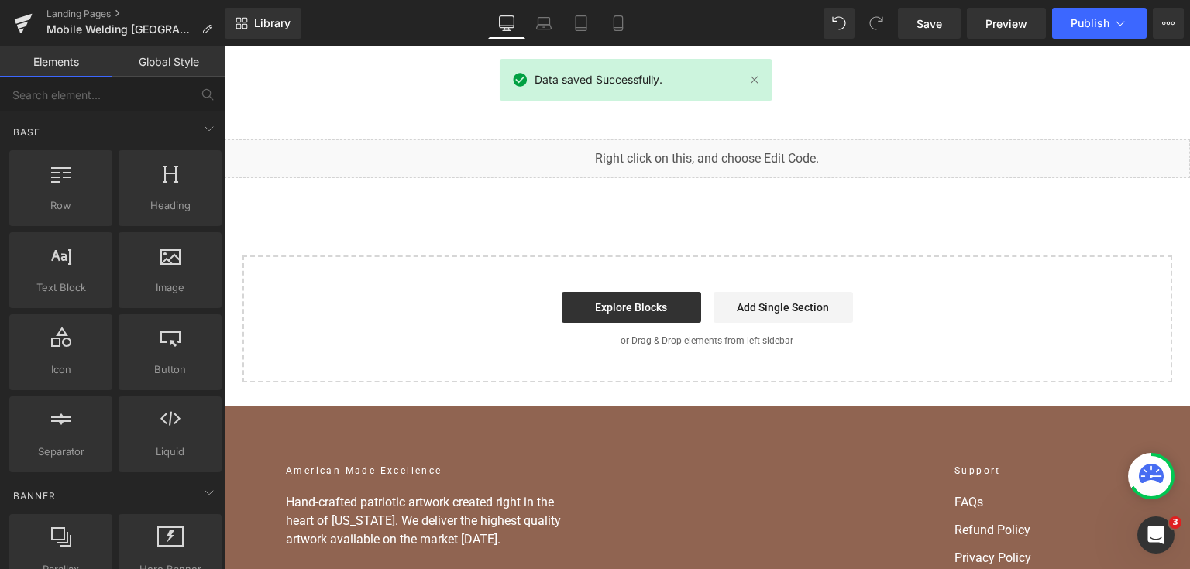
scroll to position [4573, 0]
click at [1097, 34] on button "Publish" at bounding box center [1099, 23] width 94 height 31
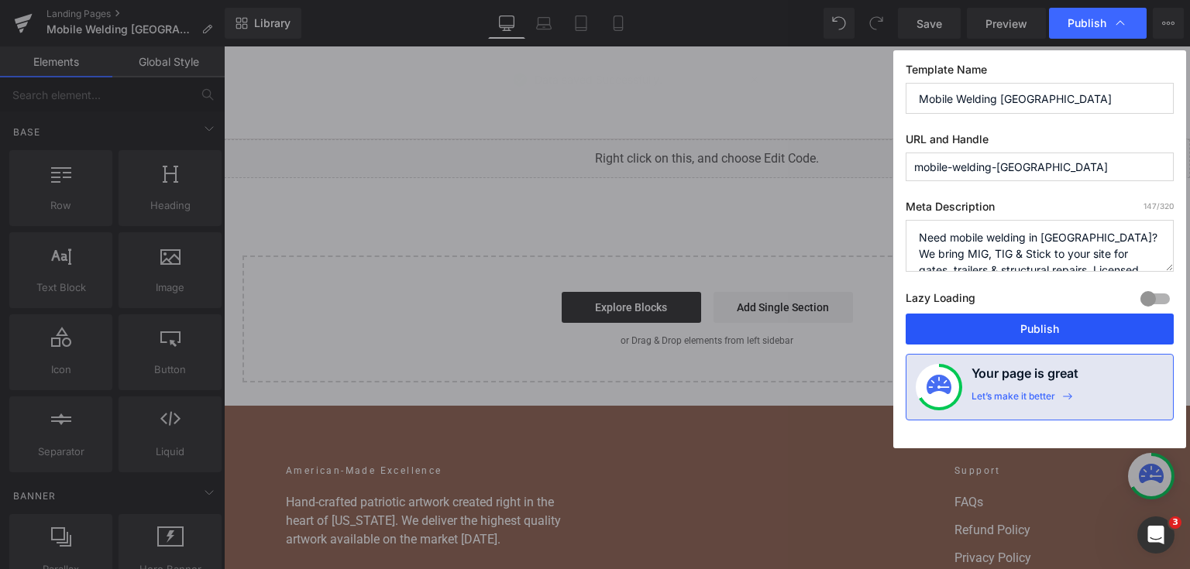
click at [1026, 338] on button "Publish" at bounding box center [1039, 329] width 268 height 31
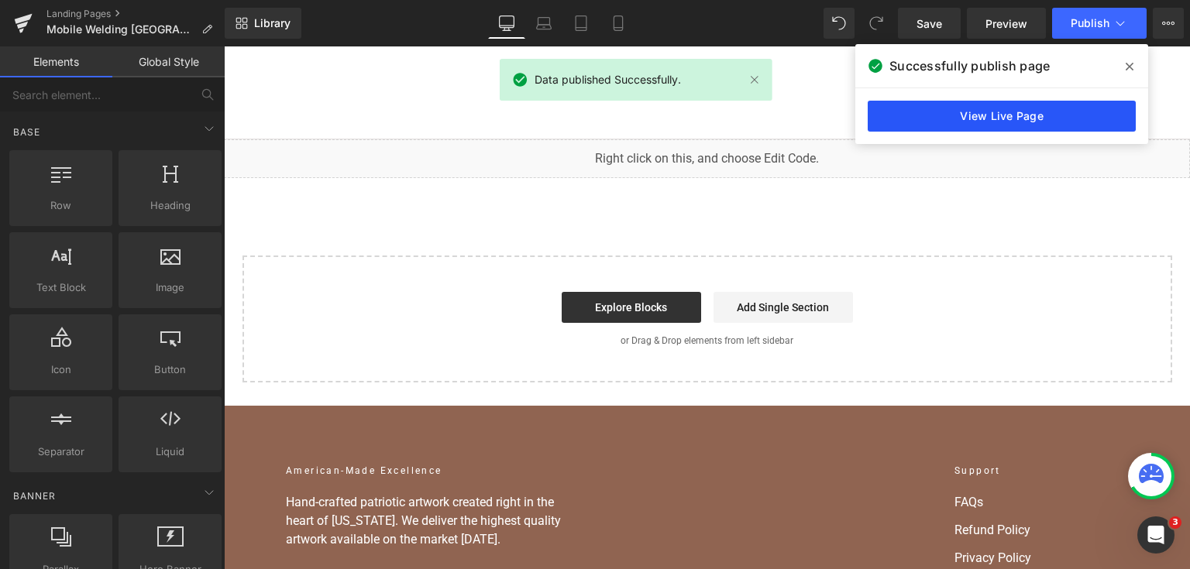
click at [1033, 108] on link "View Live Page" at bounding box center [1002, 116] width 268 height 31
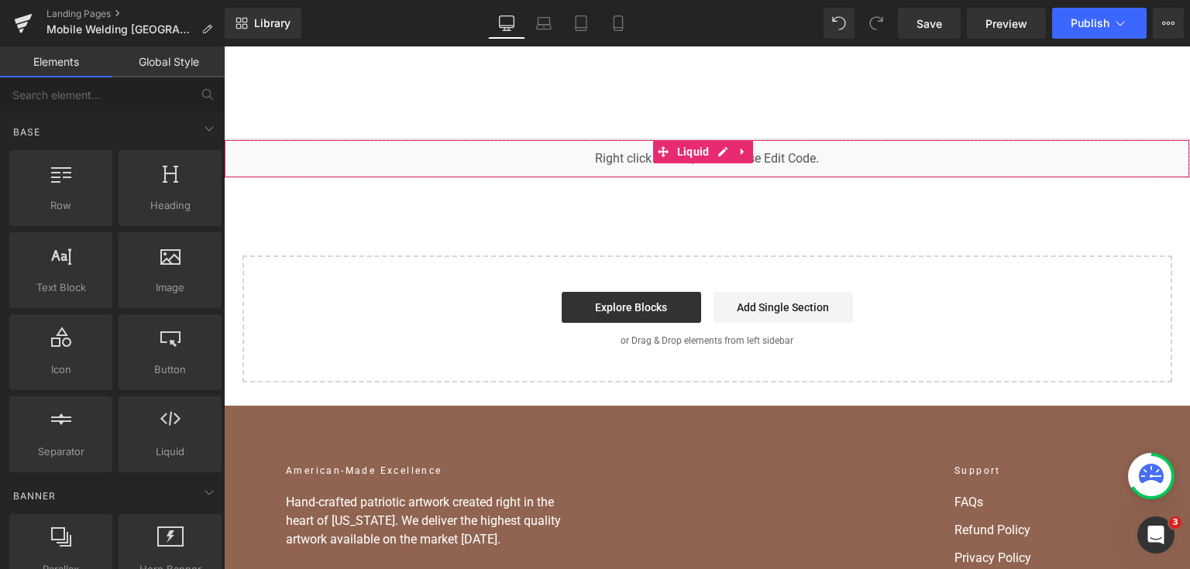
click at [505, 0] on div "You are previewing how the will restyle your page. You can not edit Elements in…" at bounding box center [595, 0] width 1190 height 0
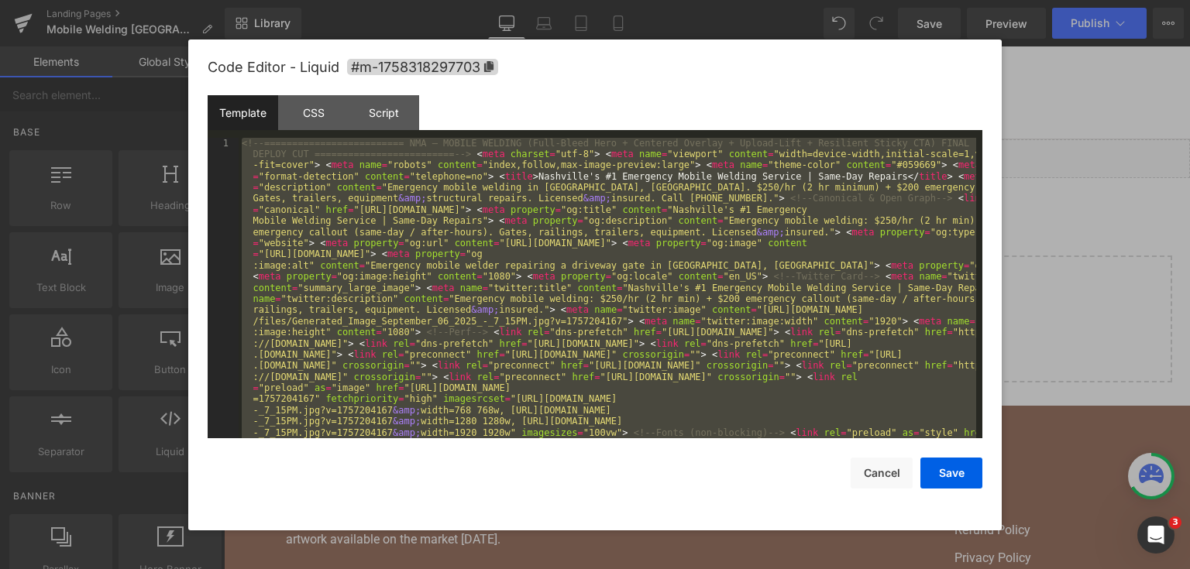
click at [1013, 220] on div at bounding box center [595, 284] width 1190 height 569
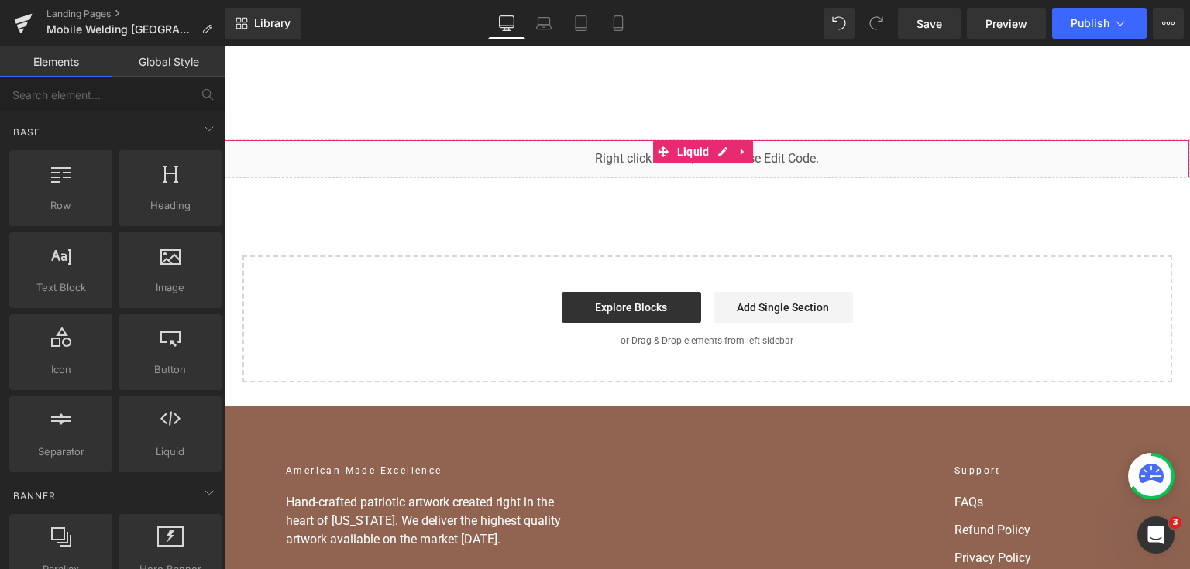
click at [552, 0] on div "You are previewing how the will restyle your page. You can not edit Elements in…" at bounding box center [595, 0] width 1190 height 0
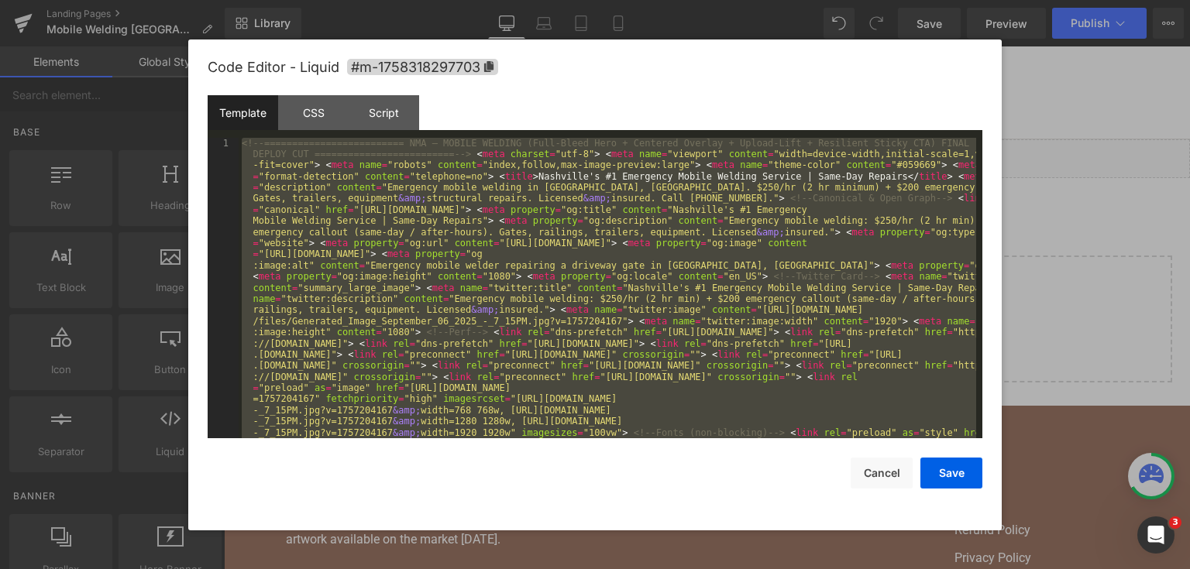
click at [1015, 303] on div at bounding box center [595, 284] width 1190 height 569
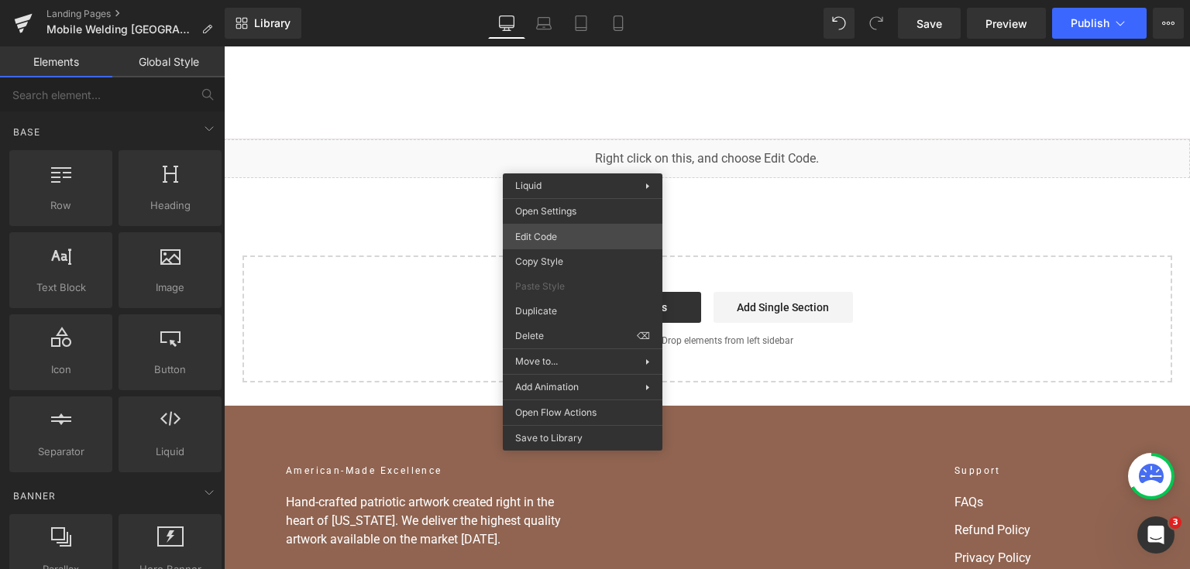
click at [572, 0] on div "You are previewing how the will restyle your page. You can not edit Elements in…" at bounding box center [595, 0] width 1190 height 0
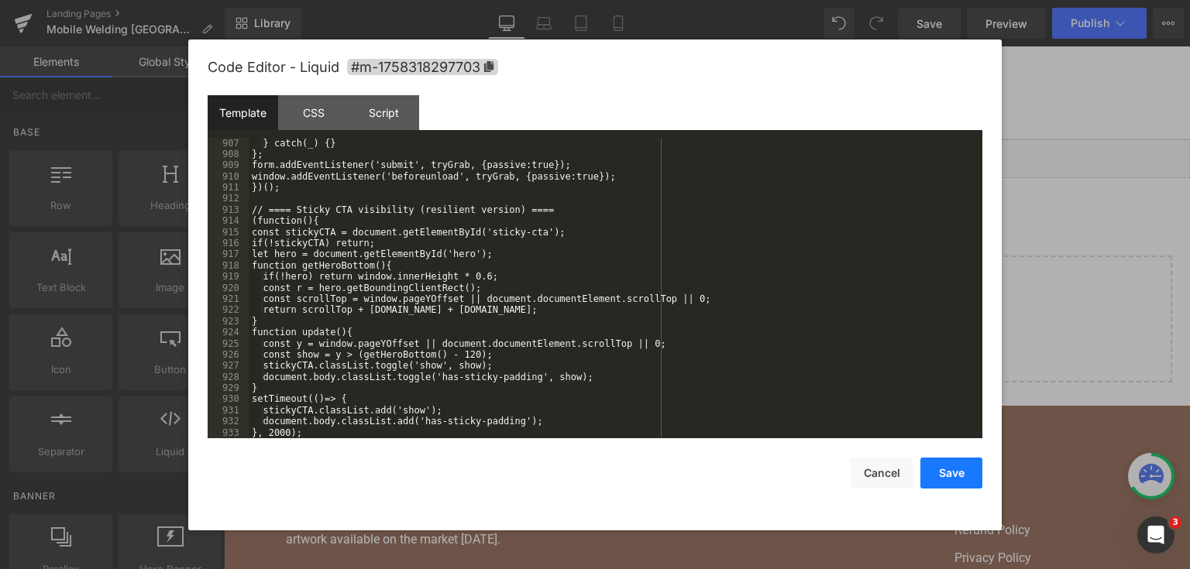
drag, startPoint x: 961, startPoint y: 469, endPoint x: 759, endPoint y: 8, distance: 504.0
click at [961, 469] on button "Save" at bounding box center [951, 473] width 62 height 31
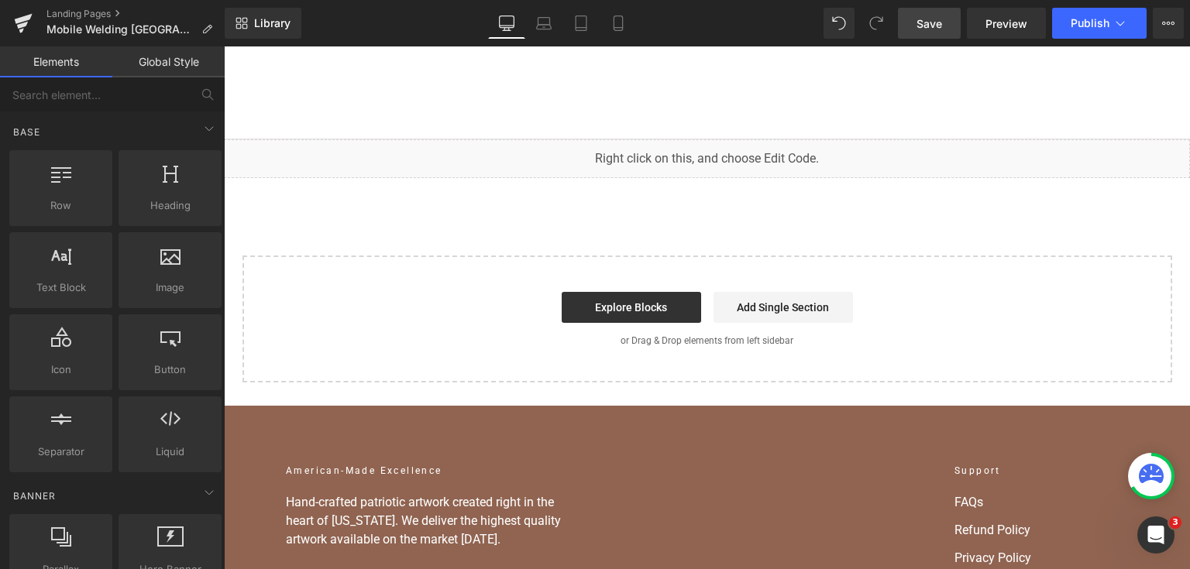
click at [942, 16] on span "Save" at bounding box center [929, 23] width 26 height 16
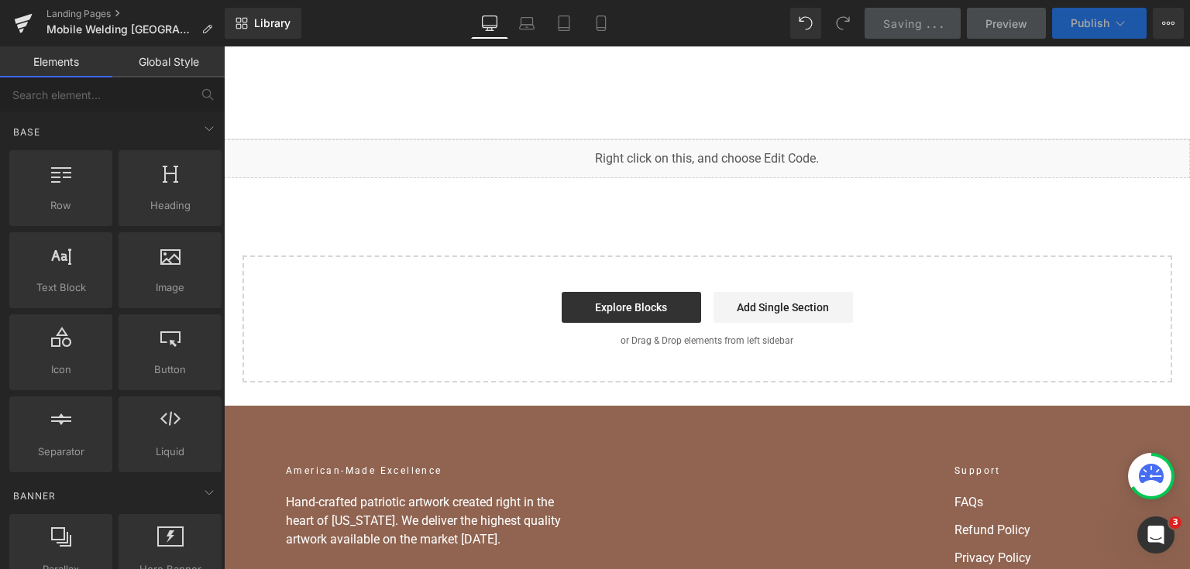
scroll to position [11834, 0]
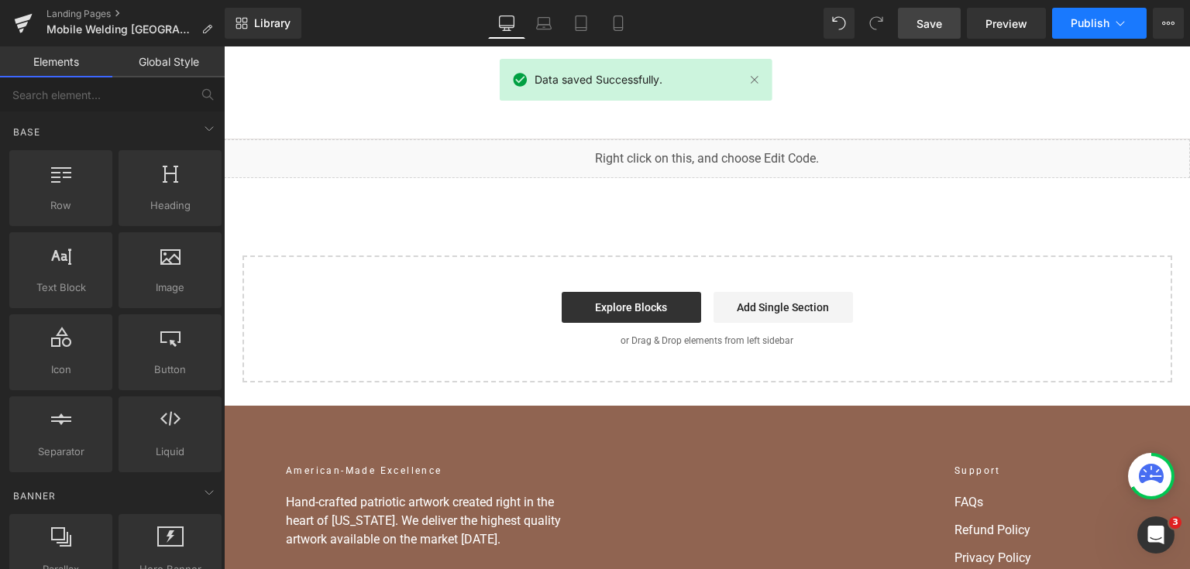
click at [1081, 23] on span "Publish" at bounding box center [1089, 23] width 39 height 12
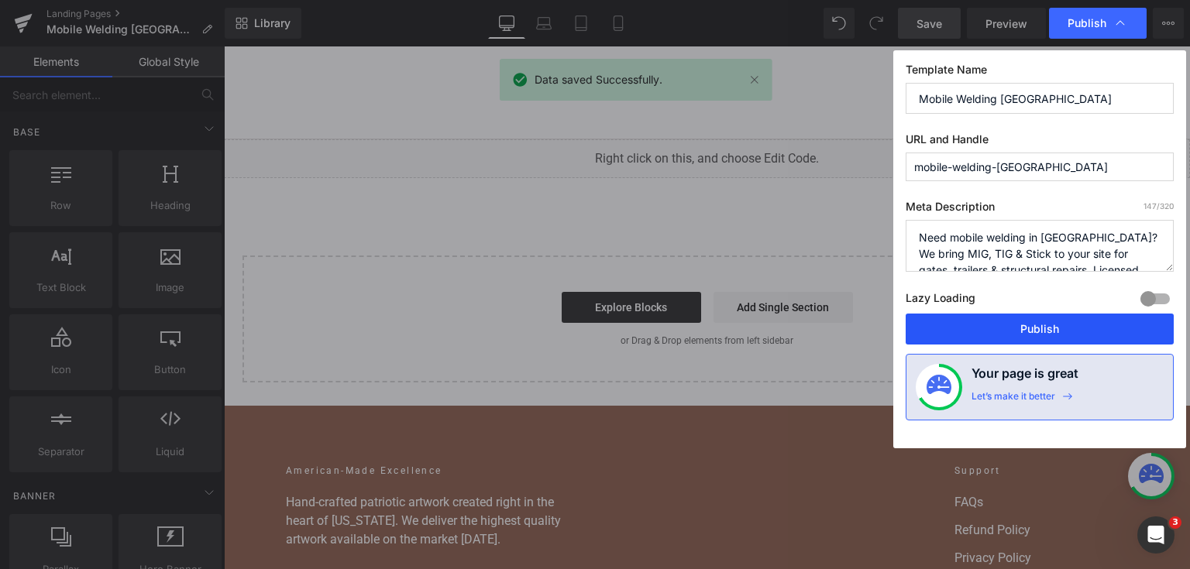
click at [1042, 327] on button "Publish" at bounding box center [1039, 329] width 268 height 31
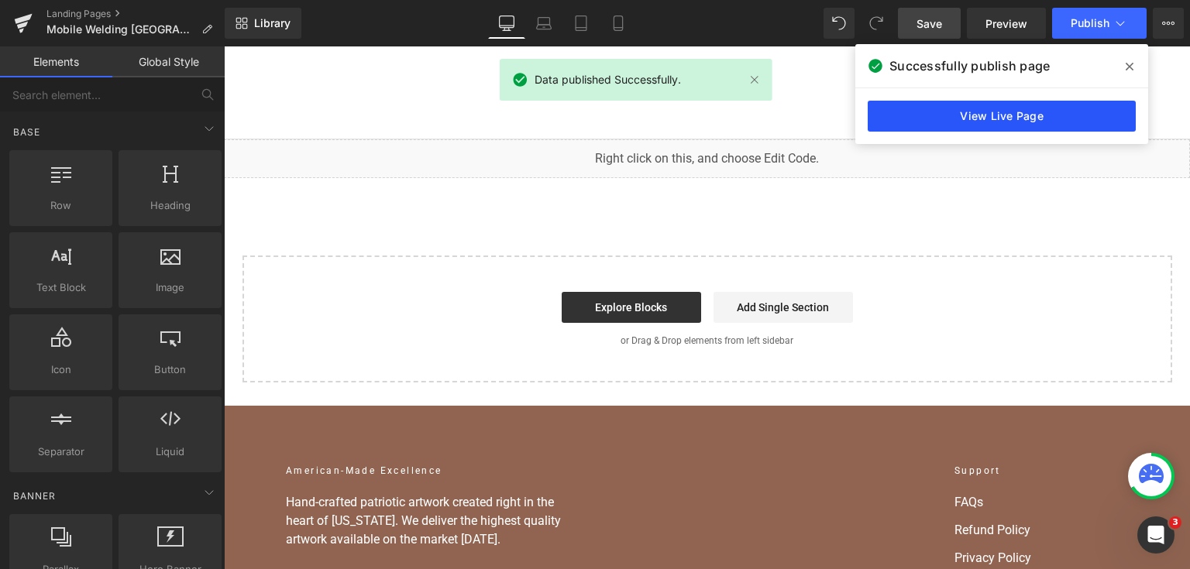
click at [988, 118] on link "View Live Page" at bounding box center [1002, 116] width 268 height 31
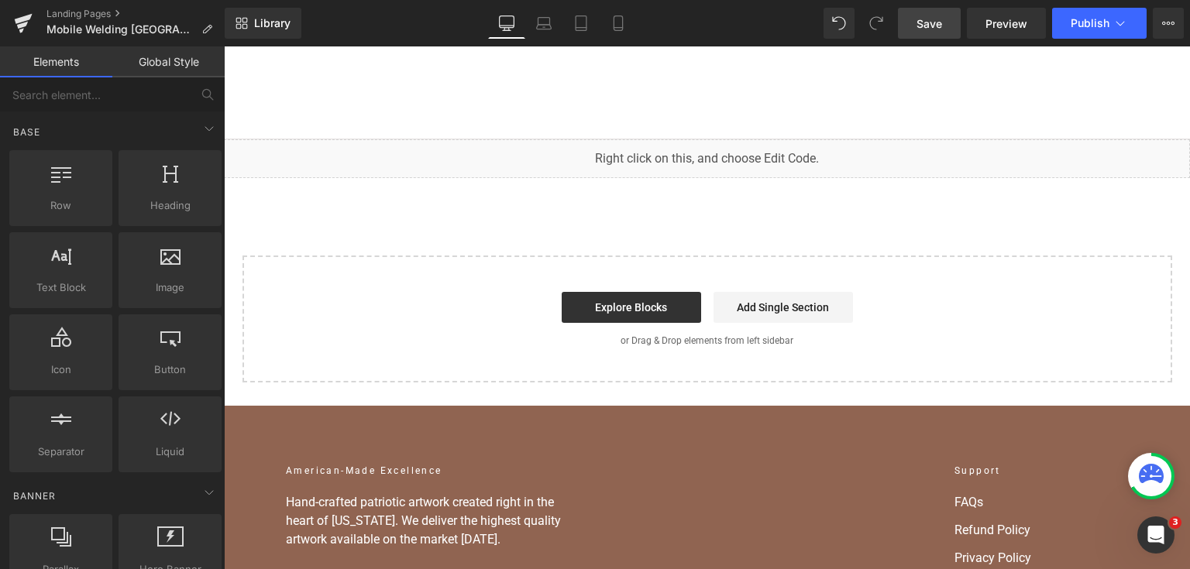
click at [597, 0] on div "You are previewing how the will restyle your page. You can not edit Elements in…" at bounding box center [595, 0] width 1190 height 0
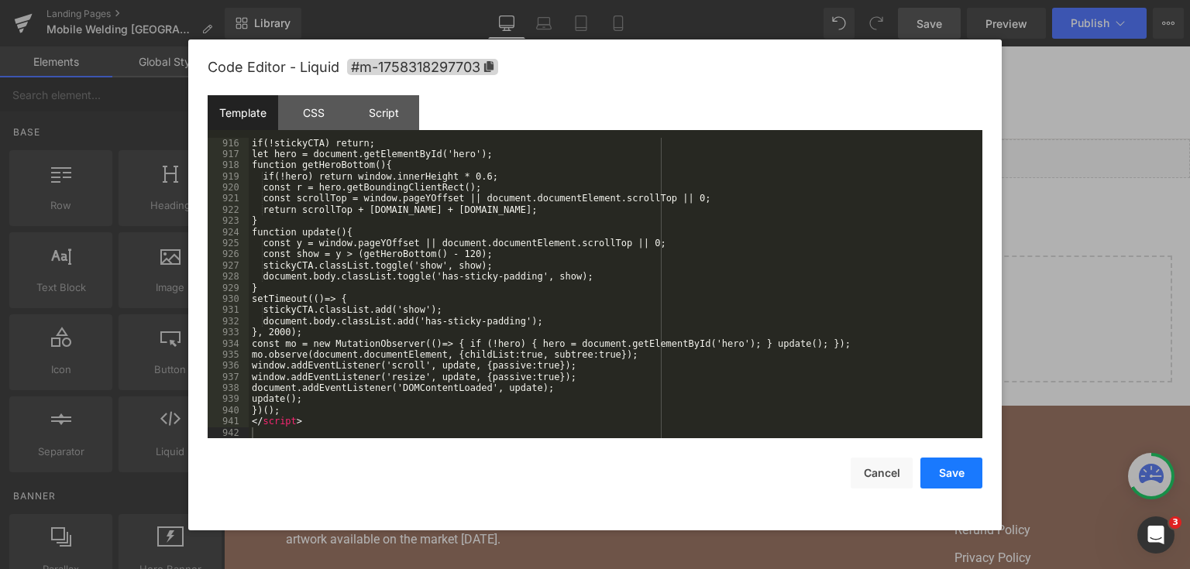
drag, startPoint x: 971, startPoint y: 476, endPoint x: 783, endPoint y: 71, distance: 446.4
click at [971, 476] on button "Save" at bounding box center [951, 473] width 62 height 31
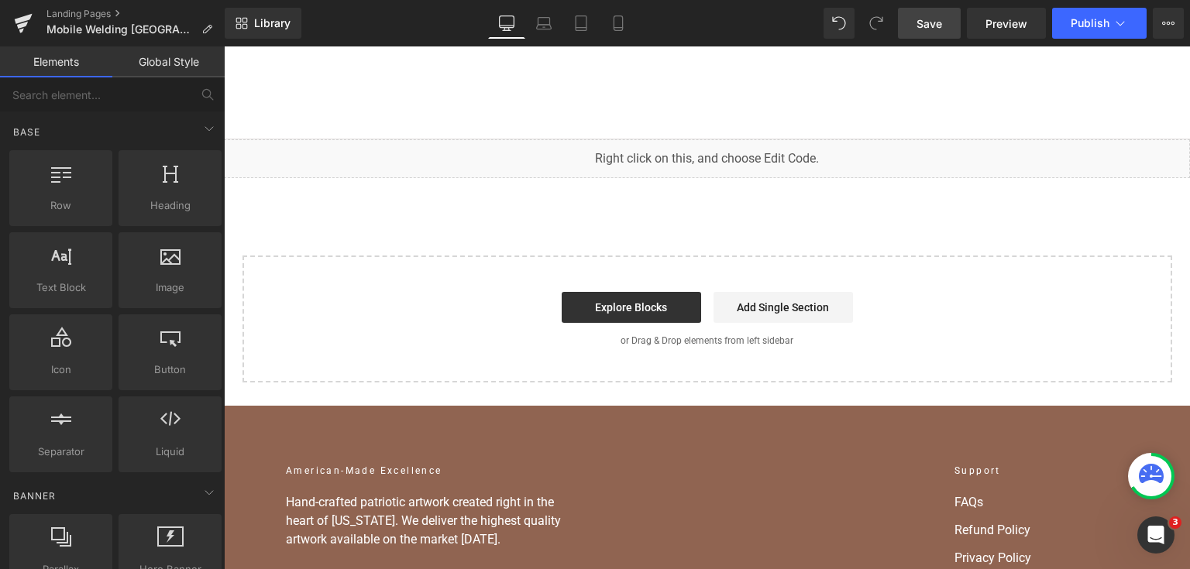
click at [922, 20] on span "Save" at bounding box center [929, 23] width 26 height 16
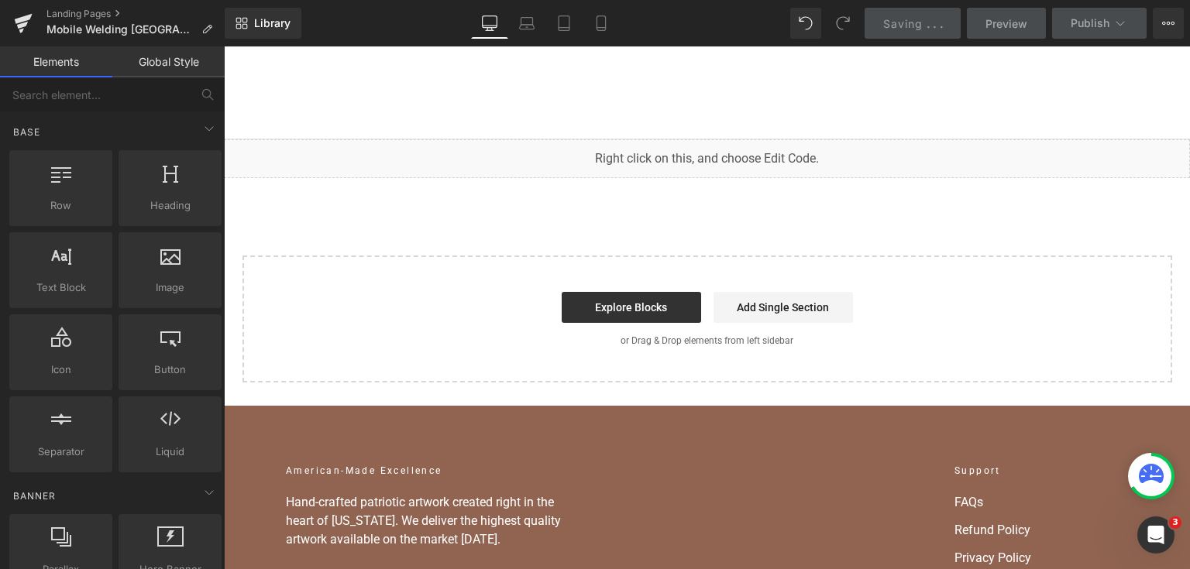
scroll to position [11968, 0]
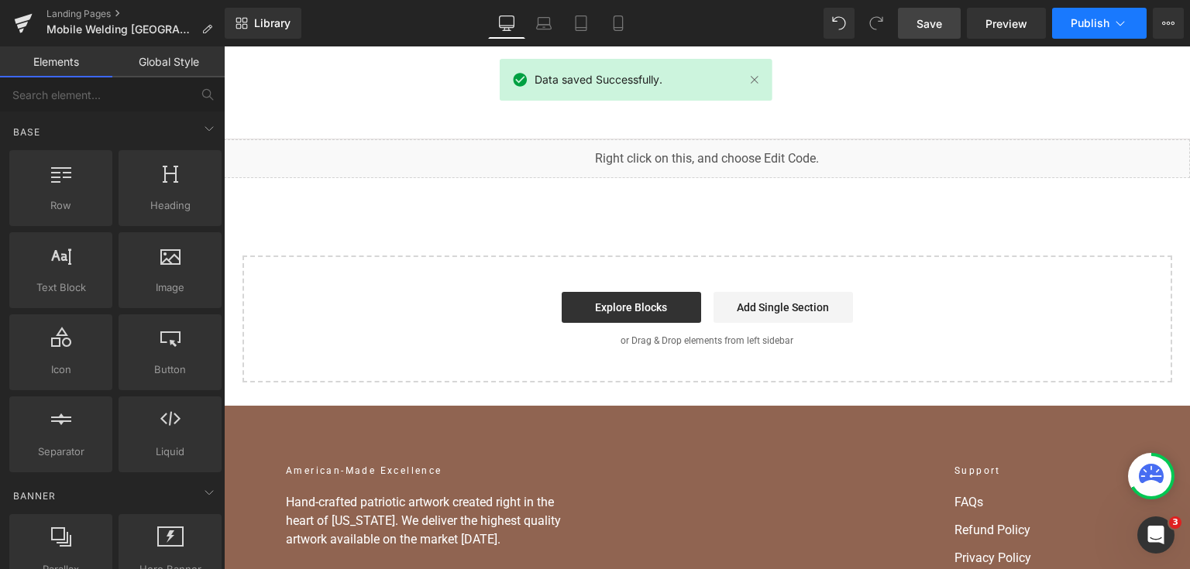
click at [1094, 9] on button "Publish" at bounding box center [1099, 23] width 94 height 31
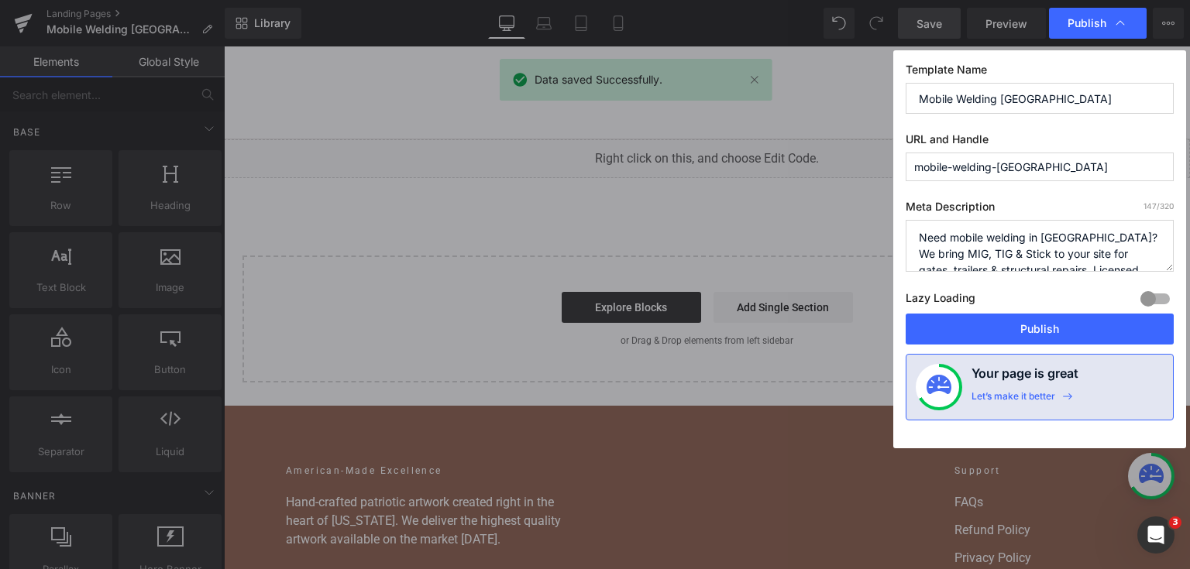
click at [998, 318] on button "Publish" at bounding box center [1039, 329] width 268 height 31
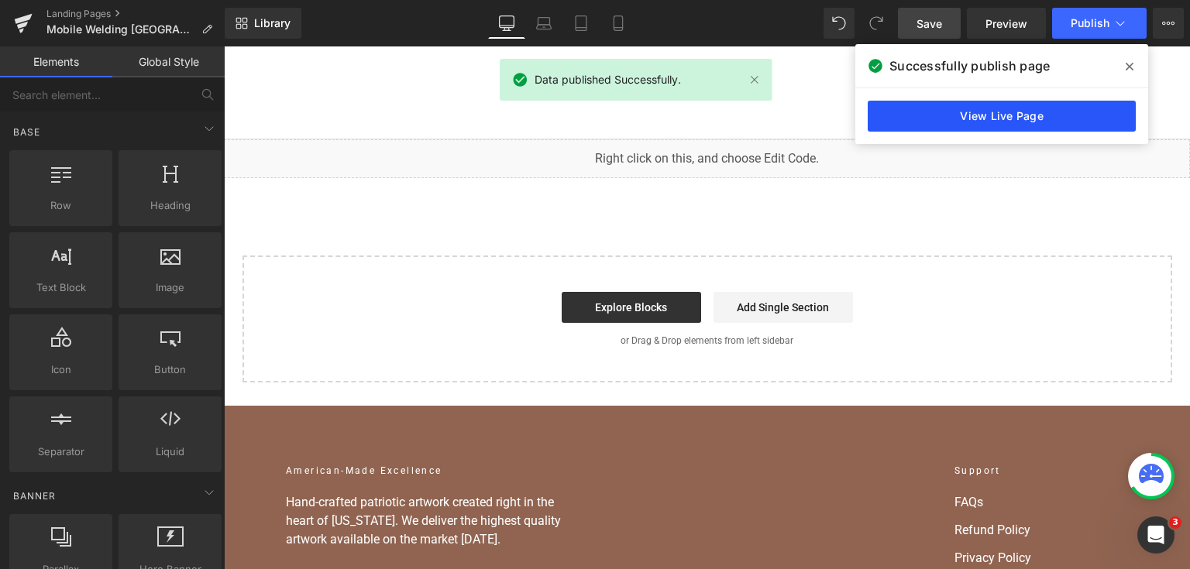
click at [1029, 125] on link "View Live Page" at bounding box center [1002, 116] width 268 height 31
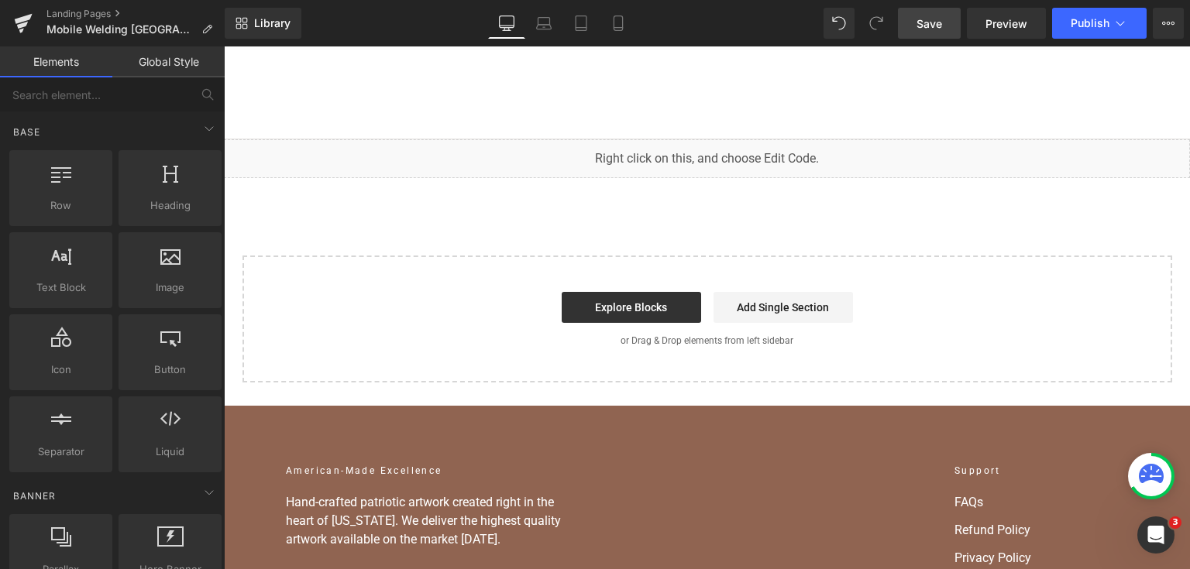
click at [573, 0] on div "You are previewing how the will restyle your page. You can not edit Elements in…" at bounding box center [595, 0] width 1190 height 0
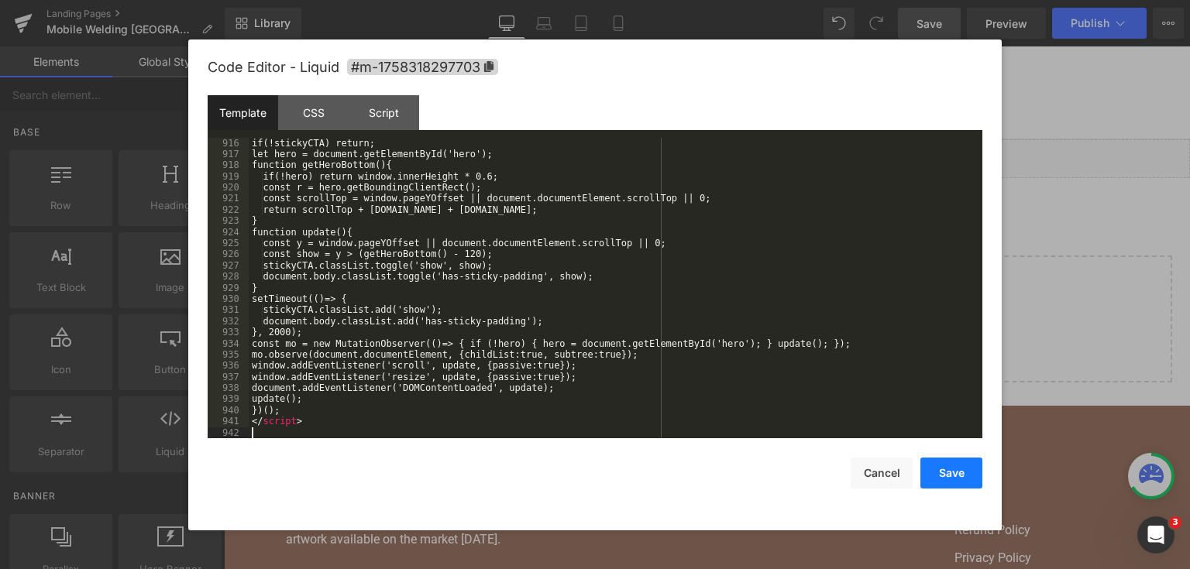
click at [946, 462] on button "Save" at bounding box center [951, 473] width 62 height 31
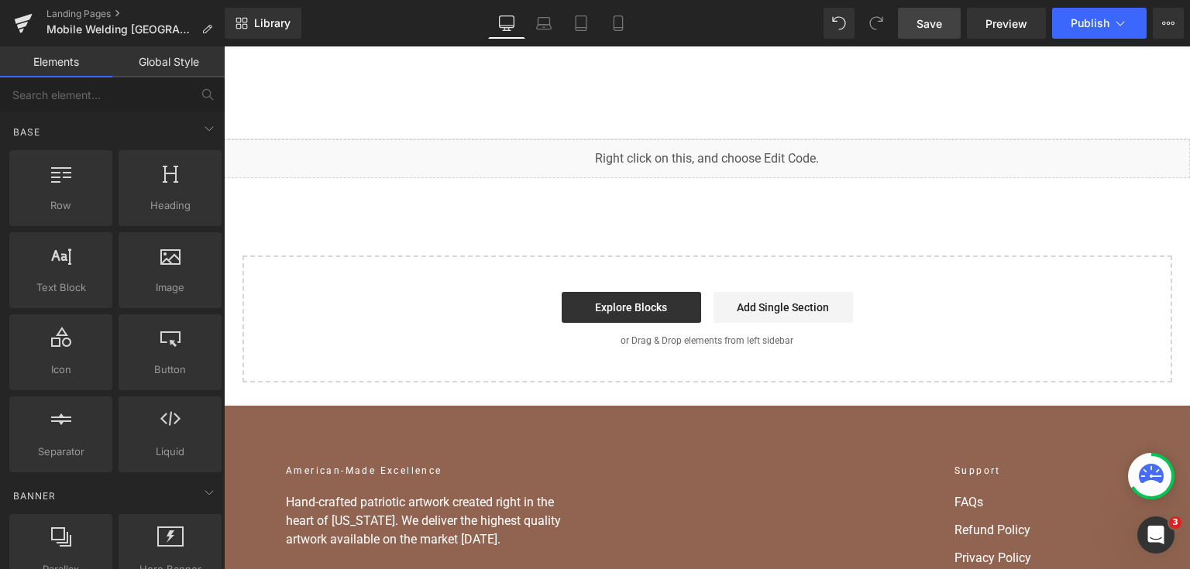
click at [953, 15] on link "Save" at bounding box center [929, 23] width 63 height 31
click at [931, 34] on link "Save" at bounding box center [929, 23] width 63 height 31
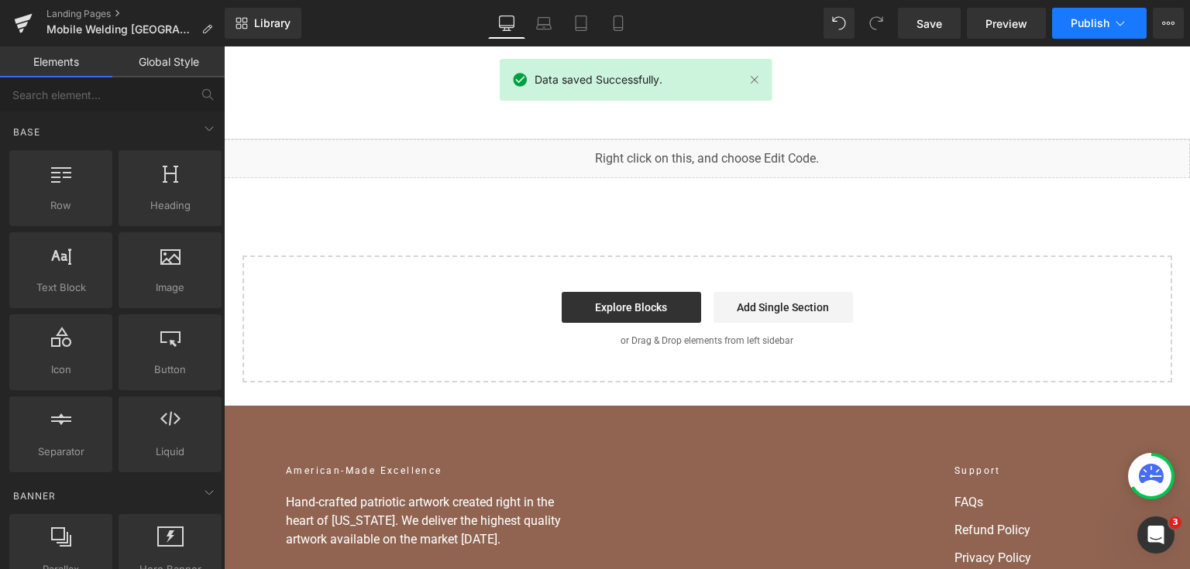
click at [1085, 29] on button "Publish" at bounding box center [1099, 23] width 94 height 31
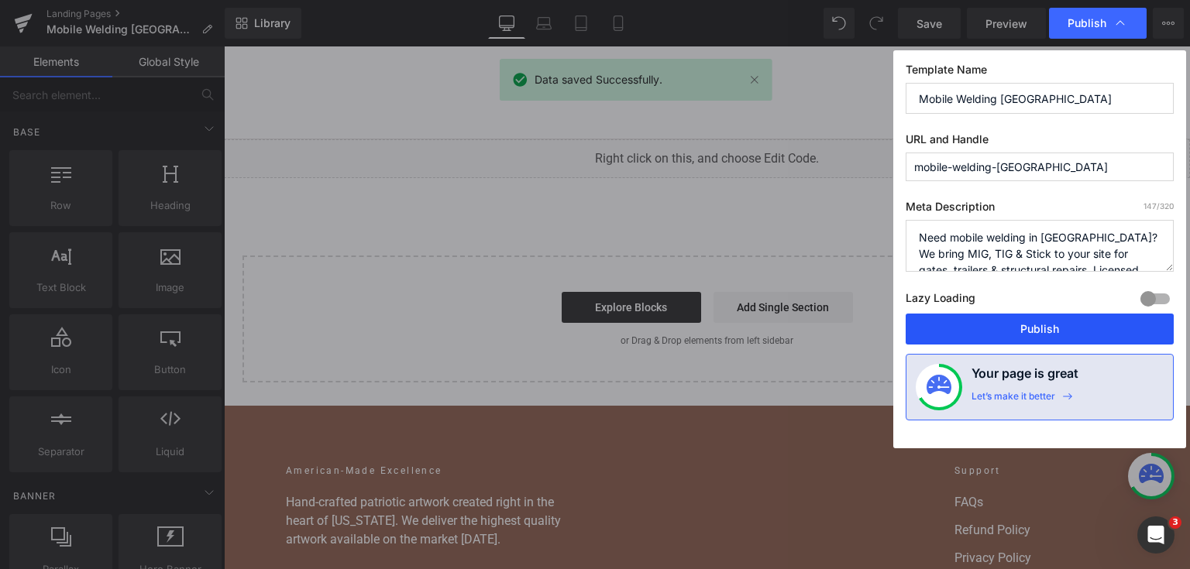
click at [1014, 330] on button "Publish" at bounding box center [1039, 329] width 268 height 31
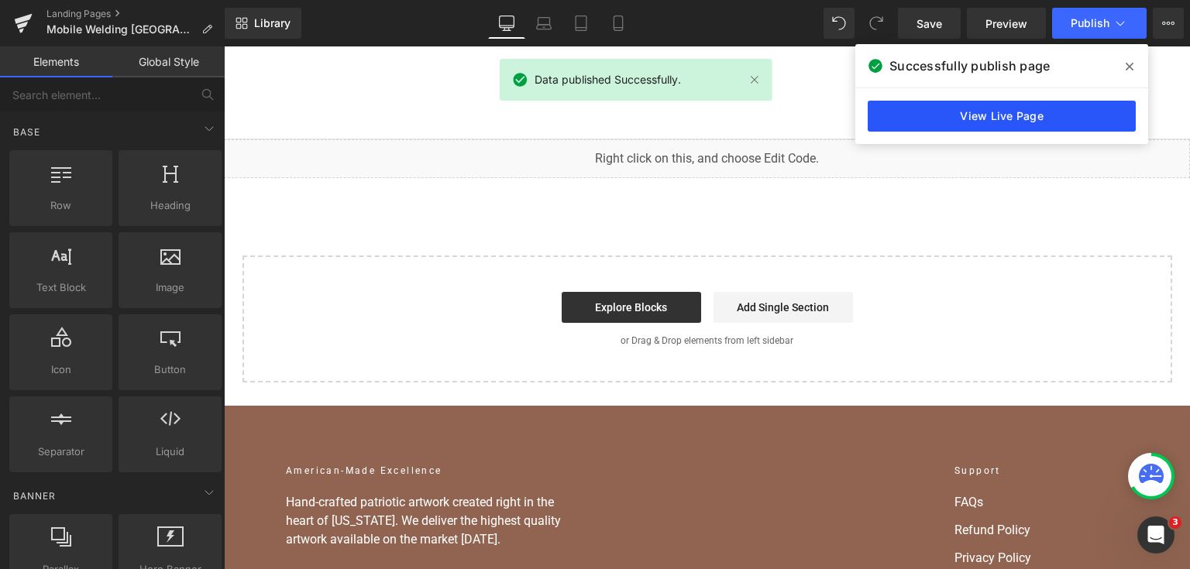
click at [1073, 130] on link "View Live Page" at bounding box center [1002, 116] width 268 height 31
